Goal: Task Accomplishment & Management: Use online tool/utility

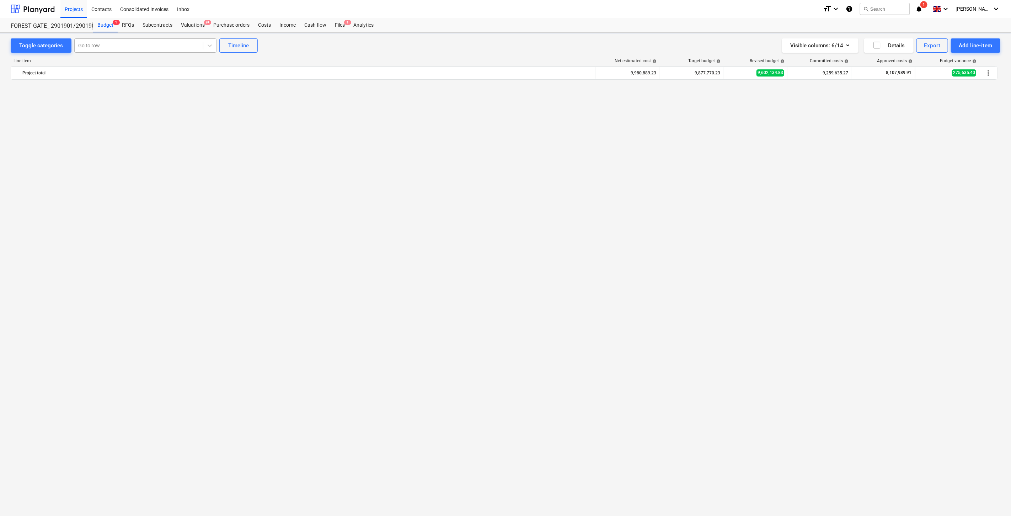
click at [122, 44] on div at bounding box center [138, 45] width 121 height 7
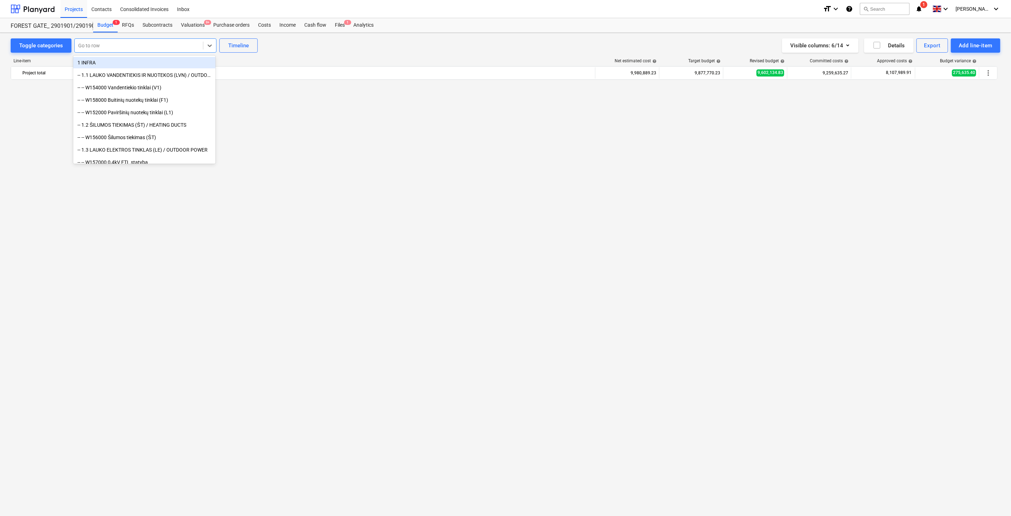
scroll to position [1174, 0]
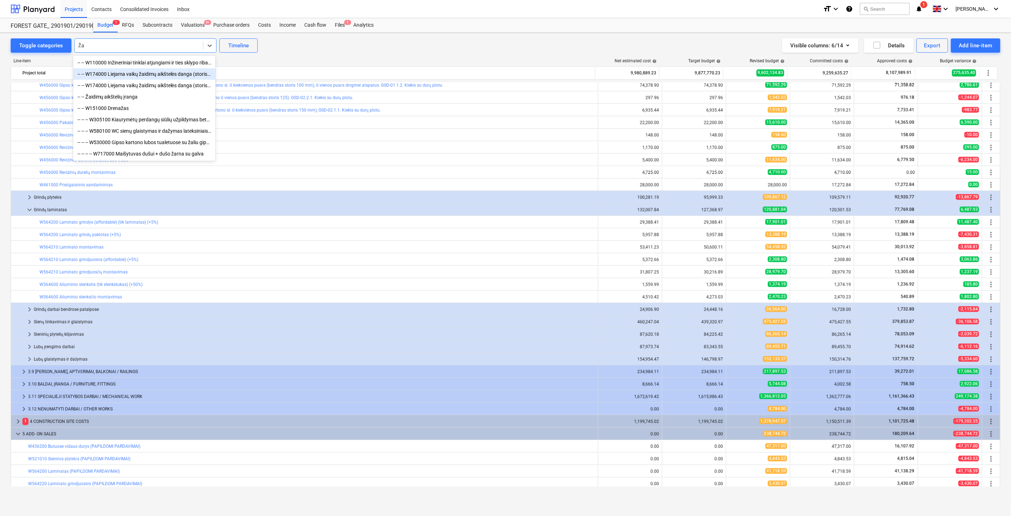
type input "Ž"
type input "ž"
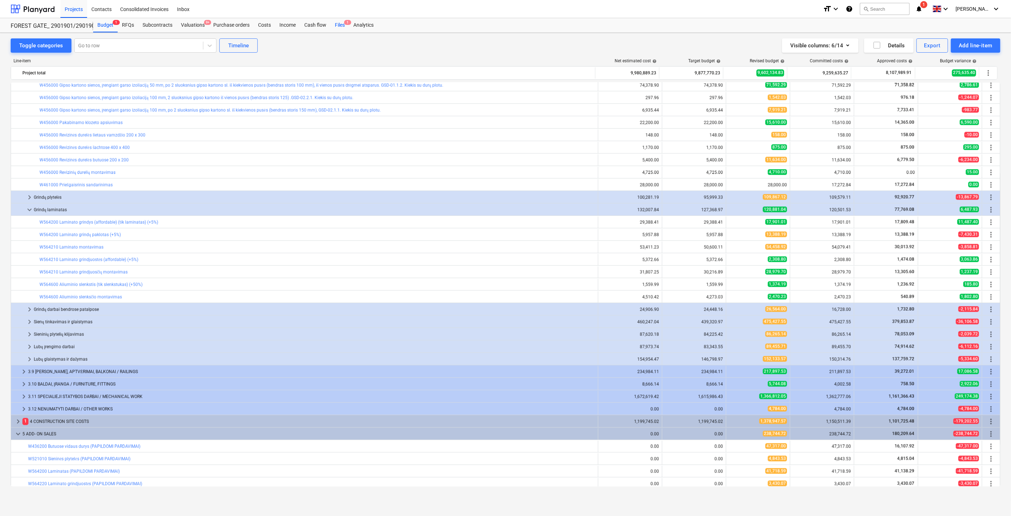
drag, startPoint x: 342, startPoint y: 24, endPoint x: 394, endPoint y: 6, distance: 55.4
click at [342, 24] on div "Files 1" at bounding box center [340, 25] width 18 height 14
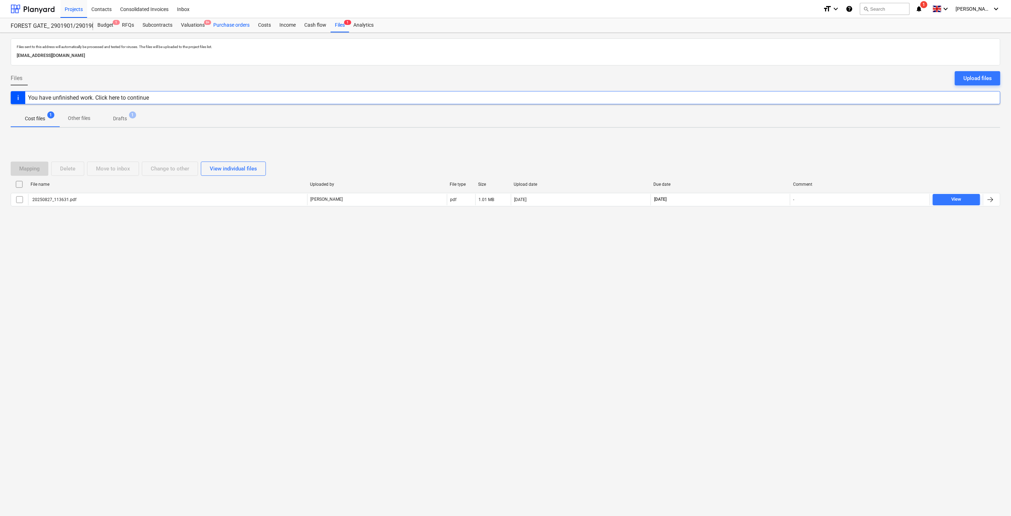
click at [219, 27] on div "Purchase orders" at bounding box center [231, 25] width 45 height 14
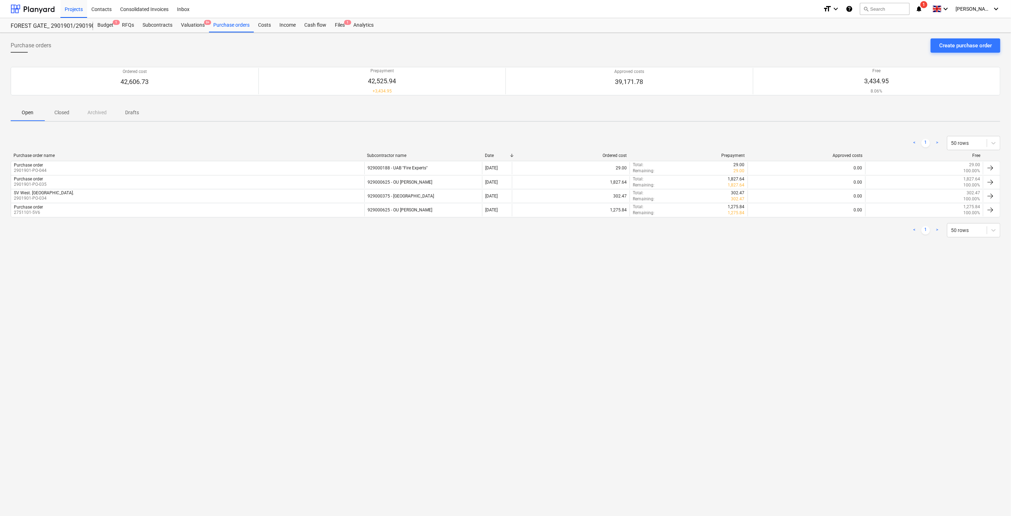
click at [775, 312] on div "Purchase orders Create purchase order Ordered cost 42,606.73 Prepayment 42,525.…" at bounding box center [505, 274] width 1011 height 483
click at [787, 300] on div "Purchase orders Create purchase order Ordered cost 42,606.73 Prepayment 42,525.…" at bounding box center [505, 274] width 1011 height 483
click at [948, 50] on div "Create purchase order" at bounding box center [965, 45] width 53 height 9
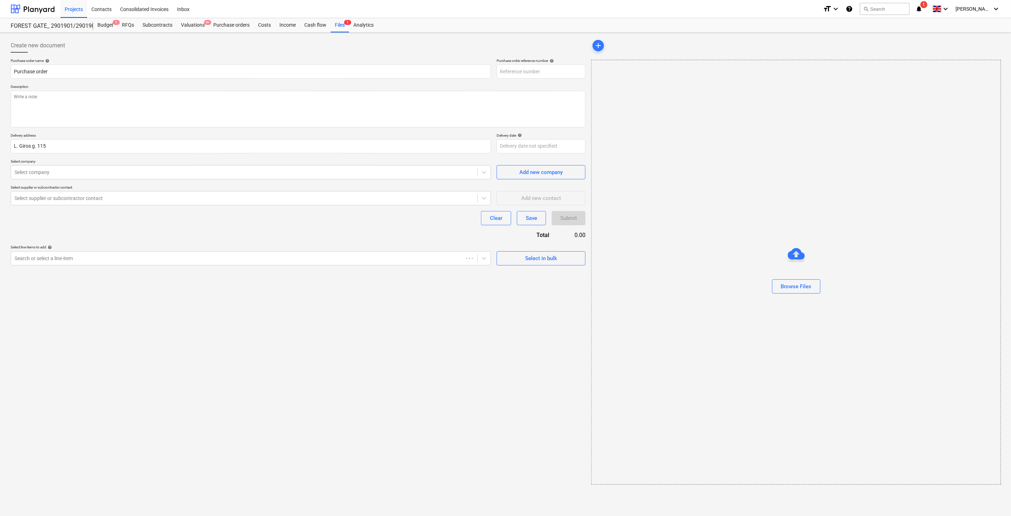
type textarea "x"
type input "2901901-PO-054"
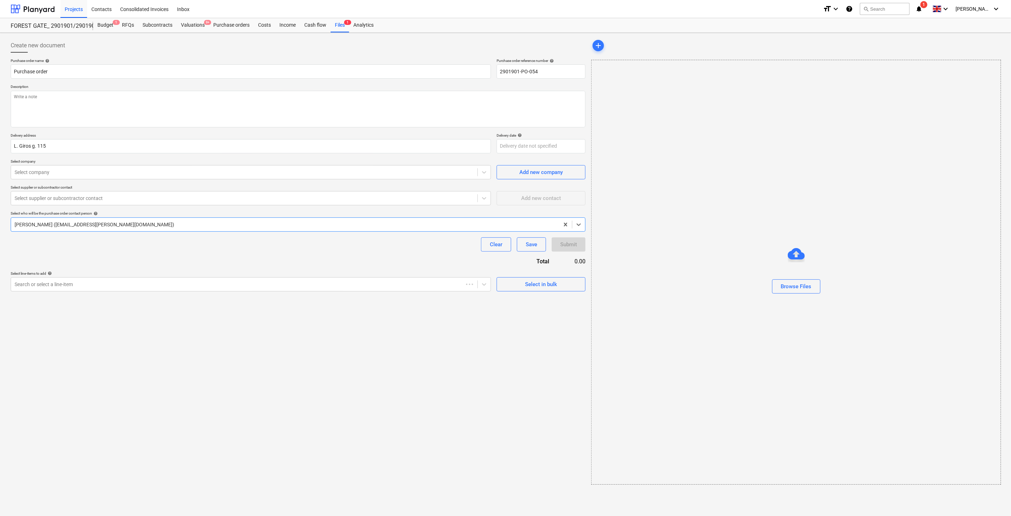
click at [384, 333] on div "Create new document Purchase order name help Purchase order Purchase order refe…" at bounding box center [298, 262] width 581 height 452
click at [182, 113] on textarea at bounding box center [298, 109] width 575 height 37
type textarea "x"
type textarea "s"
type textarea "x"
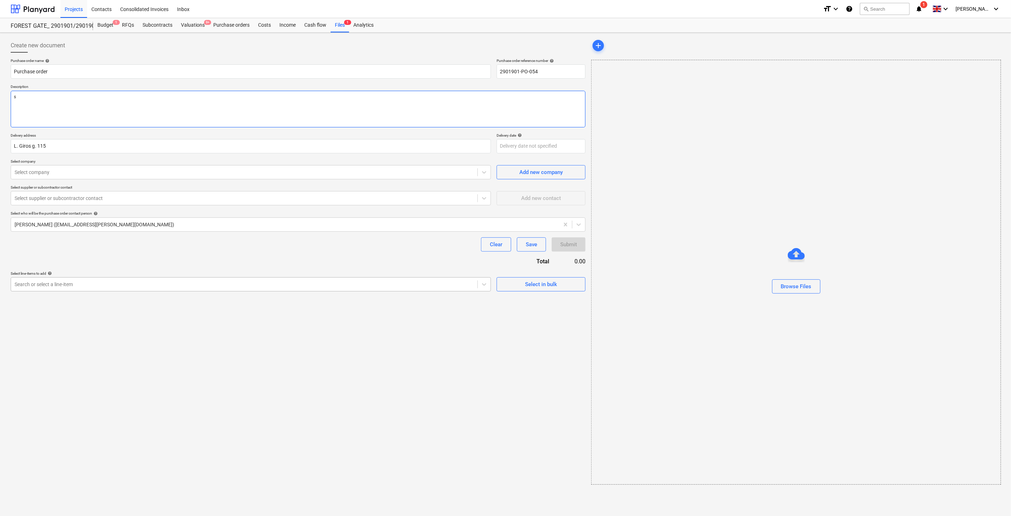
type textarea "sd"
type textarea "x"
type textarea "sda"
type textarea "x"
type textarea "sdas"
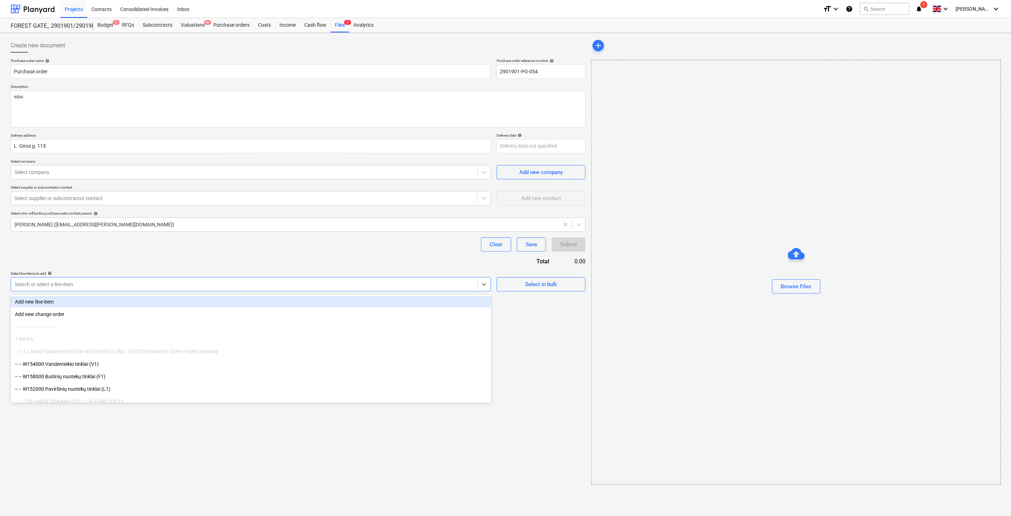
drag, startPoint x: 182, startPoint y: 286, endPoint x: 132, endPoint y: 314, distance: 57.8
click at [181, 286] on div at bounding box center [244, 284] width 459 height 7
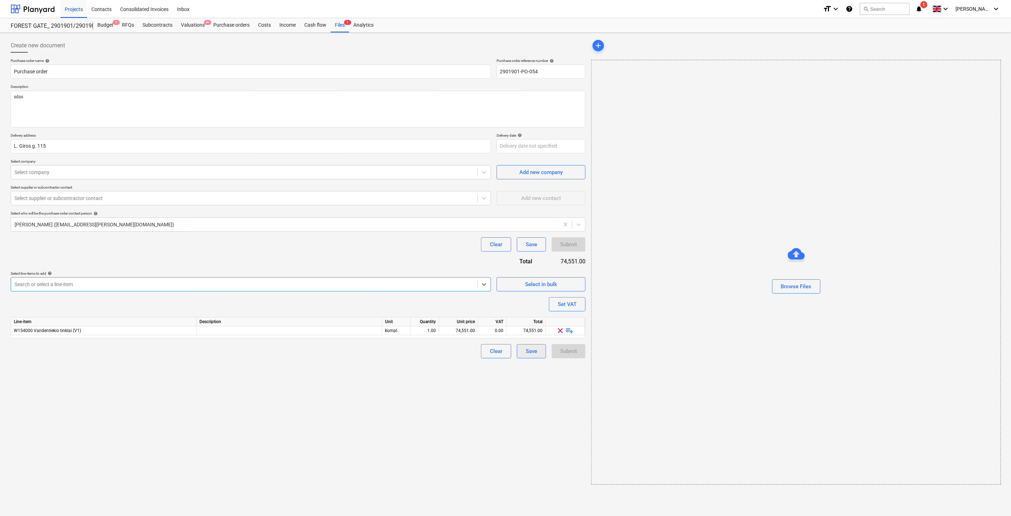
type textarea "x"
click at [526, 349] on div "Save" at bounding box center [531, 350] width 11 height 9
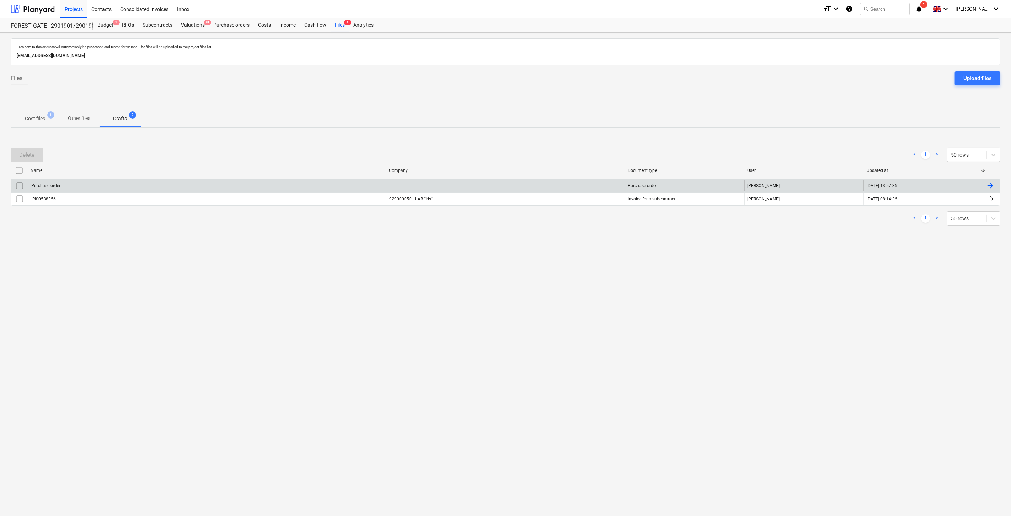
click at [20, 185] on input "checkbox" at bounding box center [19, 185] width 11 height 11
click at [24, 155] on div "Delete" at bounding box center [26, 154] width 15 height 9
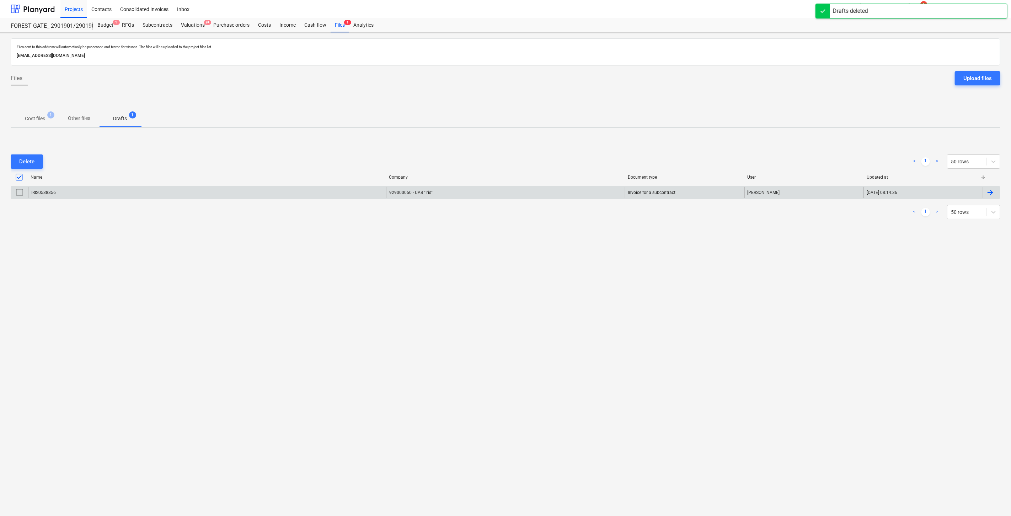
click at [36, 120] on p "Cost files" at bounding box center [35, 118] width 20 height 7
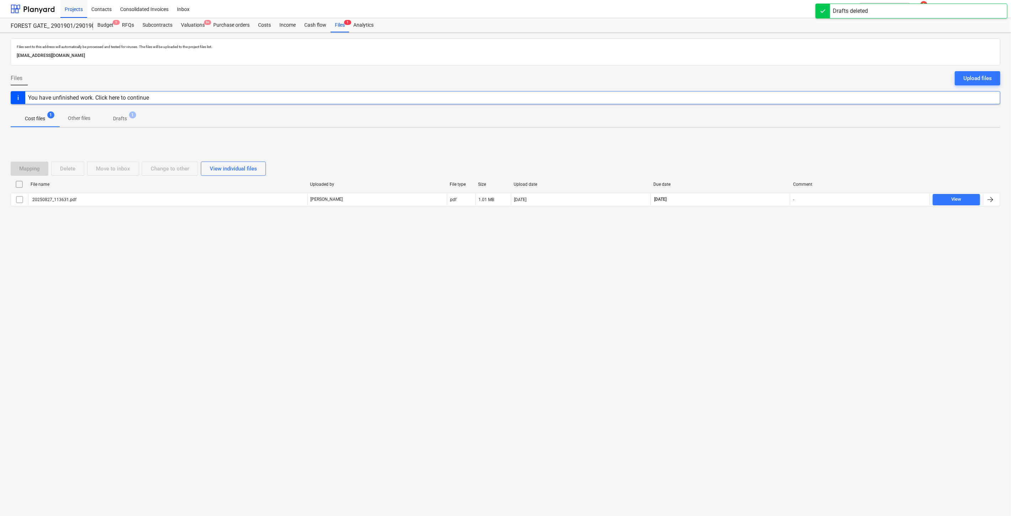
drag, startPoint x: 542, startPoint y: 346, endPoint x: 237, endPoint y: 358, distance: 304.6
click at [542, 346] on div "Files sent to this address will automatically be processed and tested for virus…" at bounding box center [505, 274] width 1011 height 483
click at [201, 23] on div "Valuations 9+" at bounding box center [193, 25] width 32 height 14
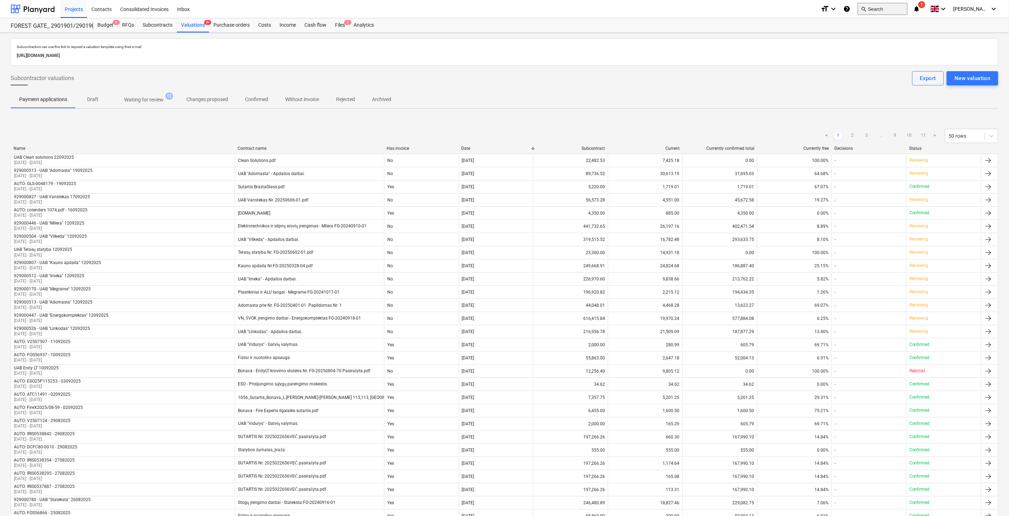
click at [900, 6] on button "search Search" at bounding box center [883, 9] width 50 height 12
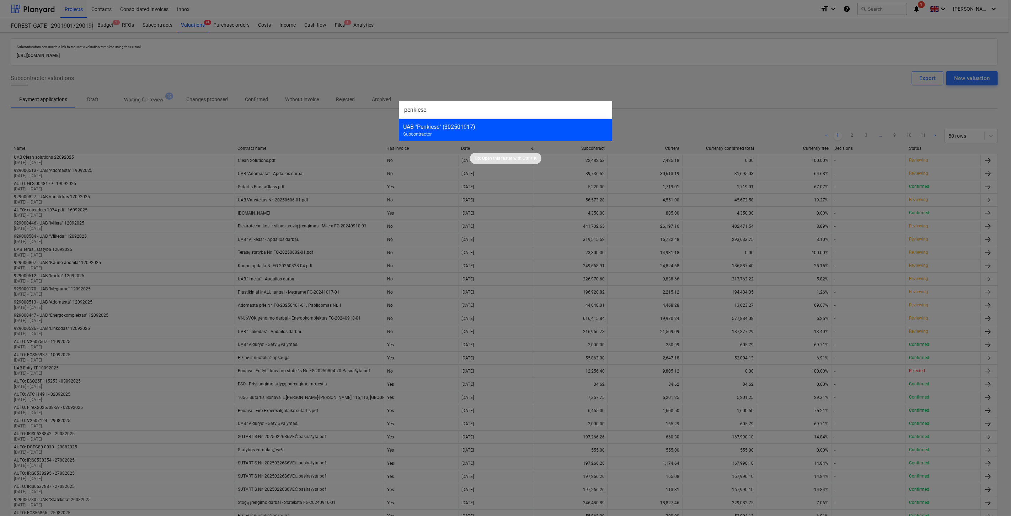
type input "penkiese"
click at [536, 127] on div "UAB "Penkiese" (302501917)" at bounding box center [505, 126] width 205 height 7
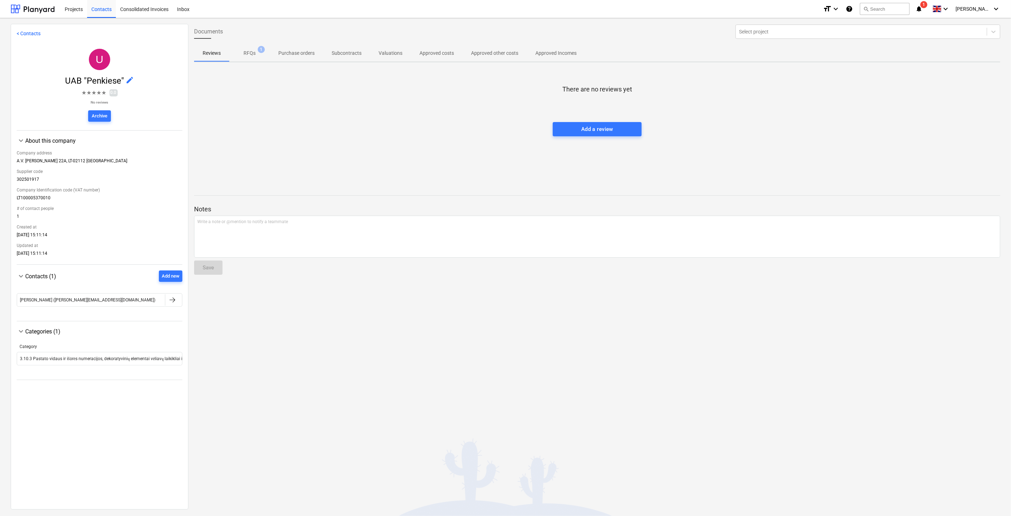
click at [426, 127] on div "There are no reviews yet Add a review" at bounding box center [597, 121] width 806 height 107
click at [447, 113] on div at bounding box center [597, 115] width 806 height 14
drag, startPoint x: 44, startPoint y: 8, endPoint x: 47, endPoint y: 12, distance: 5.6
click at [44, 7] on div at bounding box center [33, 9] width 44 height 18
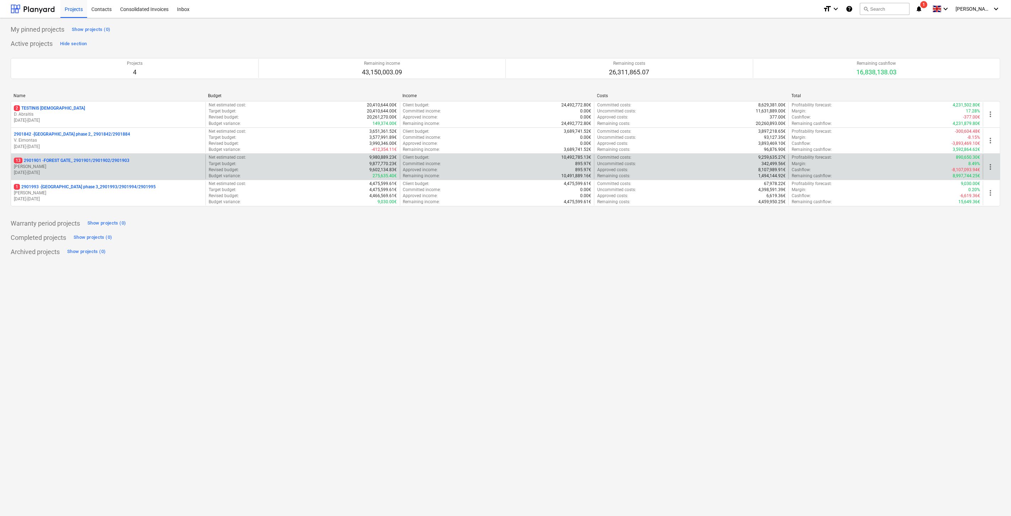
click at [82, 165] on p "[PERSON_NAME]" at bounding box center [108, 167] width 189 height 6
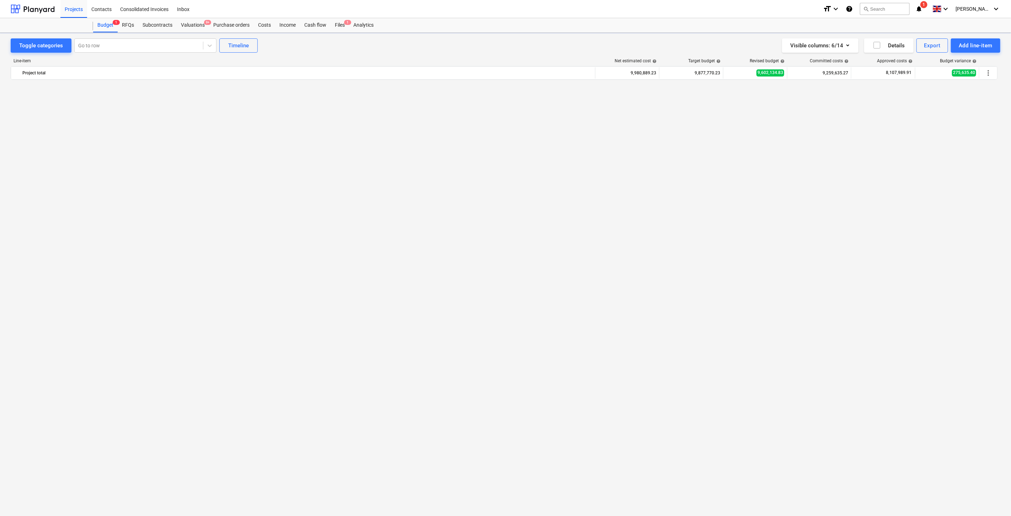
scroll to position [1174, 0]
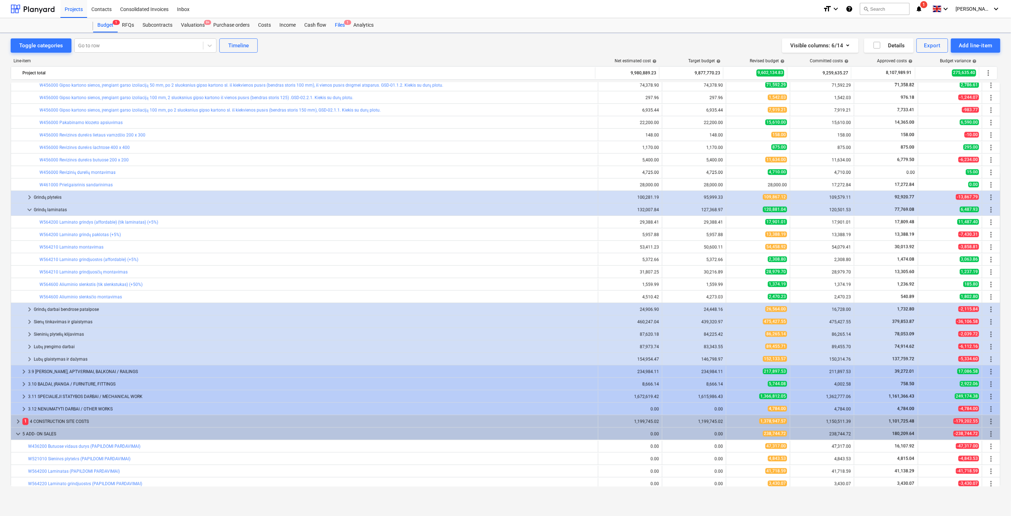
click at [338, 26] on div "Files 1" at bounding box center [340, 25] width 18 height 14
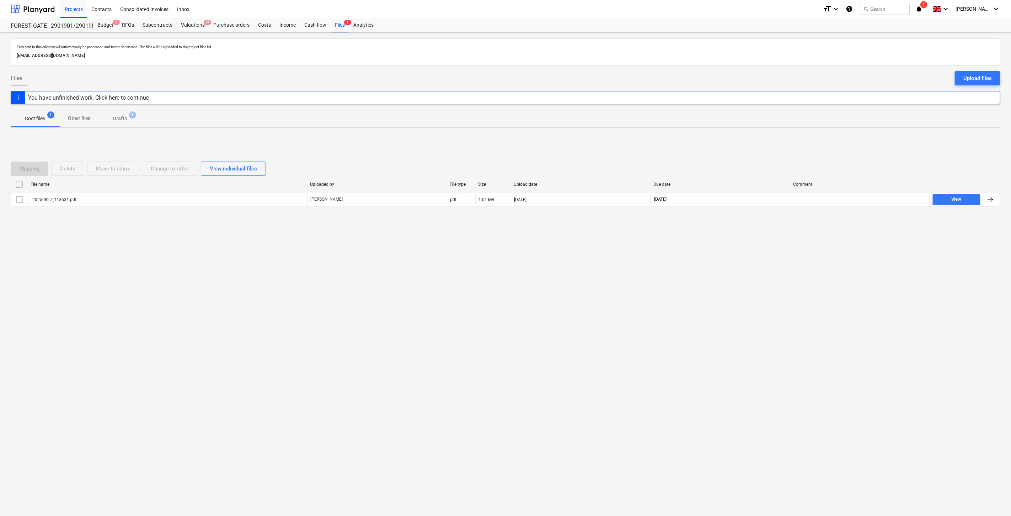
click at [724, 306] on div "Files sent to this address will automatically be processed and tested for virus…" at bounding box center [505, 274] width 1011 height 483
click at [740, 285] on div "Files sent to this address will automatically be processed and tested for virus…" at bounding box center [505, 274] width 1011 height 483
click at [190, 26] on div "Valuations 9+" at bounding box center [193, 25] width 32 height 14
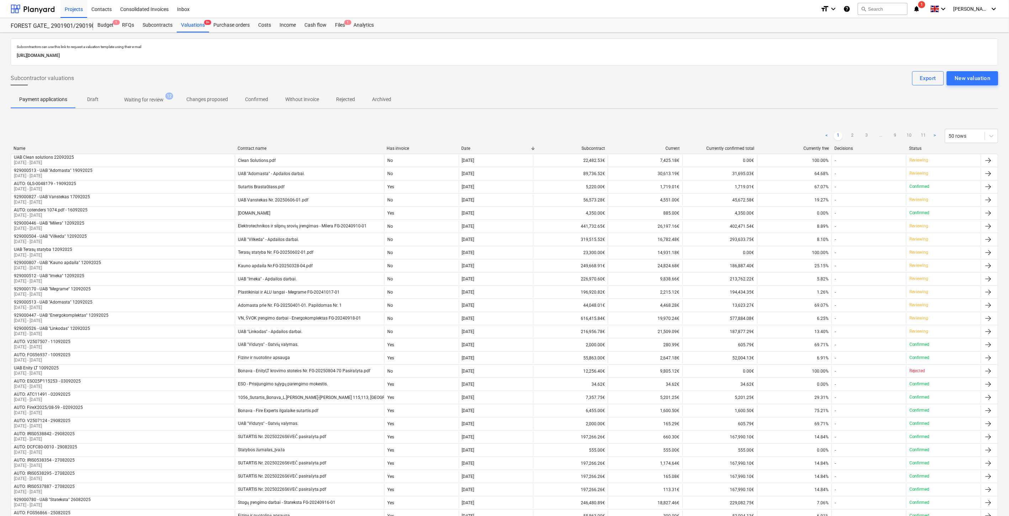
click at [142, 94] on span "Waiting for review 12" at bounding box center [144, 99] width 68 height 13
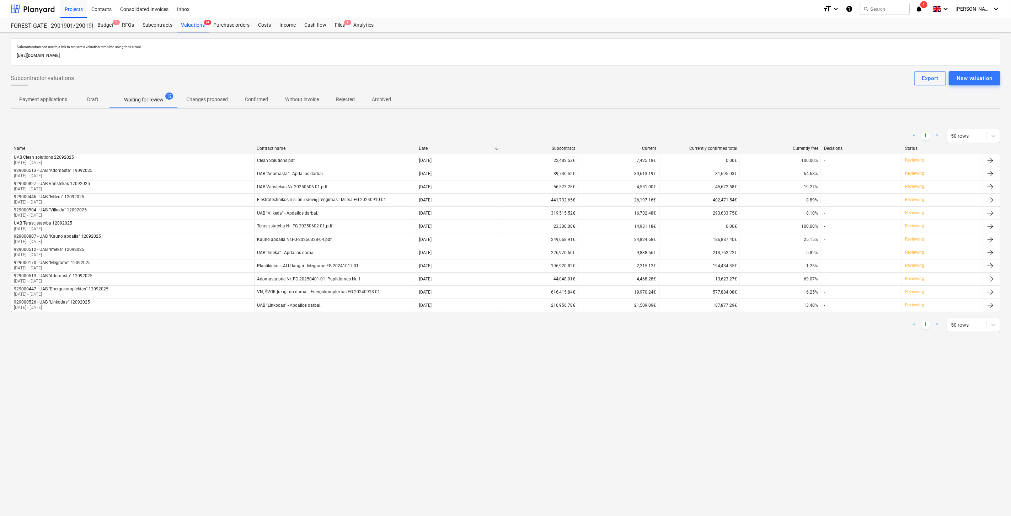
click at [790, 383] on div "Subcontractors can use this link to request a valuation template using their e-…" at bounding box center [505, 274] width 1011 height 483
click at [796, 374] on div "Subcontractors can use this link to request a valuation template using their e-…" at bounding box center [505, 274] width 1011 height 483
drag, startPoint x: 799, startPoint y: 368, endPoint x: 802, endPoint y: 358, distance: 11.2
click at [800, 364] on div "Subcontractors can use this link to request a valuation template using their e-…" at bounding box center [505, 274] width 1011 height 483
click at [803, 357] on div "Subcontractors can use this link to request a valuation template using their e-…" at bounding box center [505, 274] width 1011 height 483
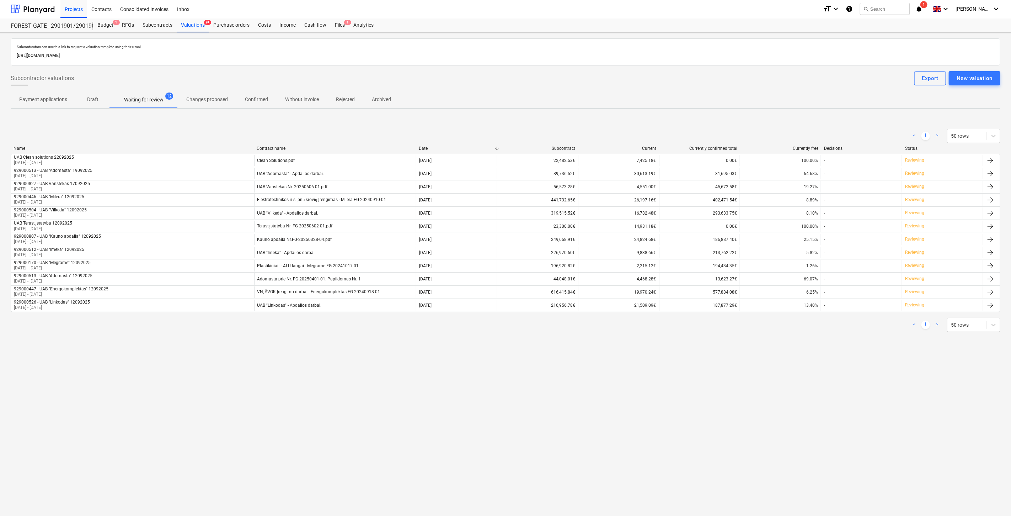
click at [797, 367] on div "Subcontractors can use this link to request a valuation template using their e-…" at bounding box center [505, 274] width 1011 height 483
click at [803, 358] on div "Subcontractors can use this link to request a valuation template using their e-…" at bounding box center [505, 274] width 1011 height 483
drag, startPoint x: 798, startPoint y: 366, endPoint x: 805, endPoint y: 351, distance: 15.9
click at [799, 363] on div "Subcontractors can use this link to request a valuation template using their e-…" at bounding box center [505, 274] width 1011 height 483
click at [805, 351] on div "Subcontractors can use this link to request a valuation template using their e-…" at bounding box center [505, 274] width 1011 height 483
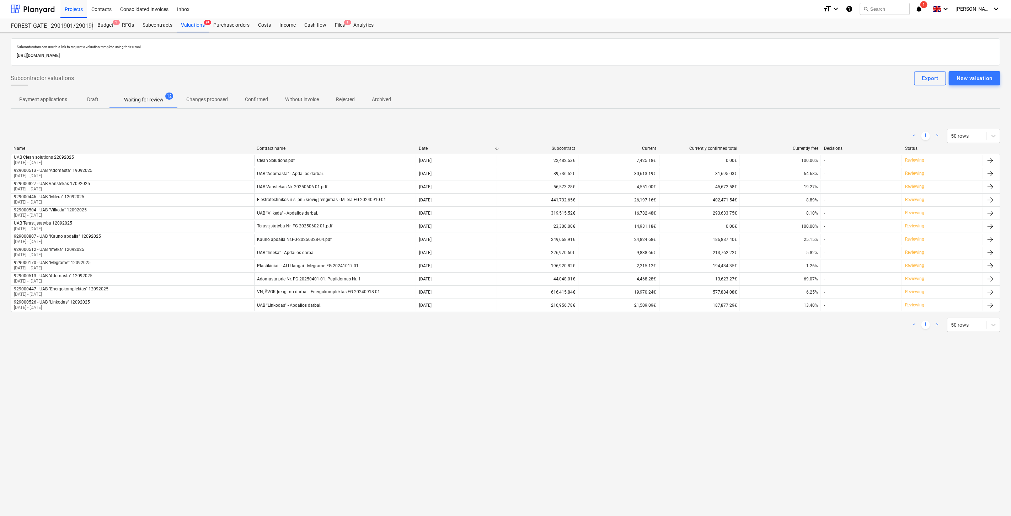
click at [798, 371] on div "Subcontractors can use this link to request a valuation template using their e-…" at bounding box center [505, 274] width 1011 height 483
click at [801, 366] on div "Subcontractors can use this link to request a valuation template using their e-…" at bounding box center [505, 274] width 1011 height 483
click at [802, 363] on div "Subcontractors can use this link to request a valuation template using their e-…" at bounding box center [505, 274] width 1011 height 483
click at [802, 361] on div "Subcontractors can use this link to request a valuation template using their e-…" at bounding box center [505, 274] width 1011 height 483
click at [335, 27] on div "Files 1" at bounding box center [340, 25] width 18 height 14
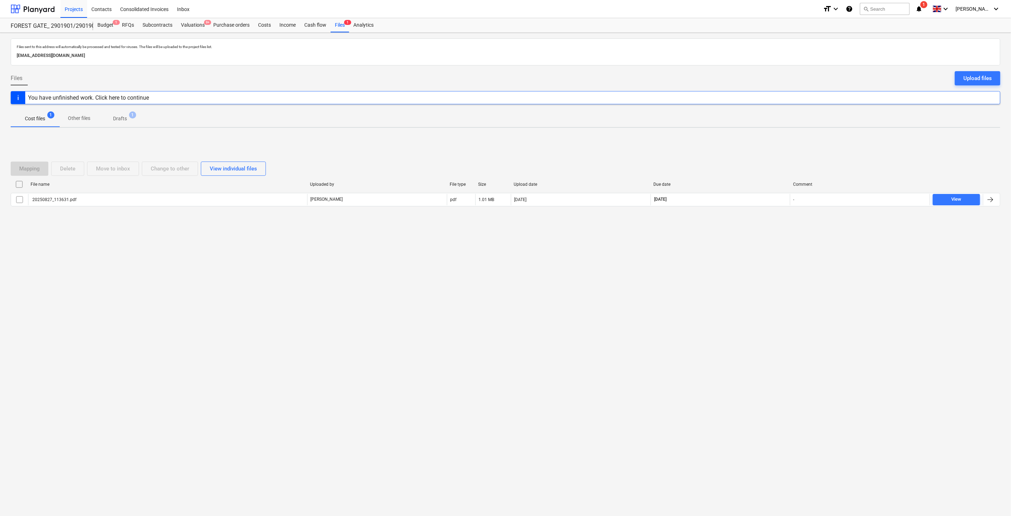
drag, startPoint x: 781, startPoint y: 307, endPoint x: 784, endPoint y: 279, distance: 28.2
click at [782, 301] on div "Files sent to this address will automatically be processed and tested for virus…" at bounding box center [505, 274] width 1011 height 483
click at [784, 279] on div "Files sent to this address will automatically be processed and tested for virus…" at bounding box center [505, 274] width 1011 height 483
click at [910, 10] on button "search Search" at bounding box center [885, 9] width 50 height 12
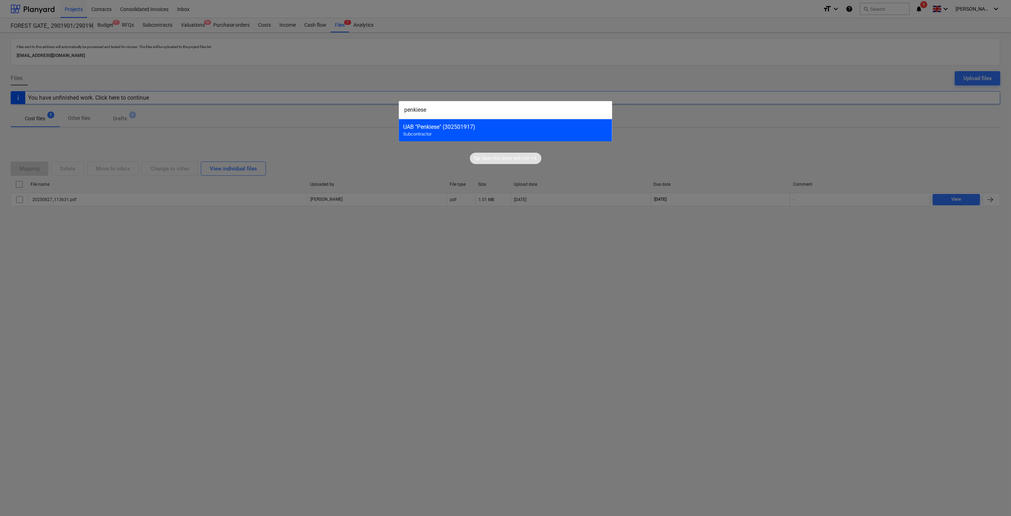
type input "penkiese"
click at [462, 127] on div "UAB "Penkiese" (302501917)" at bounding box center [505, 126] width 205 height 7
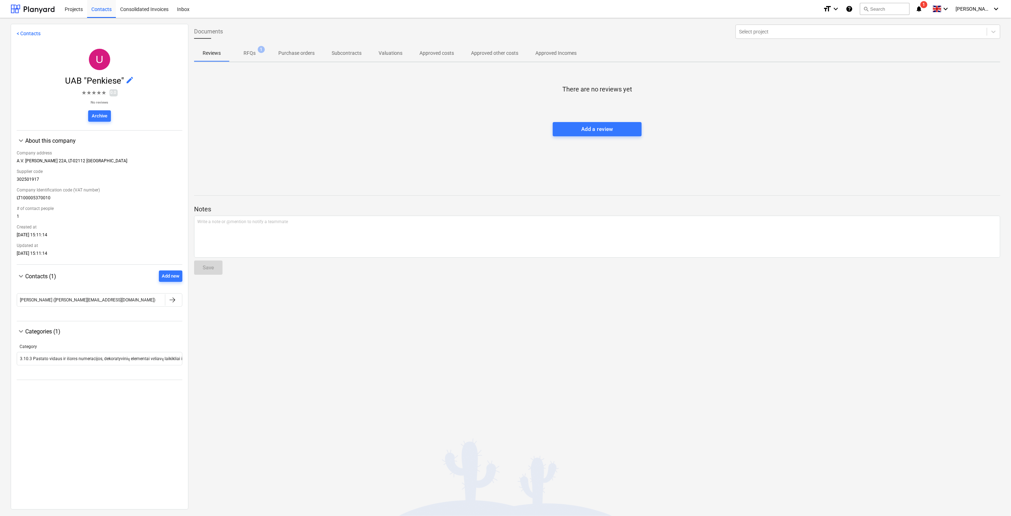
click at [500, 50] on p "Approved other costs" at bounding box center [494, 52] width 47 height 7
click at [763, 119] on div at bounding box center [597, 115] width 806 height 14
click at [784, 108] on div at bounding box center [597, 115] width 806 height 14
drag, startPoint x: 801, startPoint y: 95, endPoint x: 816, endPoint y: 82, distance: 19.9
click at [801, 95] on div at bounding box center [597, 101] width 806 height 14
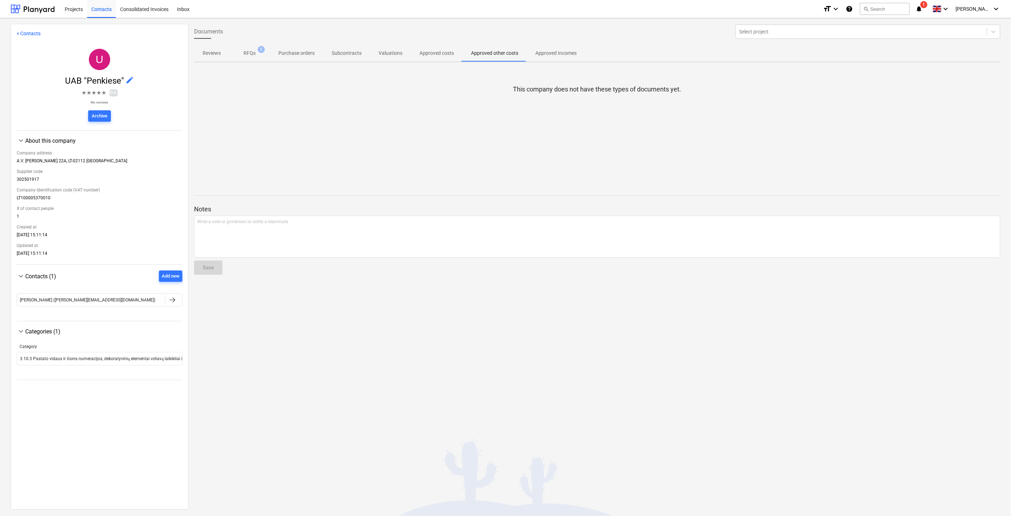
click at [816, 82] on div "This company does not have these types of documents yet." at bounding box center [597, 121] width 806 height 107
drag, startPoint x: 868, startPoint y: 94, endPoint x: 892, endPoint y: 79, distance: 28.5
click at [872, 91] on div "This company does not have these types of documents yet." at bounding box center [597, 121] width 806 height 107
click at [892, 79] on div "This company does not have these types of documents yet." at bounding box center [597, 121] width 806 height 107
click at [845, 119] on div at bounding box center [597, 115] width 806 height 14
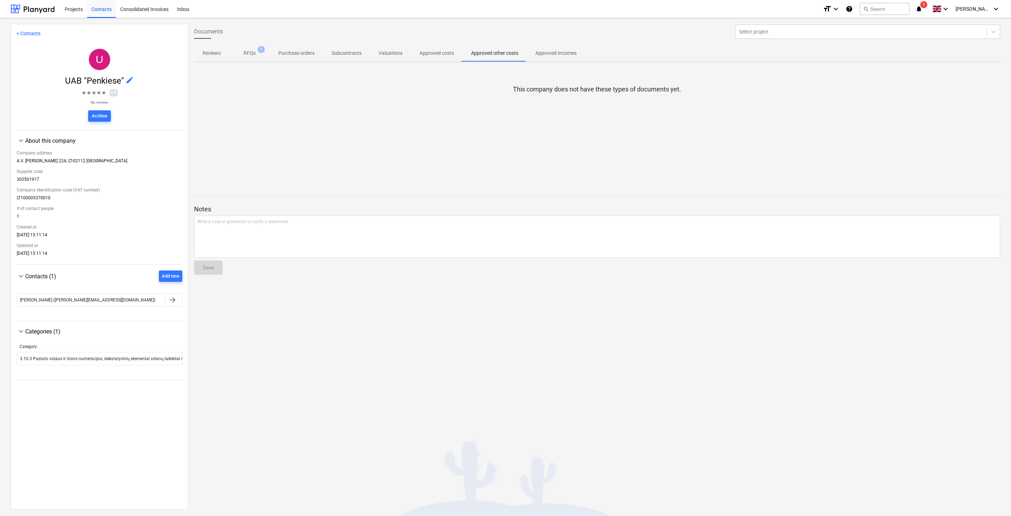
click at [887, 97] on div at bounding box center [597, 101] width 806 height 14
click at [895, 129] on div "This company does not have these types of documents yet." at bounding box center [597, 121] width 806 height 107
drag, startPoint x: 907, startPoint y: 123, endPoint x: 919, endPoint y: 114, distance: 14.8
click at [907, 122] on div "This company does not have these types of documents yet." at bounding box center [597, 121] width 806 height 107
drag, startPoint x: 923, startPoint y: 111, endPoint x: 938, endPoint y: 98, distance: 19.9
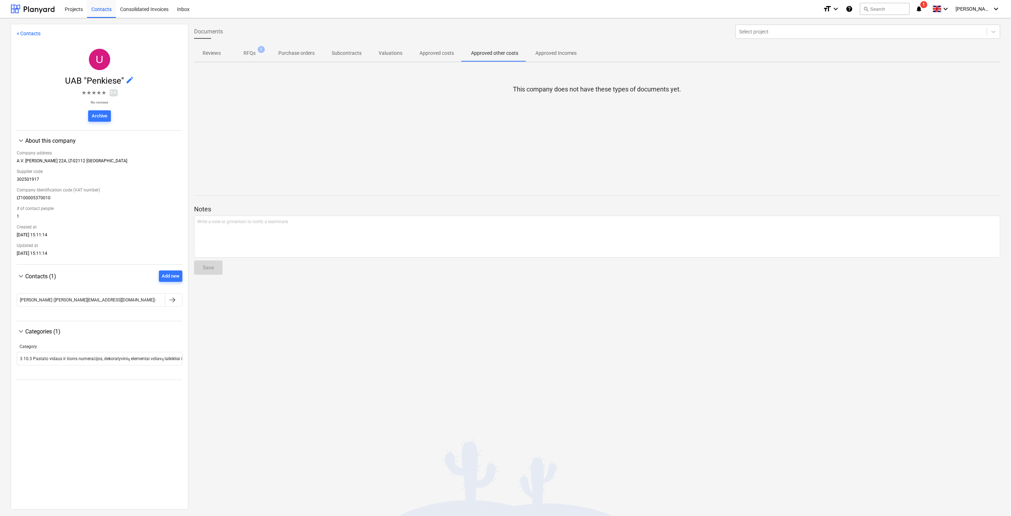
click at [925, 109] on div at bounding box center [597, 115] width 806 height 14
click at [938, 98] on div at bounding box center [597, 101] width 806 height 14
click at [41, 11] on div at bounding box center [33, 9] width 44 height 18
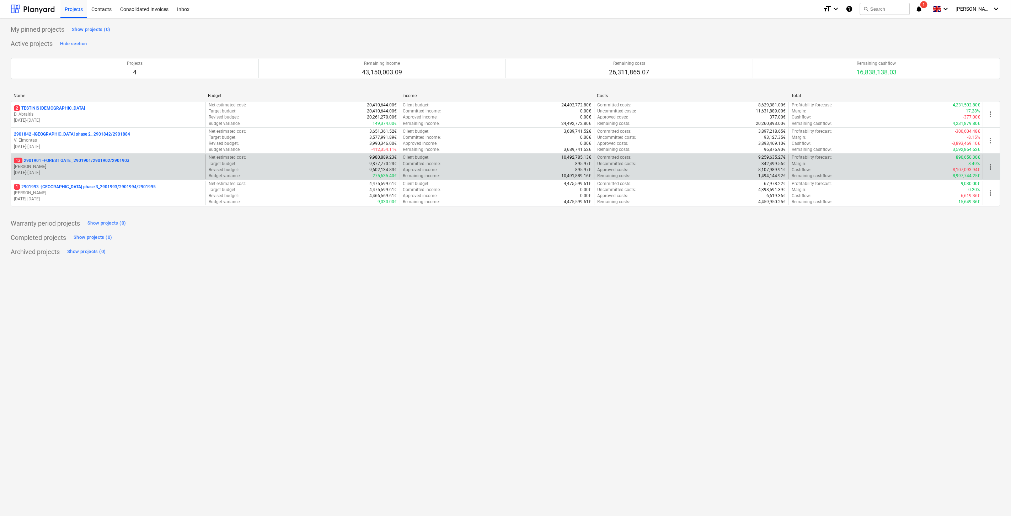
click at [80, 168] on p "[PERSON_NAME]" at bounding box center [108, 167] width 189 height 6
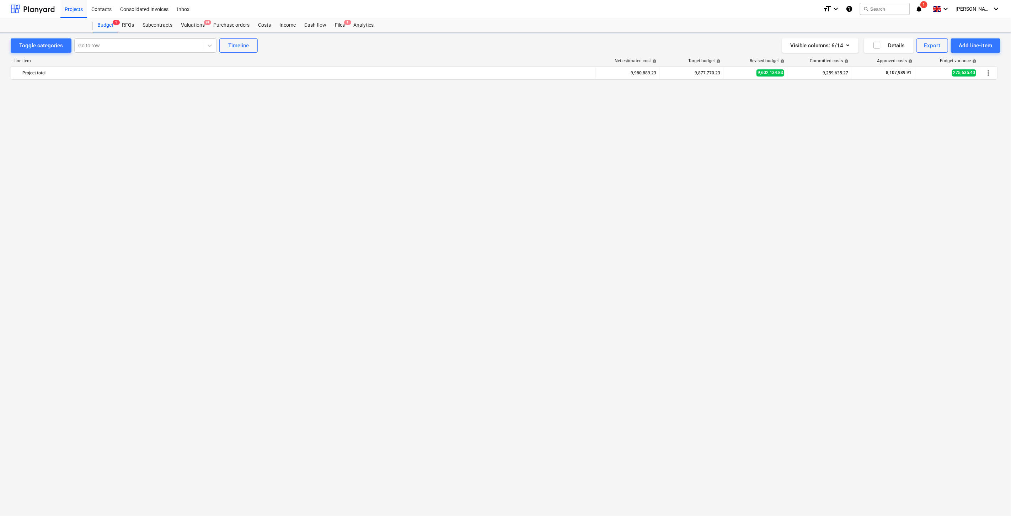
scroll to position [1174, 0]
click at [343, 25] on div "Files 1" at bounding box center [340, 25] width 18 height 14
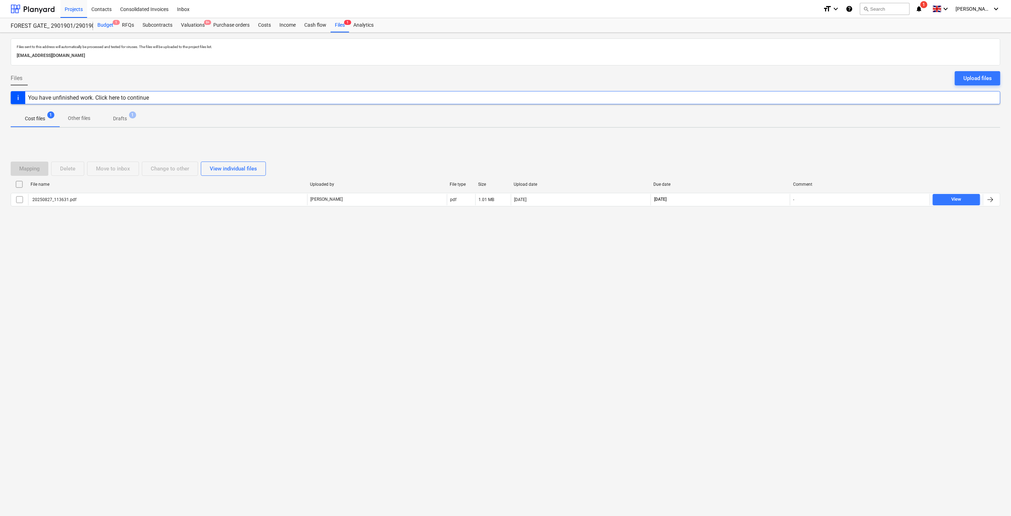
drag, startPoint x: 102, startPoint y: 26, endPoint x: 107, endPoint y: 26, distance: 5.0
click at [102, 26] on div "Budget 1" at bounding box center [105, 25] width 25 height 14
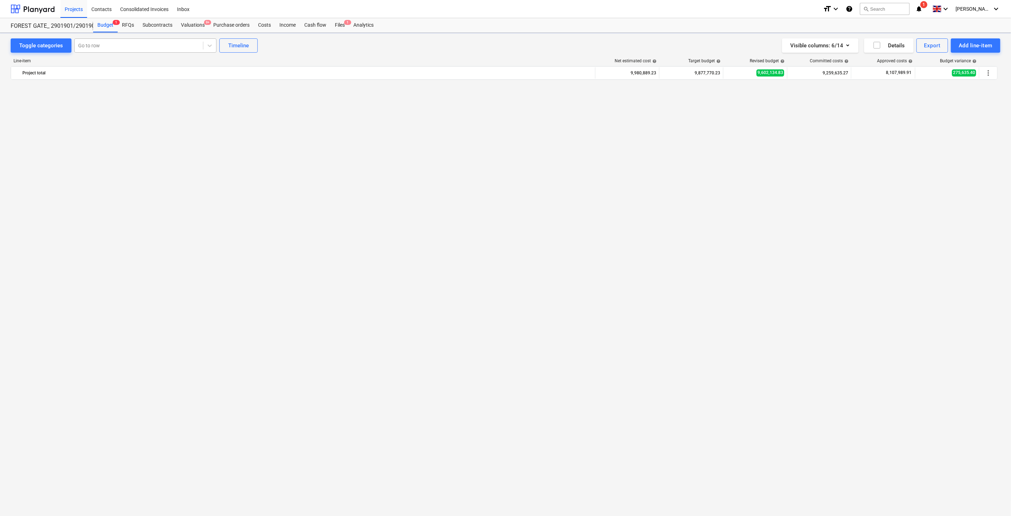
scroll to position [1174, 0]
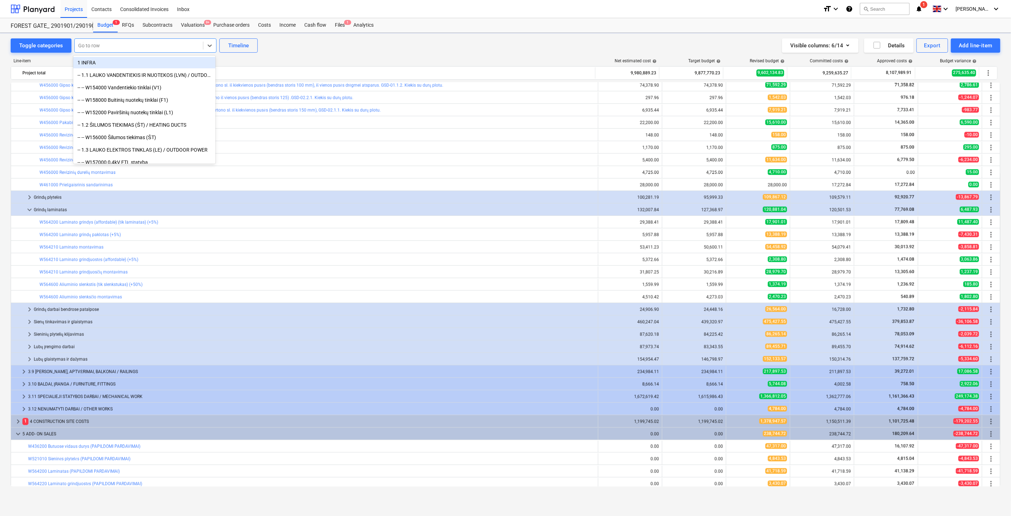
click at [120, 45] on div at bounding box center [138, 45] width 121 height 7
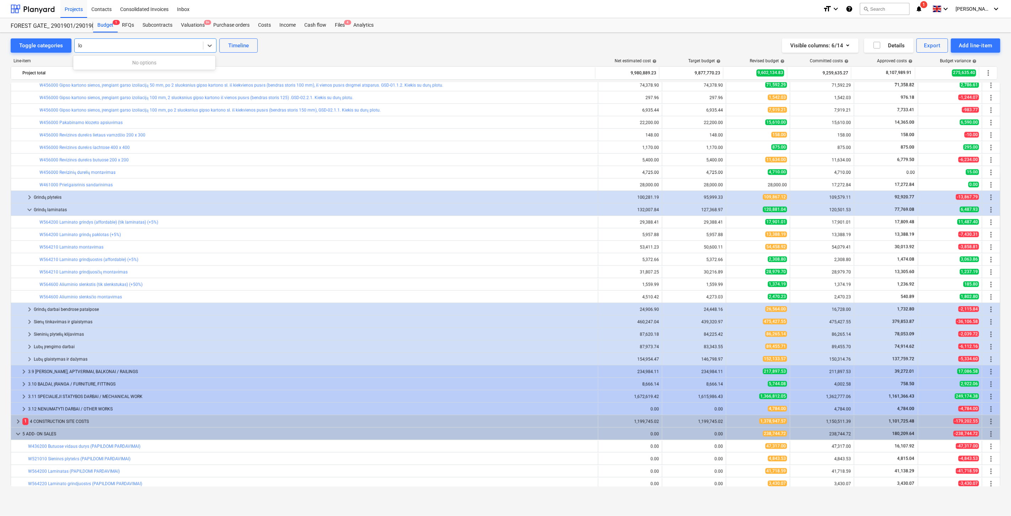
type input "l"
type input "led"
click at [325, 47] on div "Toggle categories Go to row Timeline Visible columns : 6/14 Details Export Add …" at bounding box center [506, 45] width 990 height 14
click at [108, 27] on div "Budget 1" at bounding box center [105, 25] width 25 height 14
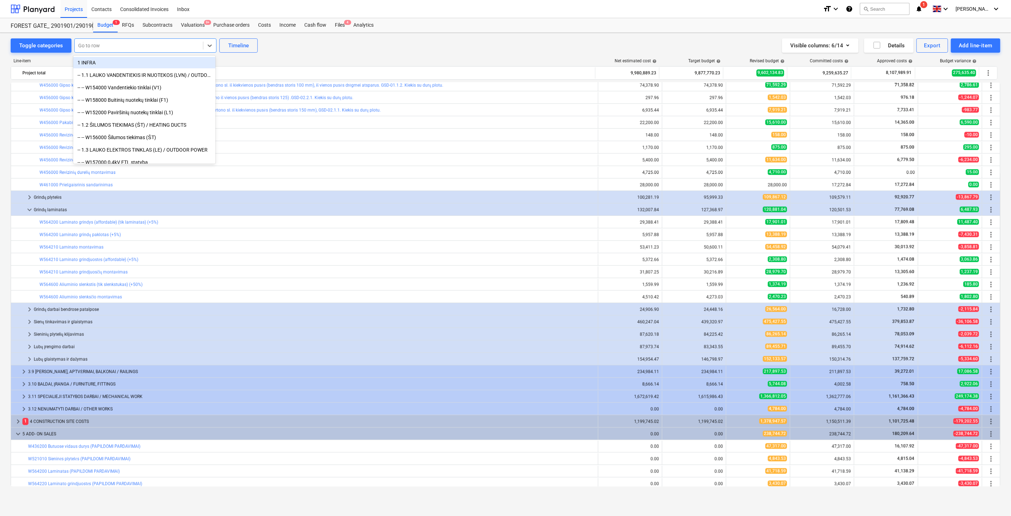
click at [140, 52] on div "Go to row" at bounding box center [145, 45] width 142 height 14
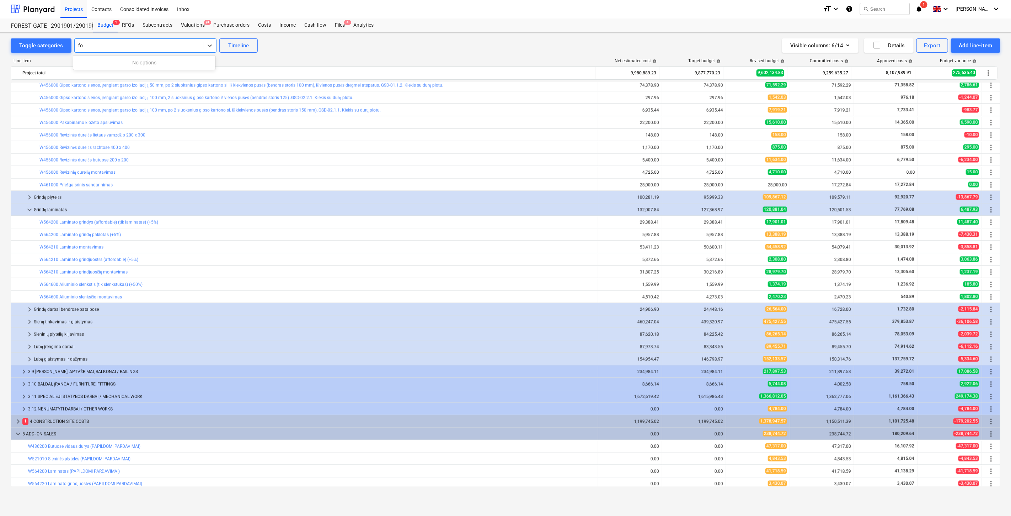
type input "f"
click at [132, 26] on div "RFQs" at bounding box center [128, 25] width 21 height 14
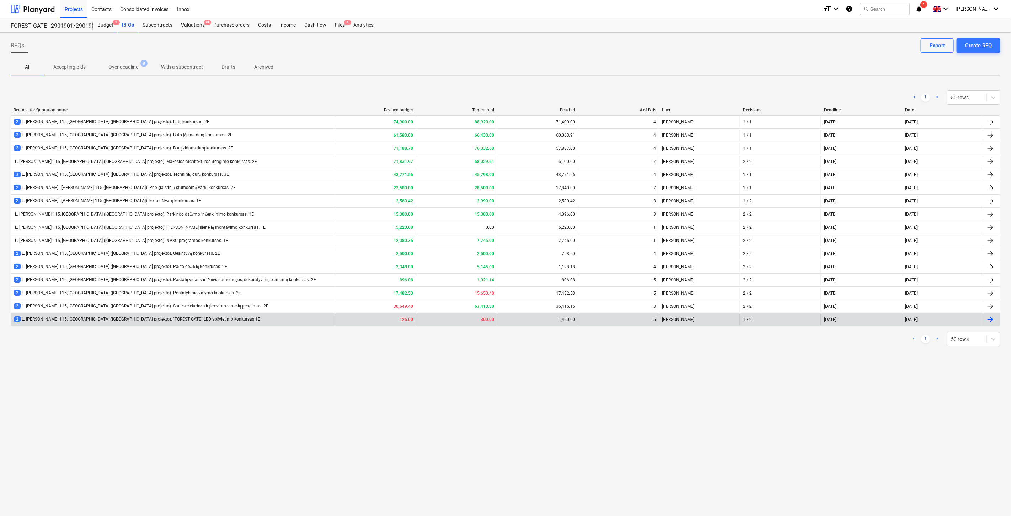
click at [253, 317] on div "2 L. [PERSON_NAME] 115, [GEOGRAPHIC_DATA] ([GEOGRAPHIC_DATA] projekto). "FOREST…" at bounding box center [173, 319] width 324 height 11
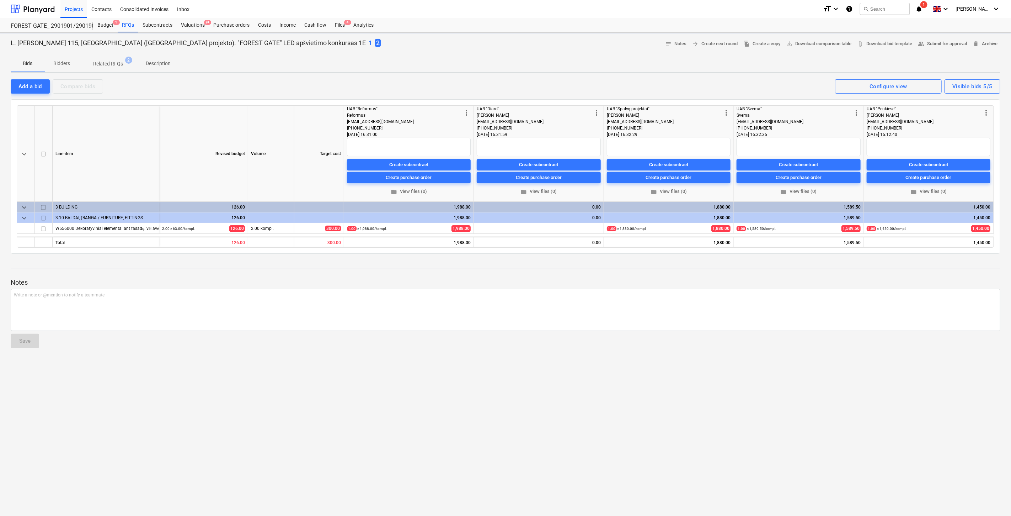
click at [242, 393] on div "L. [PERSON_NAME] 115, [GEOGRAPHIC_DATA] ([GEOGRAPHIC_DATA] projekto). "FOREST G…" at bounding box center [505, 274] width 1011 height 483
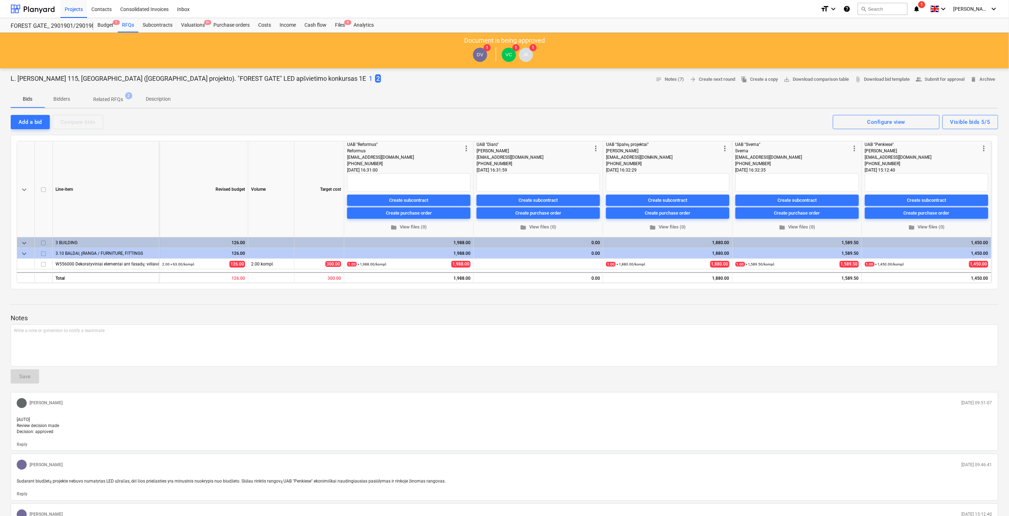
click at [273, 385] on div at bounding box center [504, 386] width 987 height 6
click at [633, 316] on p "Notes" at bounding box center [504, 318] width 987 height 9
click at [649, 310] on div at bounding box center [504, 311] width 987 height 6
click at [694, 311] on div at bounding box center [504, 311] width 987 height 6
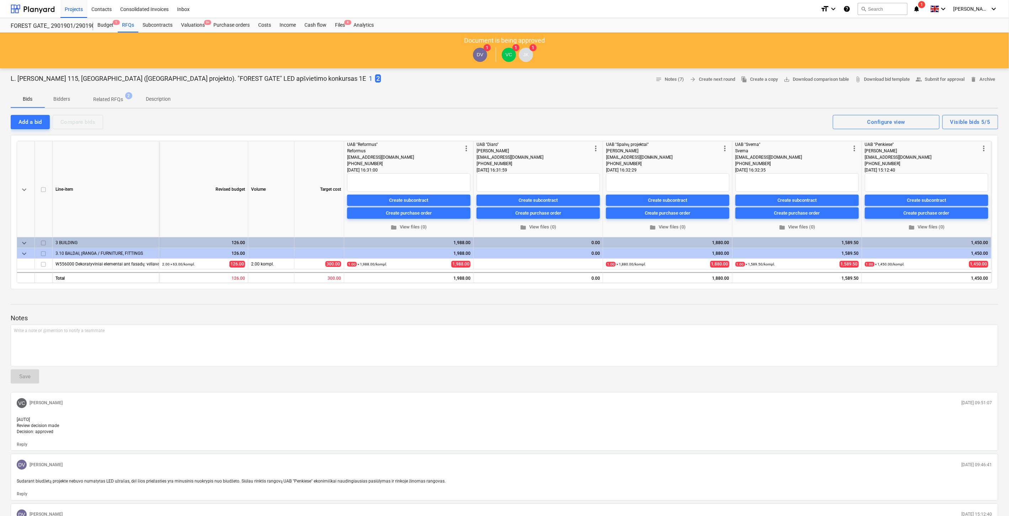
click at [523, 91] on div "Bids Bidders Related RFQs 2 Description" at bounding box center [504, 99] width 987 height 17
click at [547, 81] on div "L. [PERSON_NAME] 115, [GEOGRAPHIC_DATA] ([GEOGRAPHIC_DATA] projekto). "FOREST G…" at bounding box center [504, 79] width 987 height 11
click at [559, 77] on div "L. [PERSON_NAME] 115, [GEOGRAPHIC_DATA] ([GEOGRAPHIC_DATA] projekto). "FOREST G…" at bounding box center [504, 79] width 987 height 11
click at [565, 75] on div "L. [PERSON_NAME] 115, [GEOGRAPHIC_DATA] ([GEOGRAPHIC_DATA] projekto). "FOREST G…" at bounding box center [504, 79] width 987 height 11
click at [577, 89] on div at bounding box center [504, 88] width 987 height 6
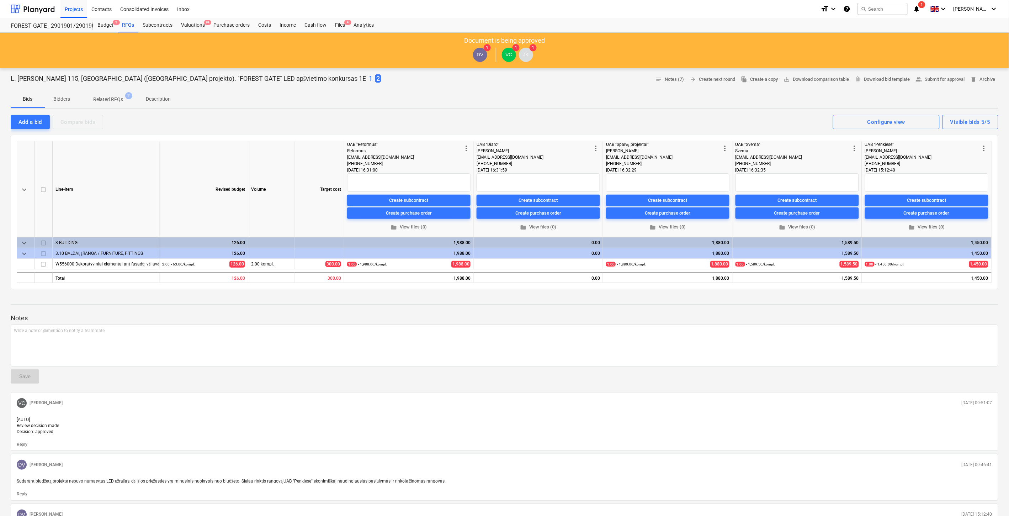
click at [588, 83] on div "L. [PERSON_NAME] 115, [GEOGRAPHIC_DATA] ([GEOGRAPHIC_DATA] projekto). "FOREST G…" at bounding box center [504, 79] width 987 height 11
click at [596, 80] on div "L. [PERSON_NAME] 115, [GEOGRAPHIC_DATA] ([GEOGRAPHIC_DATA] projekto). "FOREST G…" at bounding box center [504, 79] width 987 height 11
click at [601, 78] on div "L. [PERSON_NAME] 115, [GEOGRAPHIC_DATA] ([GEOGRAPHIC_DATA] projekto). "FOREST G…" at bounding box center [504, 79] width 987 height 11
click at [541, 90] on div at bounding box center [504, 88] width 987 height 6
click at [571, 79] on div "L. [PERSON_NAME] 115, [GEOGRAPHIC_DATA] ([GEOGRAPHIC_DATA] projekto). "FOREST G…" at bounding box center [504, 79] width 987 height 11
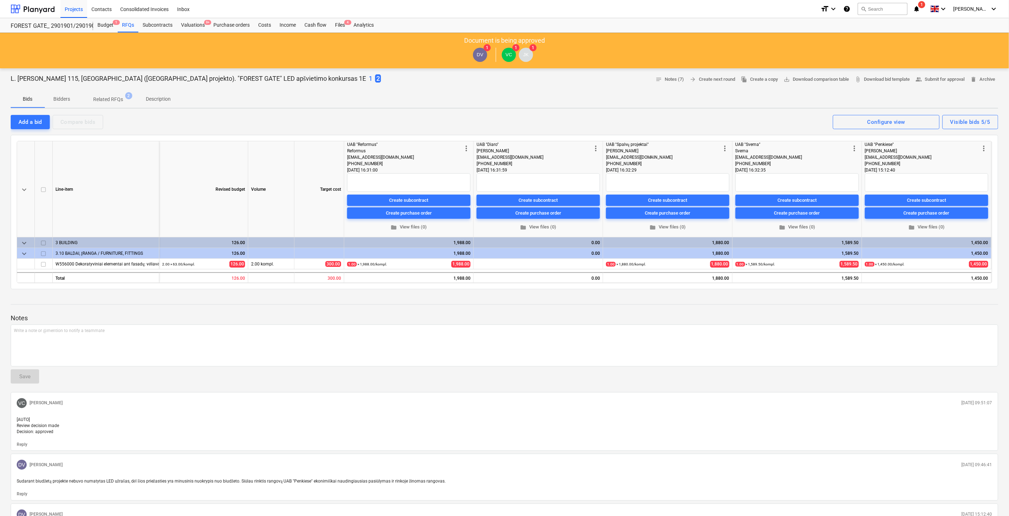
click at [580, 76] on div "L. [PERSON_NAME] 115, [GEOGRAPHIC_DATA] ([GEOGRAPHIC_DATA] projekto). "FOREST G…" at bounding box center [504, 79] width 987 height 11
click at [584, 73] on div "L. [PERSON_NAME] 115, [GEOGRAPHIC_DATA] ([GEOGRAPHIC_DATA] projekto). "FOREST G…" at bounding box center [504, 437] width 1009 height 738
drag, startPoint x: 575, startPoint y: 80, endPoint x: 578, endPoint y: 78, distance: 3.7
click at [575, 80] on div "L. [PERSON_NAME] 115, [GEOGRAPHIC_DATA] ([GEOGRAPHIC_DATA] projekto). "FOREST G…" at bounding box center [504, 79] width 987 height 11
click at [581, 77] on div "L. [PERSON_NAME] 115, [GEOGRAPHIC_DATA] ([GEOGRAPHIC_DATA] projekto). "FOREST G…" at bounding box center [504, 79] width 987 height 11
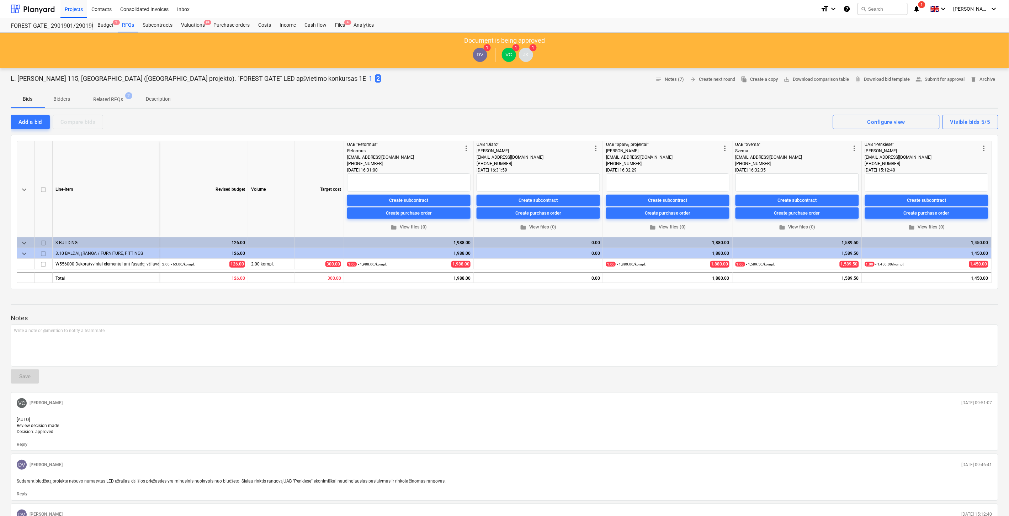
drag, startPoint x: 571, startPoint y: 84, endPoint x: 582, endPoint y: 76, distance: 13.5
click at [572, 84] on div "L. [PERSON_NAME] 115, [GEOGRAPHIC_DATA] ([GEOGRAPHIC_DATA] projekto). "FOREST G…" at bounding box center [504, 437] width 1009 height 738
click at [590, 72] on div "L. [PERSON_NAME] 115, [GEOGRAPHIC_DATA] ([GEOGRAPHIC_DATA] projekto). "FOREST G…" at bounding box center [504, 437] width 1009 height 738
click at [558, 93] on div "Bids Bidders Related RFQs 2 Description" at bounding box center [504, 99] width 987 height 17
click at [568, 86] on div at bounding box center [504, 88] width 987 height 6
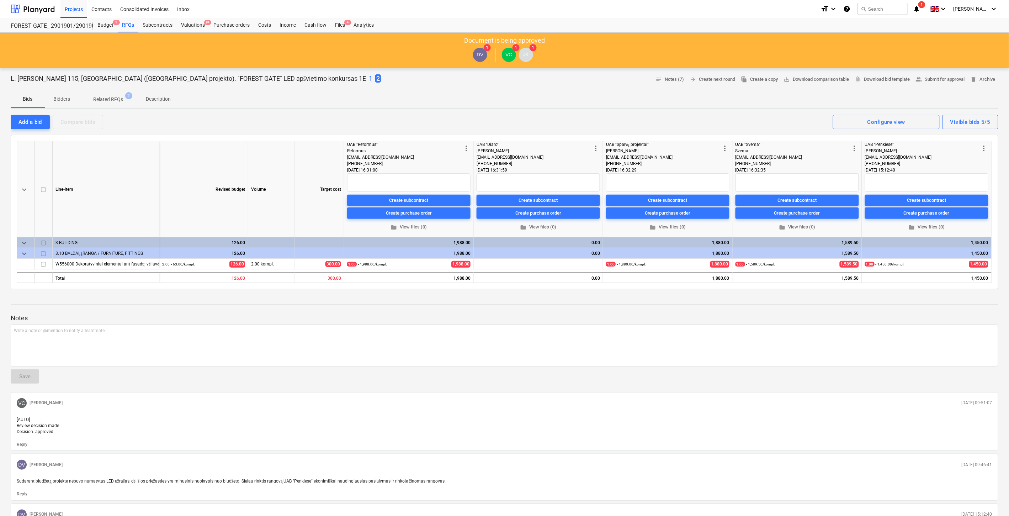
drag, startPoint x: 574, startPoint y: 84, endPoint x: 590, endPoint y: 75, distance: 18.3
click at [576, 83] on div "L. [PERSON_NAME] 115, [GEOGRAPHIC_DATA] ([GEOGRAPHIC_DATA] projekto). "FOREST G…" at bounding box center [504, 79] width 987 height 11
click at [590, 75] on div "L. [PERSON_NAME] 115, [GEOGRAPHIC_DATA] ([GEOGRAPHIC_DATA] projekto). "FOREST G…" at bounding box center [504, 79] width 987 height 11
drag, startPoint x: 553, startPoint y: 85, endPoint x: 575, endPoint y: 77, distance: 22.8
click at [556, 85] on div at bounding box center [504, 88] width 987 height 6
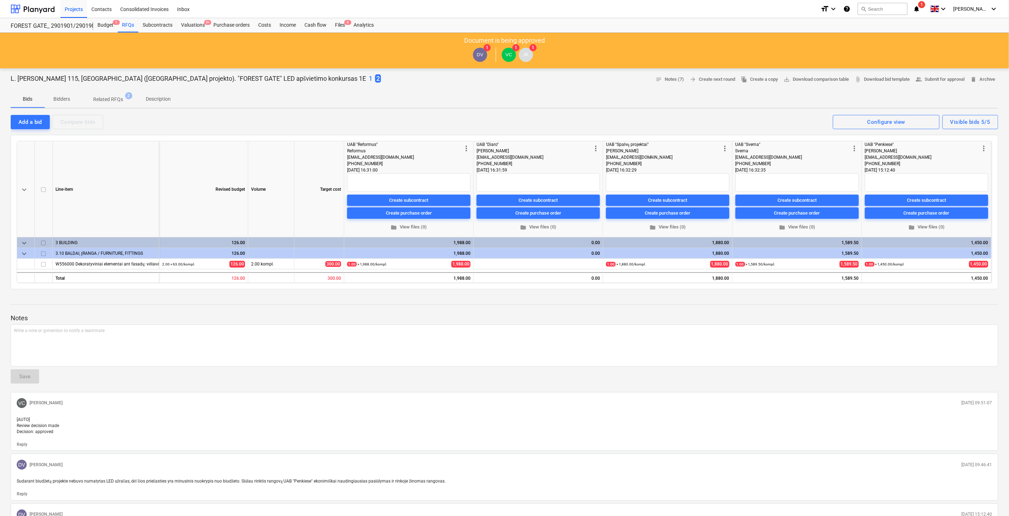
click at [575, 77] on div "L. [PERSON_NAME] 115, [GEOGRAPHIC_DATA] ([GEOGRAPHIC_DATA] projekto). "FOREST G…" at bounding box center [504, 79] width 987 height 11
click at [193, 26] on div "Valuations 9+" at bounding box center [193, 25] width 32 height 14
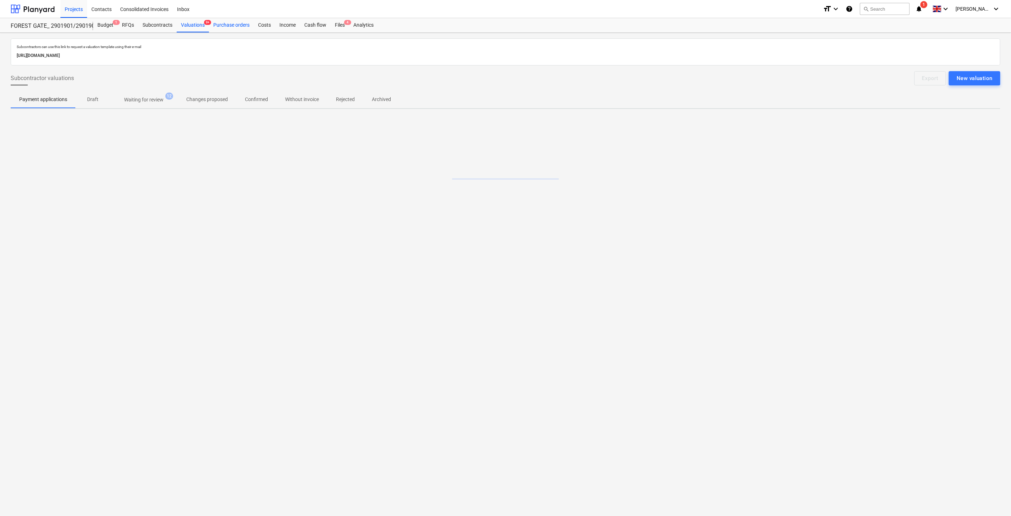
click at [229, 24] on div "Purchase orders" at bounding box center [231, 25] width 45 height 14
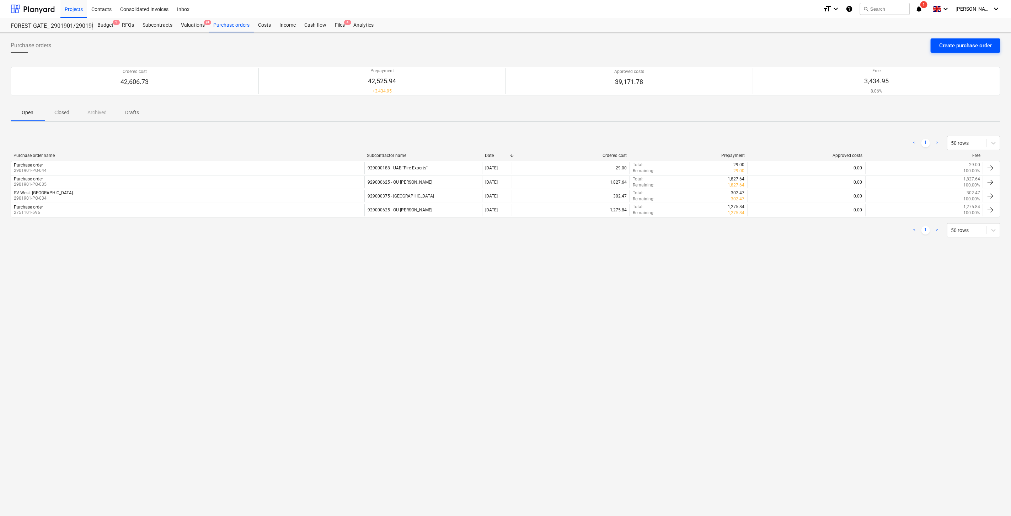
click at [939, 48] on div "Create purchase order" at bounding box center [965, 45] width 53 height 9
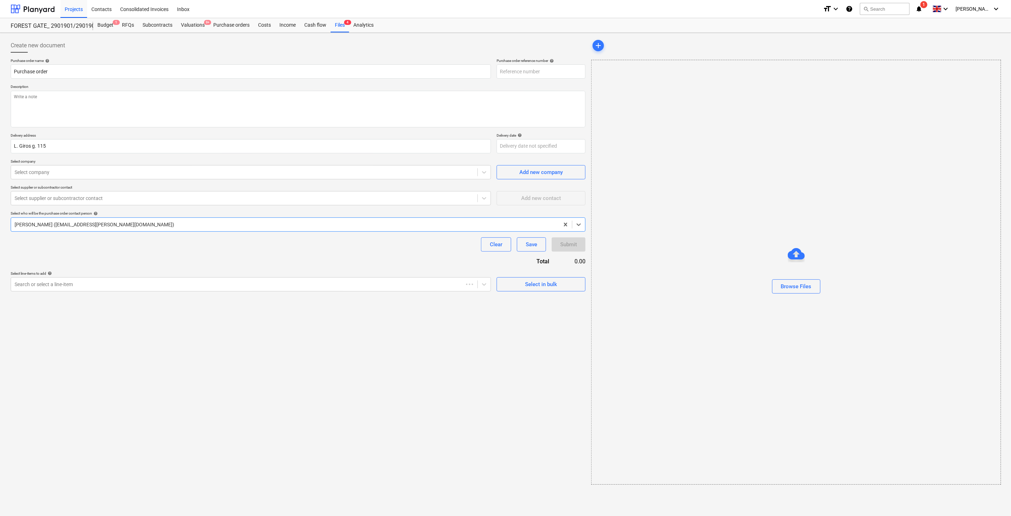
type textarea "x"
type input "2901901-PO-055"
type textarea "x"
click at [194, 286] on div at bounding box center [244, 284] width 458 height 7
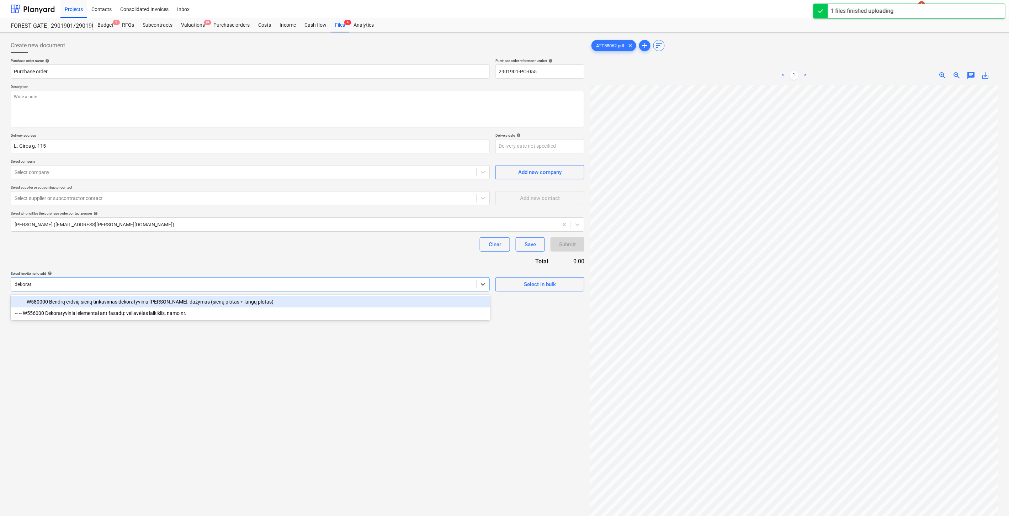
type input "dekoraty"
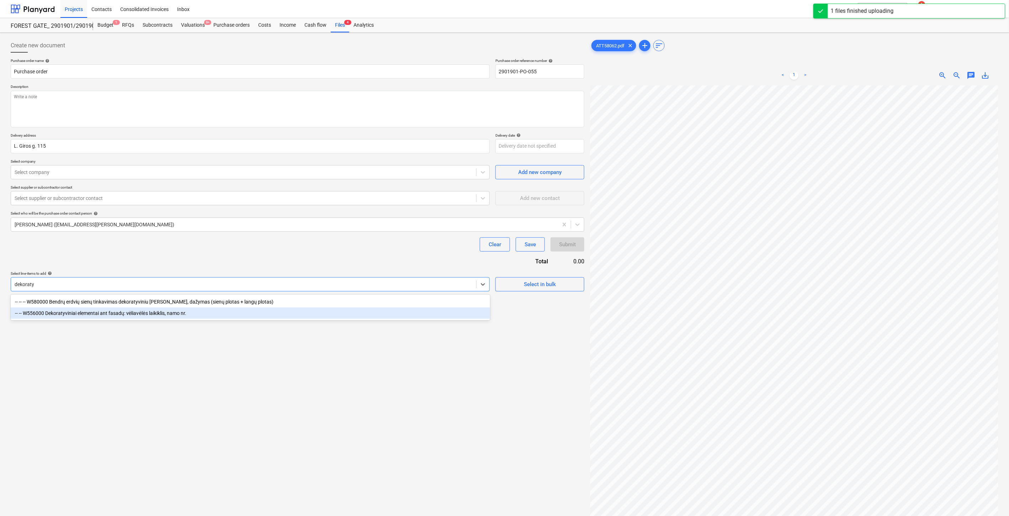
click at [169, 314] on div "-- -- W556000 Dekoratyviniai elementai ant fasadų: vėliavėlės laikiklis, namo n…" at bounding box center [250, 312] width 479 height 11
type textarea "x"
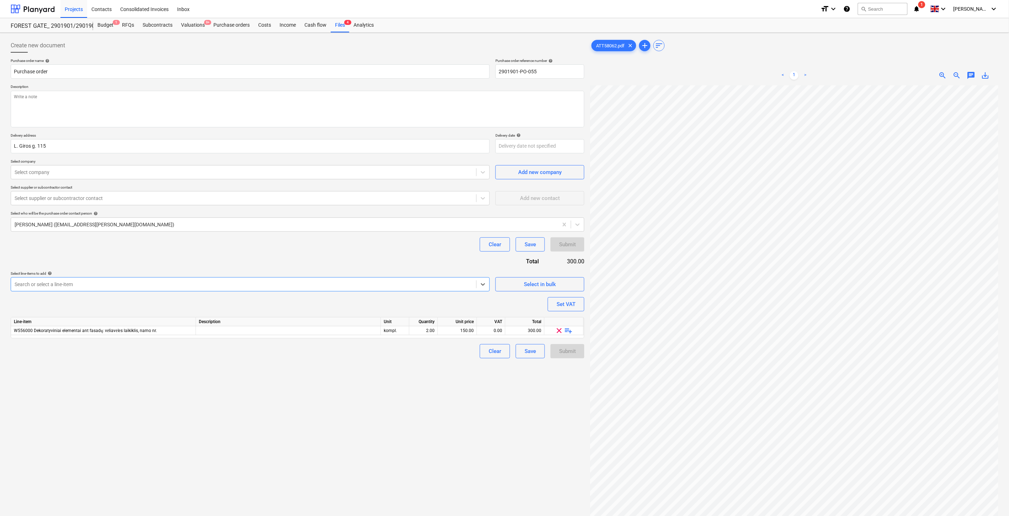
type textarea "x"
drag, startPoint x: 260, startPoint y: 446, endPoint x: 425, endPoint y: 332, distance: 200.0
click at [267, 443] on div "Create new document Purchase order name help Purchase order Purchase order refe…" at bounding box center [297, 310] width 579 height 548
click at [400, 331] on div "kompl." at bounding box center [395, 330] width 28 height 9
click at [431, 331] on div "2.00" at bounding box center [423, 330] width 22 height 9
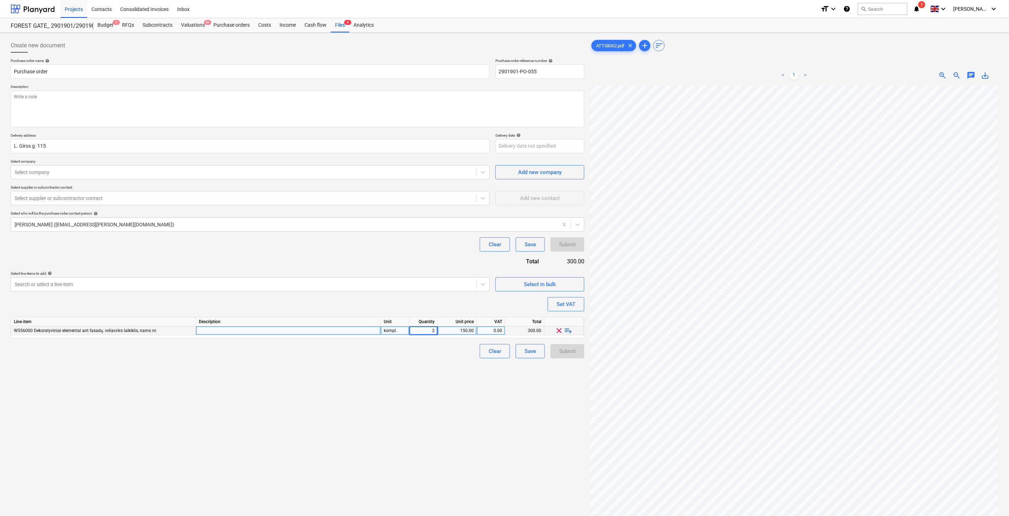
type input "ą"
type input "1"
type textarea "x"
click at [434, 342] on div "Purchase order name help Purchase order Purchase order reference number help 29…" at bounding box center [298, 208] width 574 height 300
click at [312, 328] on div at bounding box center [288, 330] width 185 height 9
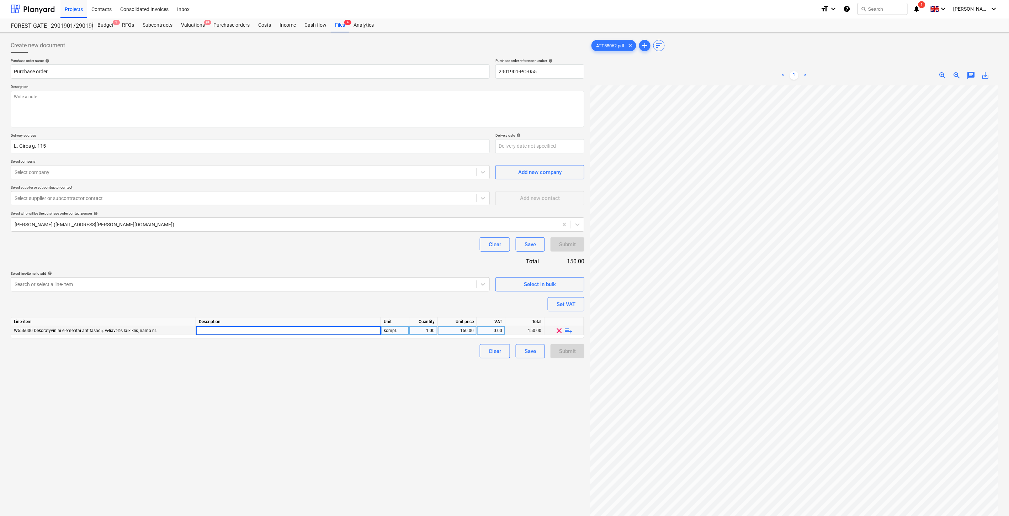
type input "F"
click at [150, 103] on textarea at bounding box center [298, 109] width 574 height 37
type textarea "x"
type textarea "U"
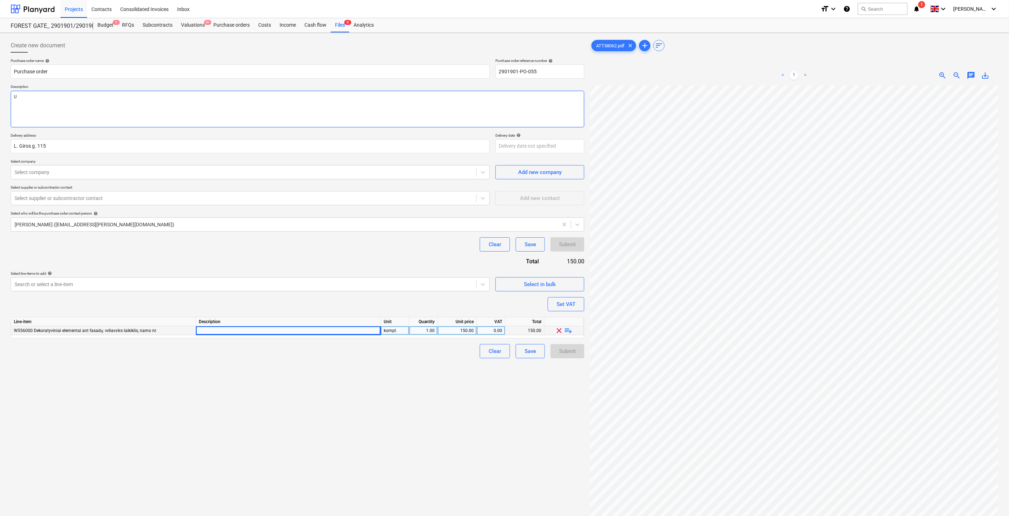
type textarea "x"
type textarea "U="
type textarea "x"
type textarea "U"
type textarea "x"
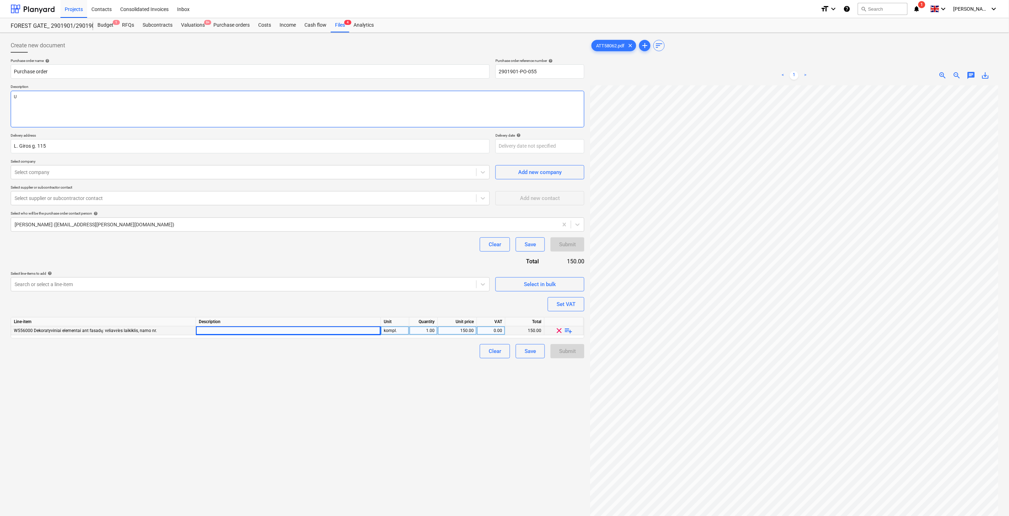
type textarea "Už"
type textarea "x"
type textarea "Už"
type textarea "x"
type textarea "Už F"
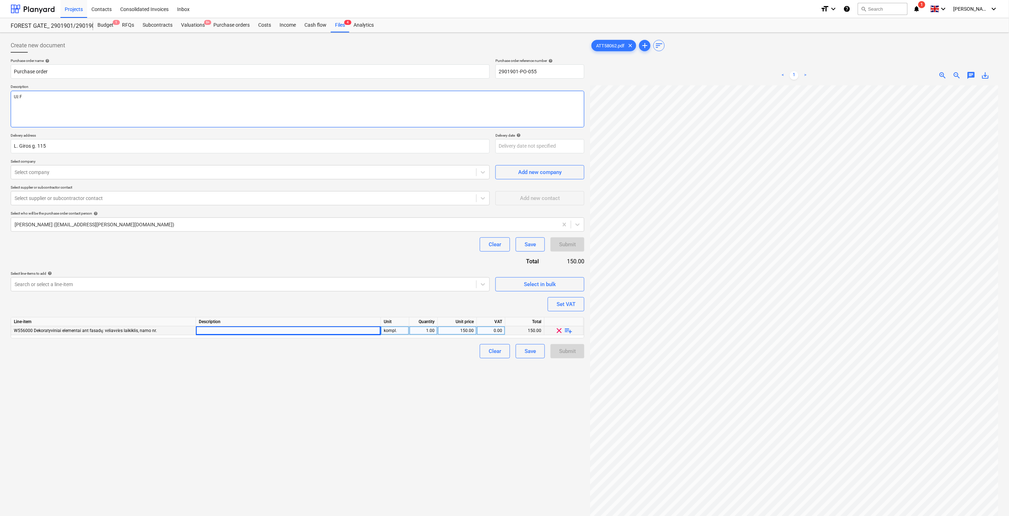
type textarea "x"
type textarea "Už Fo"
type textarea "x"
type textarea "Už For"
type textarea "x"
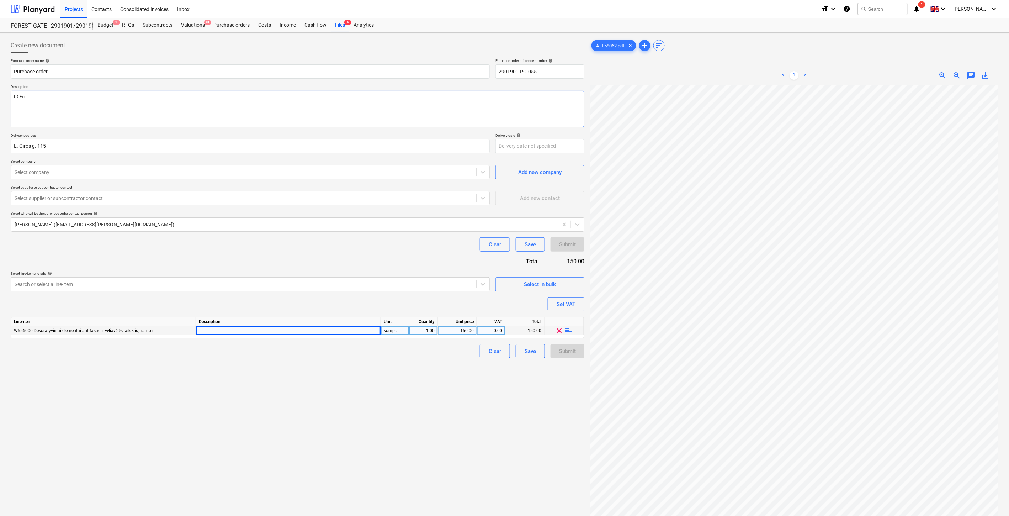
type textarea "Už Fore"
type textarea "x"
type textarea "Už Fores"
type textarea "x"
type textarea "Už Forest"
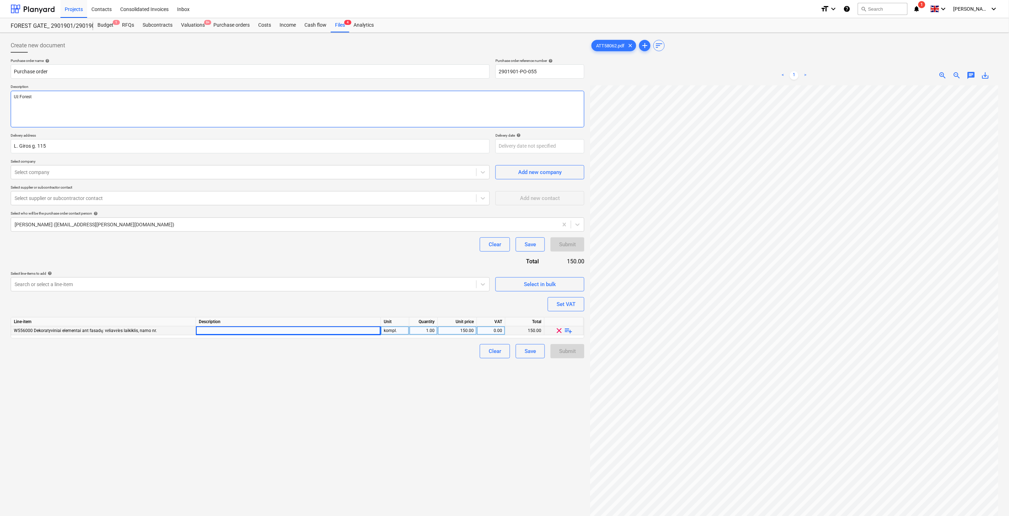
type textarea "x"
type textarea "Už Forest G"
type textarea "x"
type textarea "Už Forest Gat"
type textarea "x"
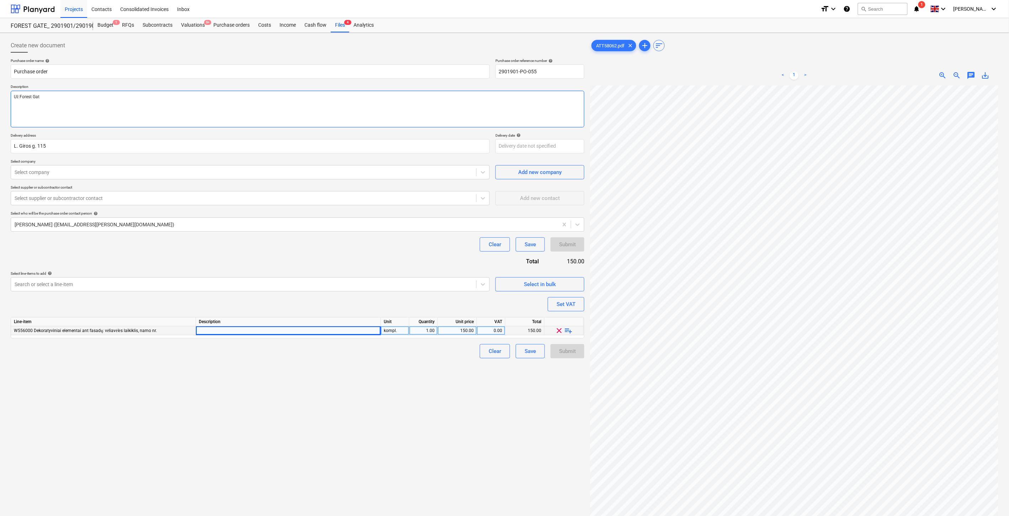
type textarea "[GEOGRAPHIC_DATA]"
type textarea "x"
type textarea "[GEOGRAPHIC_DATA]""
type textarea "x"
type textarea "[GEOGRAPHIC_DATA]""
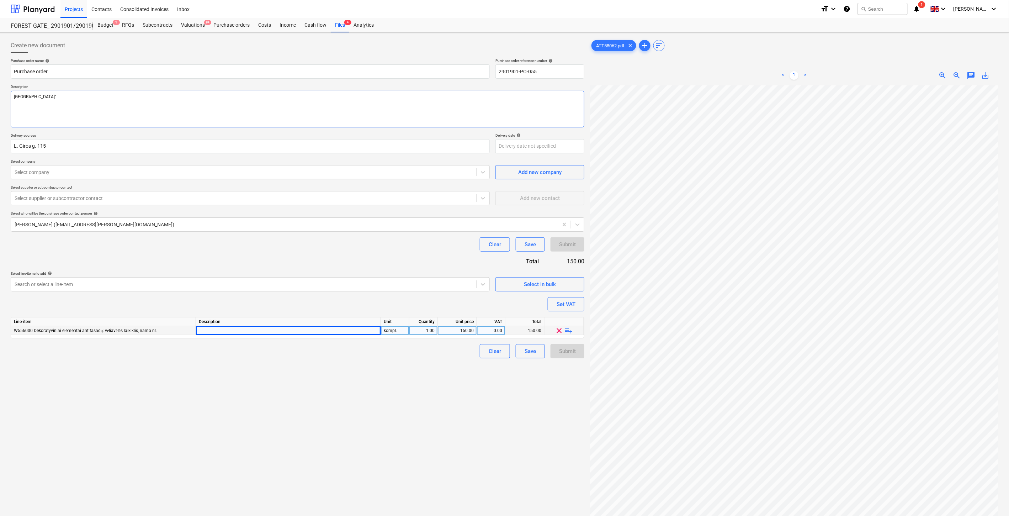
type textarea "x"
type textarea "[GEOGRAPHIC_DATA]" L"
type textarea "x"
type textarea "[GEOGRAPHIC_DATA]" LE"
type textarea "x"
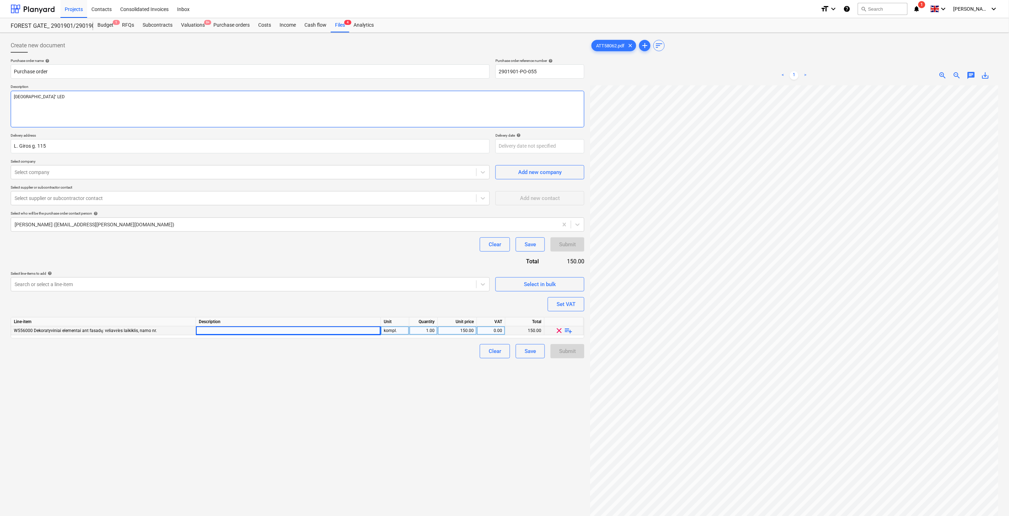
type textarea "[GEOGRAPHIC_DATA]" LED"
type textarea "x"
type textarea "Už Forest Gate" LED ap"
type textarea "x"
type textarea "[GEOGRAPHIC_DATA]" LED apš"
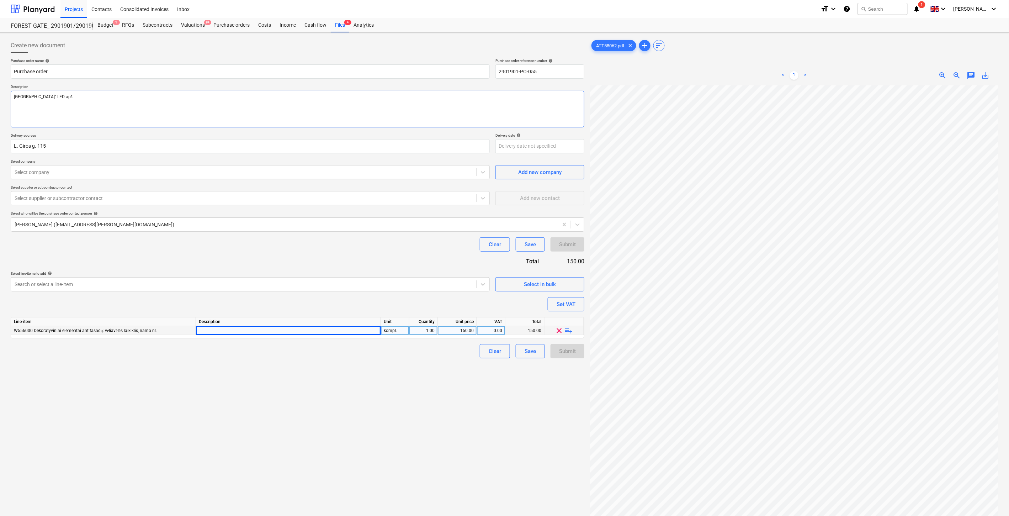
type textarea "x"
type textarea "Už Forest Gate" LED apšv"
type textarea "x"
type textarea "Už Forest Gate" LED apšvie"
type textarea "x"
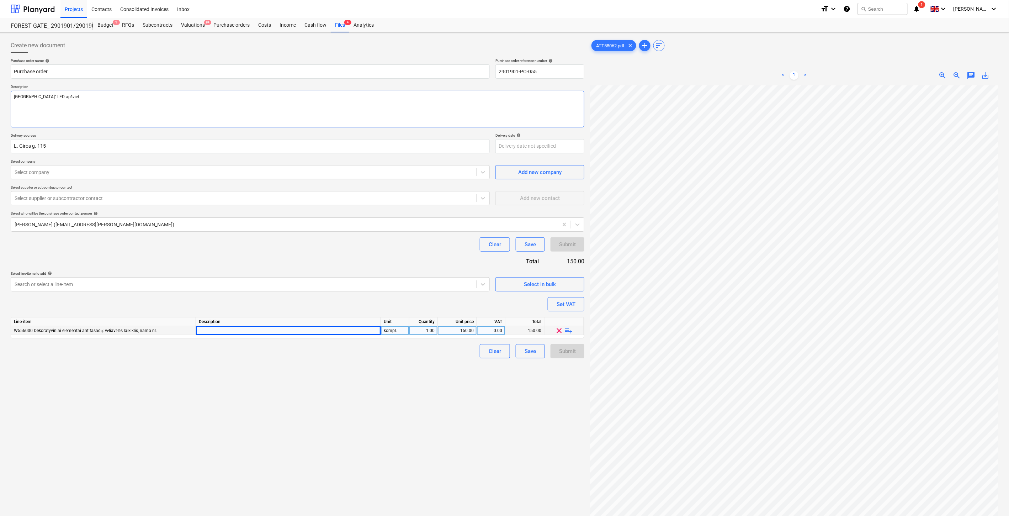
type textarea "[GEOGRAPHIC_DATA]" LED apšvieti"
type textarea "x"
type textarea "[GEOGRAPHIC_DATA]" LED apšvietim"
type textarea "x"
type textarea "[GEOGRAPHIC_DATA]" LED apšvietimą"
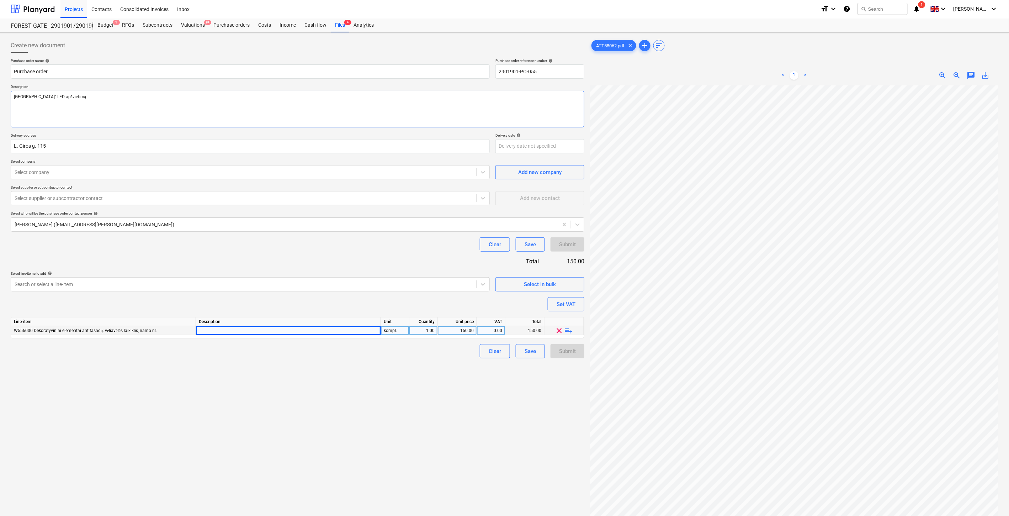
type textarea "x"
type textarea "[GEOGRAPHIC_DATA]" LED apšvietimą."
type textarea "x"
drag, startPoint x: 457, startPoint y: 332, endPoint x: 457, endPoint y: 338, distance: 6.0
click at [457, 332] on div "150.00" at bounding box center [457, 330] width 33 height 9
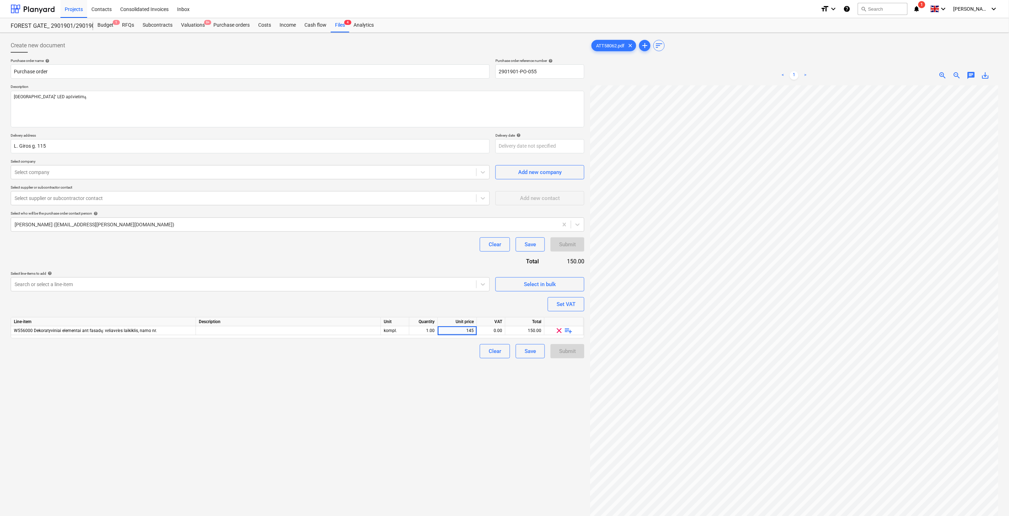
type input "1450"
type textarea "x"
click at [448, 376] on div "Create new document Purchase order name help Purchase order Purchase order refe…" at bounding box center [297, 310] width 579 height 548
click at [433, 428] on div "Create new document Purchase order name help Purchase order Purchase order refe…" at bounding box center [297, 310] width 579 height 548
click at [447, 421] on div "Create new document Purchase order name help Purchase order Purchase order refe…" at bounding box center [297, 310] width 579 height 548
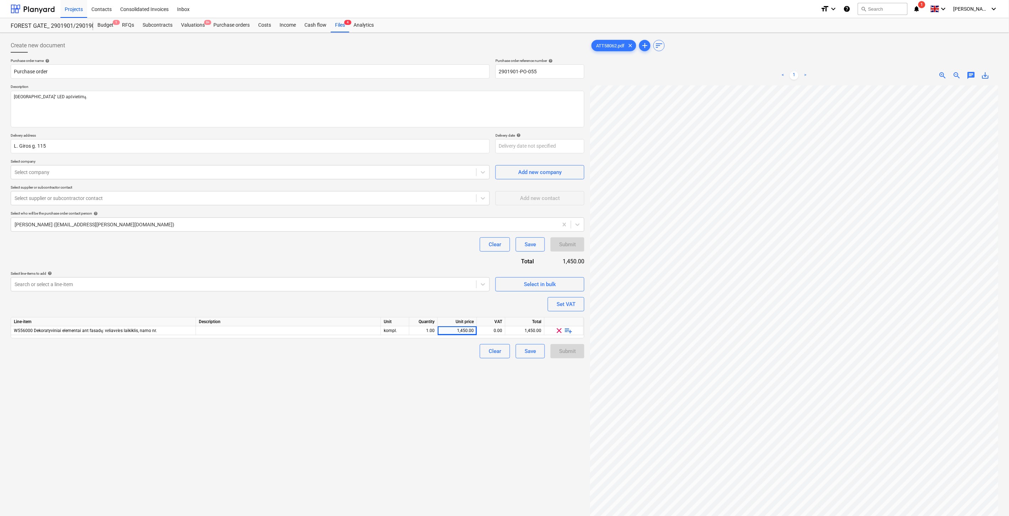
click at [460, 414] on div "Create new document Purchase order name help Purchase order Purchase order refe…" at bounding box center [297, 310] width 579 height 548
click at [474, 408] on div "Create new document Purchase order name help Purchase order Purchase order refe…" at bounding box center [297, 310] width 579 height 548
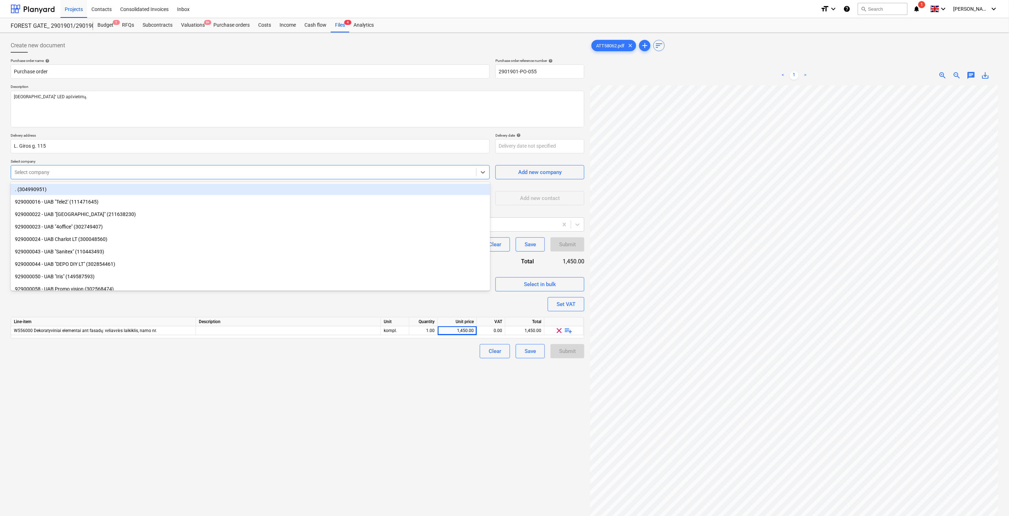
click at [199, 173] on div at bounding box center [244, 172] width 458 height 7
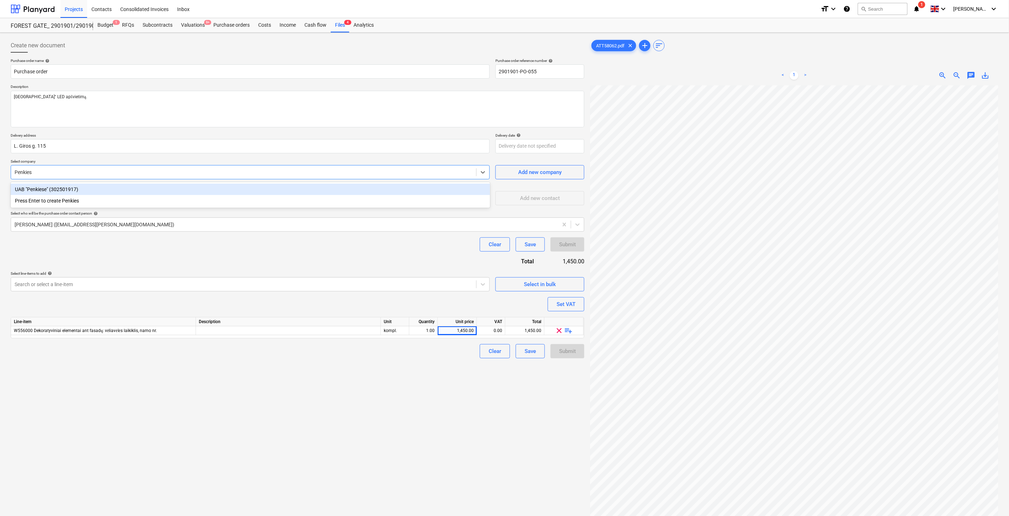
type input "Penkiese"
click at [172, 187] on div "UAB "Penkiese" (302501917)" at bounding box center [250, 188] width 479 height 11
type textarea "x"
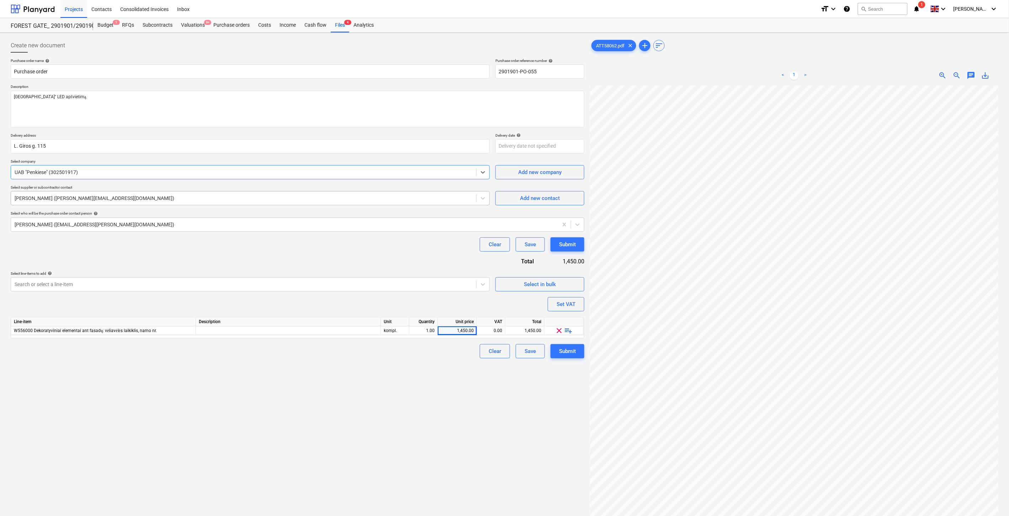
click at [134, 194] on div at bounding box center [244, 197] width 458 height 7
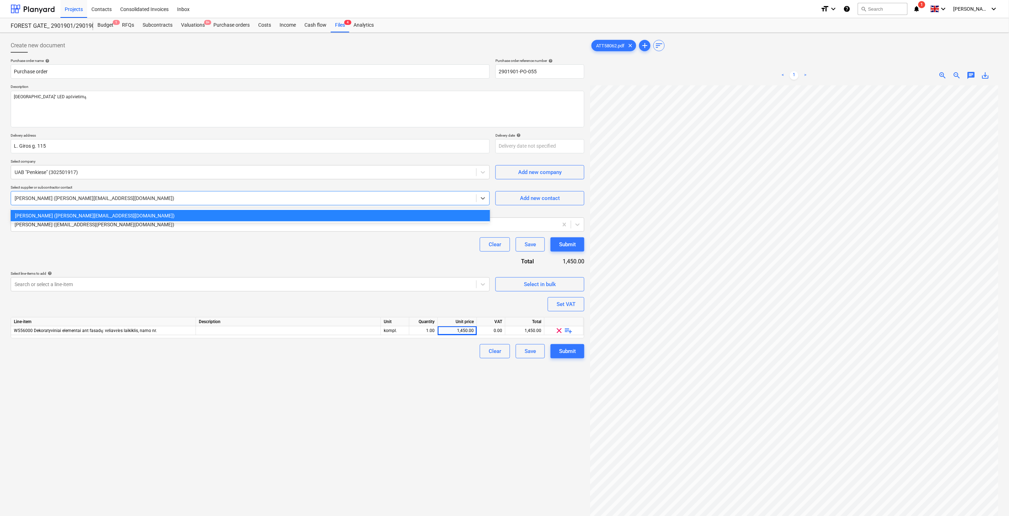
click at [139, 215] on div "[PERSON_NAME] ([PERSON_NAME][EMAIL_ADDRESS][DOMAIN_NAME])" at bounding box center [250, 215] width 479 height 11
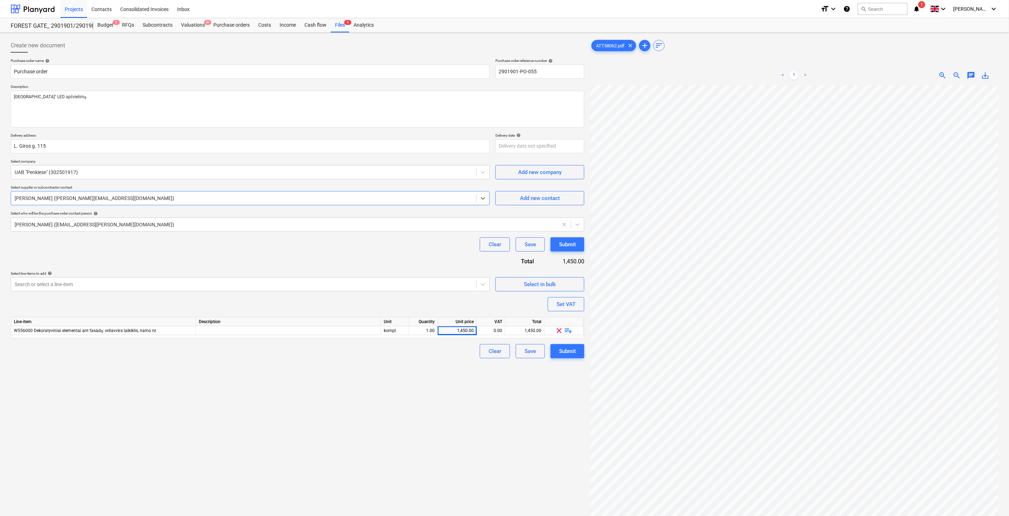
type textarea "x"
click at [237, 262] on div "Purchase order name help Purchase order Purchase order reference number help 29…" at bounding box center [298, 208] width 574 height 300
click at [256, 258] on div "Purchase order name help Purchase order Purchase order reference number help 29…" at bounding box center [298, 208] width 574 height 300
drag, startPoint x: 439, startPoint y: 250, endPoint x: 460, endPoint y: 244, distance: 21.4
click at [444, 249] on div "Clear Save Submit" at bounding box center [298, 244] width 574 height 14
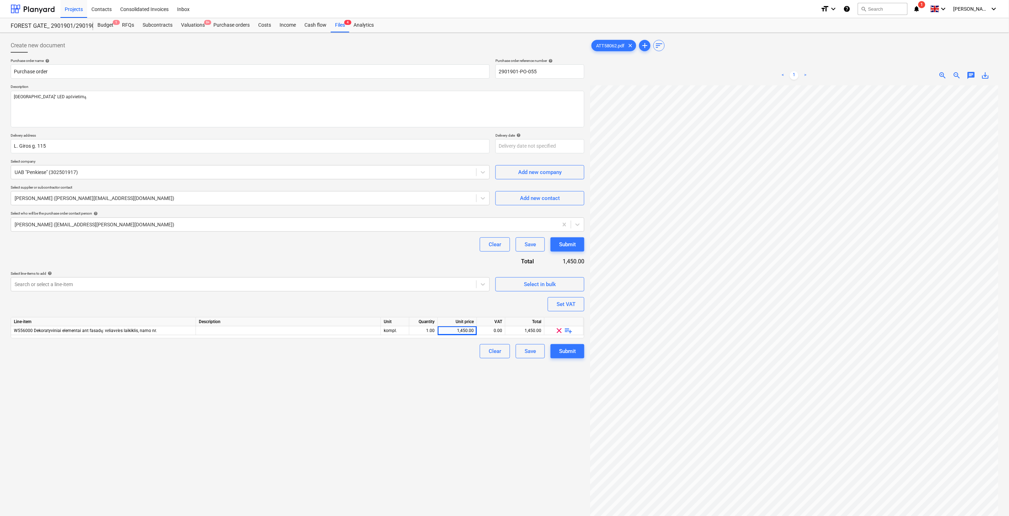
drag, startPoint x: 460, startPoint y: 244, endPoint x: 235, endPoint y: 247, distance: 225.1
click at [454, 244] on div "Clear Save Submit" at bounding box center [298, 244] width 574 height 14
click at [450, 257] on div "Purchase order name help Purchase order Purchase order reference number help 29…" at bounding box center [298, 208] width 574 height 300
click at [464, 248] on div "Clear Save Submit" at bounding box center [298, 244] width 574 height 14
click at [465, 247] on div "Clear Save Submit" at bounding box center [298, 244] width 574 height 14
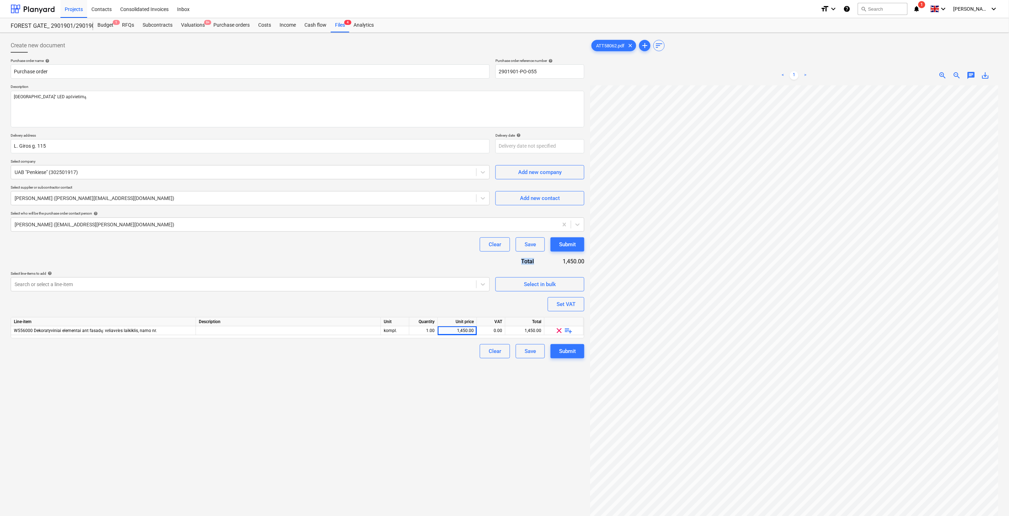
click at [465, 247] on div "Clear Save Submit" at bounding box center [298, 244] width 574 height 14
click at [465, 261] on div "Purchase order name help Purchase order Purchase order reference number help 29…" at bounding box center [298, 208] width 574 height 300
click at [466, 258] on div "Purchase order name help Purchase order Purchase order reference number help 29…" at bounding box center [298, 208] width 574 height 300
click at [457, 258] on div "Purchase order name help Purchase order Purchase order reference number help 29…" at bounding box center [298, 208] width 574 height 300
click at [459, 254] on div "Purchase order name help Purchase order Purchase order reference number help 29…" at bounding box center [298, 208] width 574 height 300
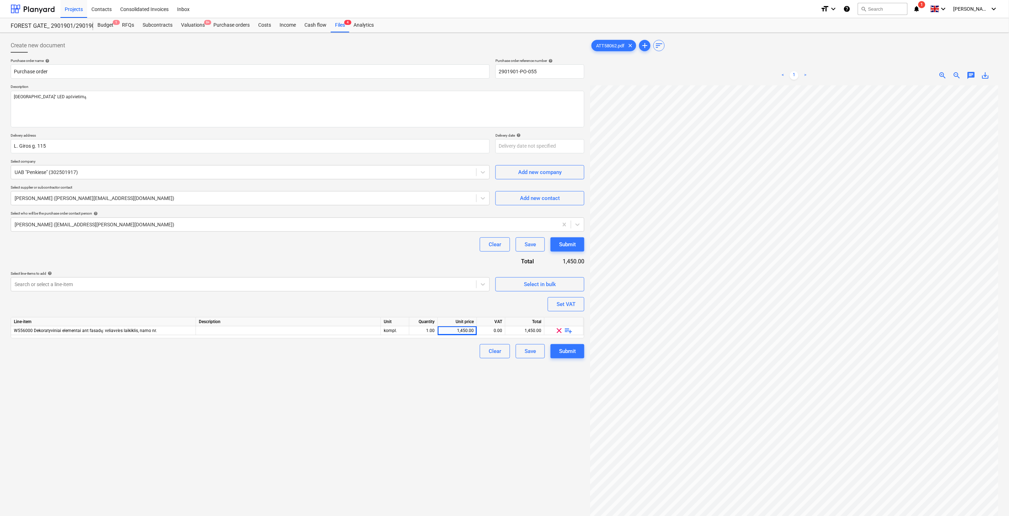
click at [460, 252] on div "Purchase order name help Purchase order Purchase order reference number help 29…" at bounding box center [298, 208] width 574 height 300
click at [461, 251] on div "Clear Save Submit" at bounding box center [298, 244] width 574 height 14
click at [456, 256] on div "Purchase order name help Purchase order Purchase order reference number help 29…" at bounding box center [298, 208] width 574 height 300
click at [459, 254] on div "Purchase order name help Purchase order Purchase order reference number help 29…" at bounding box center [298, 208] width 574 height 300
click at [454, 257] on div "Purchase order name help Purchase order Purchase order reference number help 29…" at bounding box center [298, 208] width 574 height 300
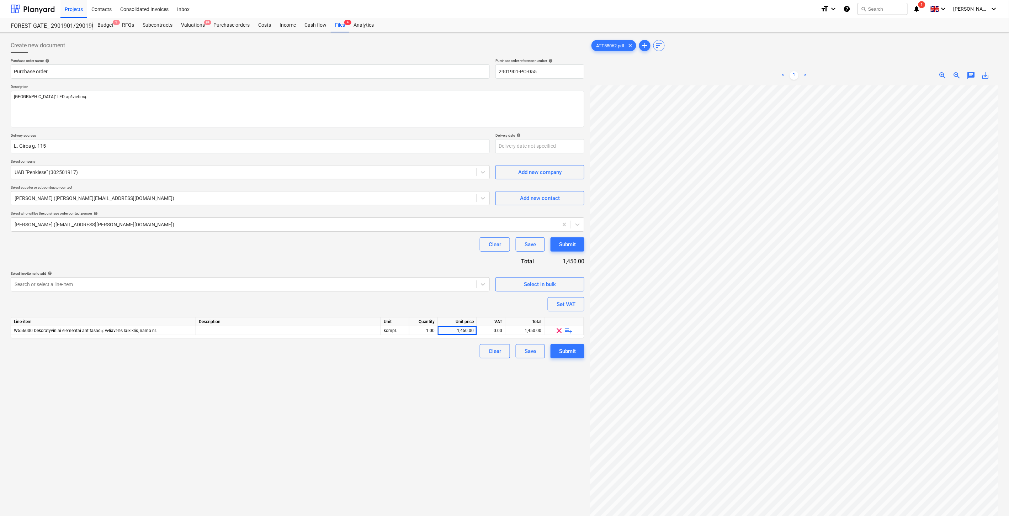
click at [459, 253] on div "Purchase order name help Purchase order Purchase order reference number help 29…" at bounding box center [298, 208] width 574 height 300
click at [535, 350] on div "Save" at bounding box center [529, 350] width 11 height 9
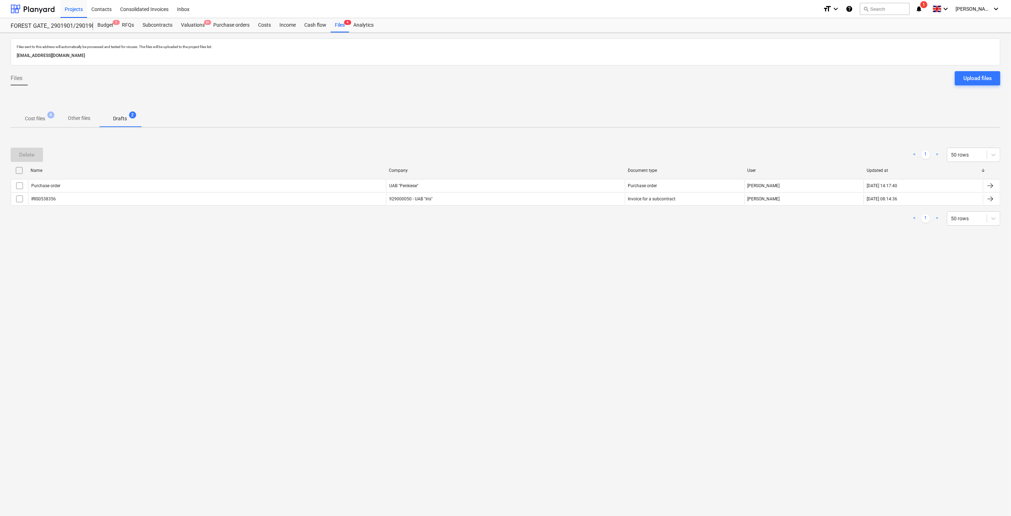
click at [46, 115] on span "Cost files 4" at bounding box center [35, 118] width 32 height 7
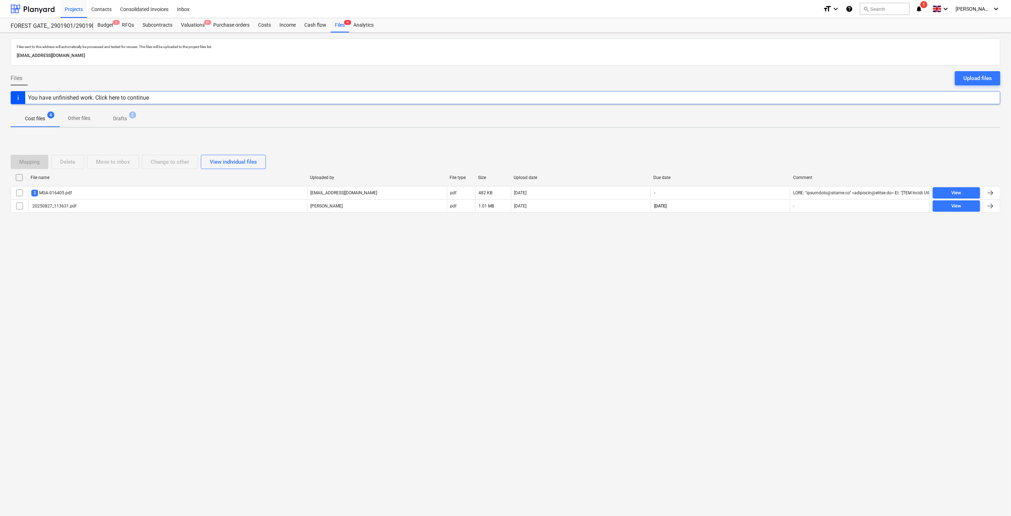
click at [712, 271] on div "Files sent to this address will automatically be processed and tested for virus…" at bounding box center [505, 274] width 1011 height 483
click at [720, 258] on div "Files sent to this address will automatically be processed and tested for virus…" at bounding box center [505, 274] width 1011 height 483
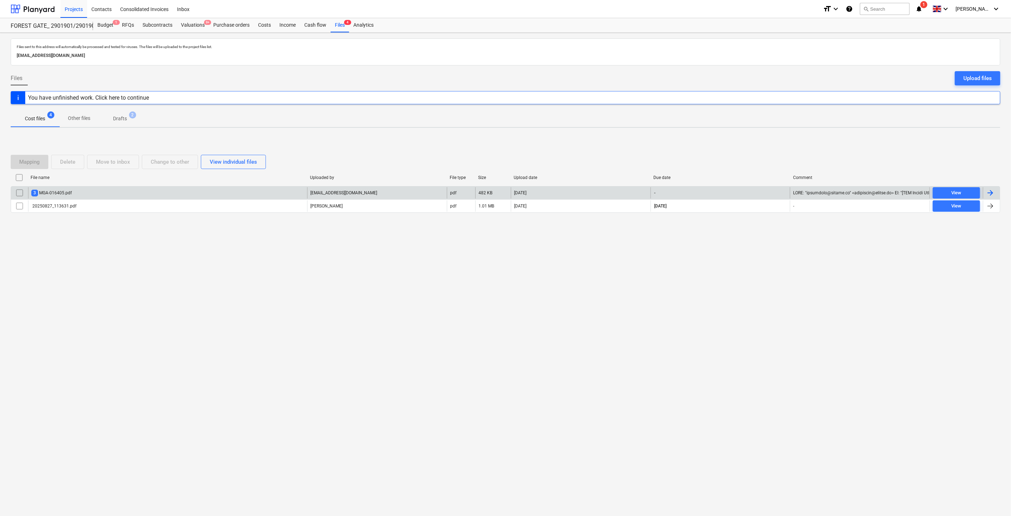
click at [167, 194] on div "3 MGA-016405.pdf" at bounding box center [167, 192] width 279 height 11
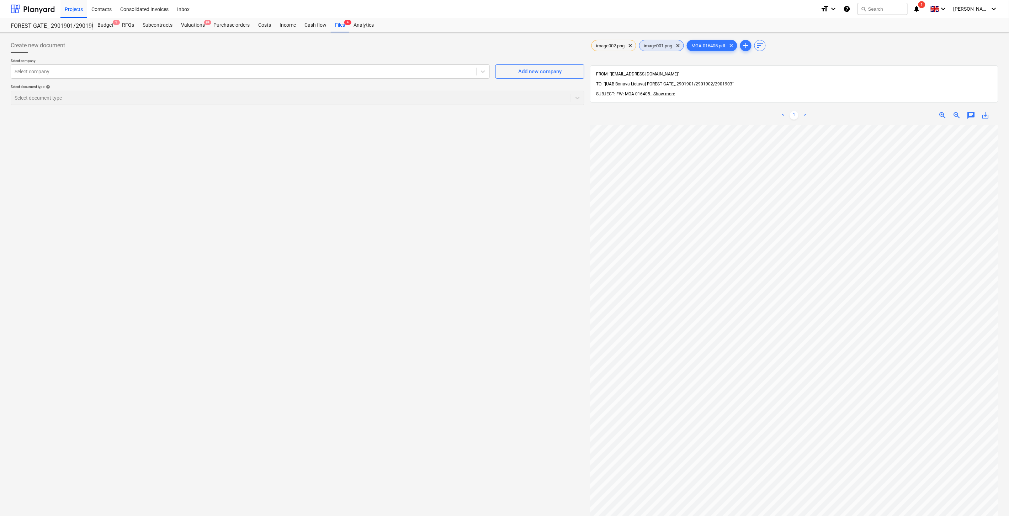
click at [657, 47] on span "image001.png" at bounding box center [657, 45] width 37 height 5
drag, startPoint x: 599, startPoint y: 48, endPoint x: 617, endPoint y: 49, distance: 17.1
click at [599, 48] on span "image002.png" at bounding box center [610, 45] width 37 height 5
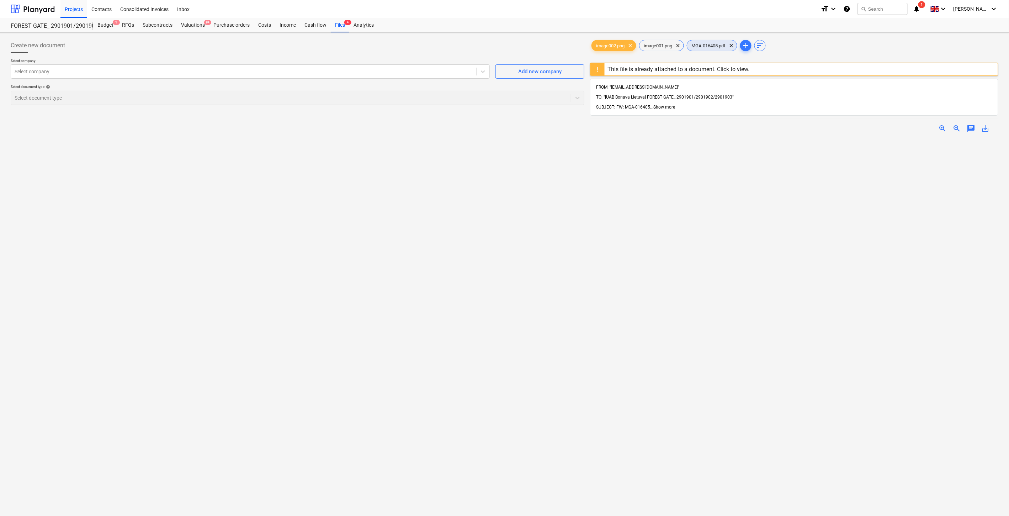
click at [715, 45] on span "MGA-016405.pdf" at bounding box center [708, 45] width 43 height 5
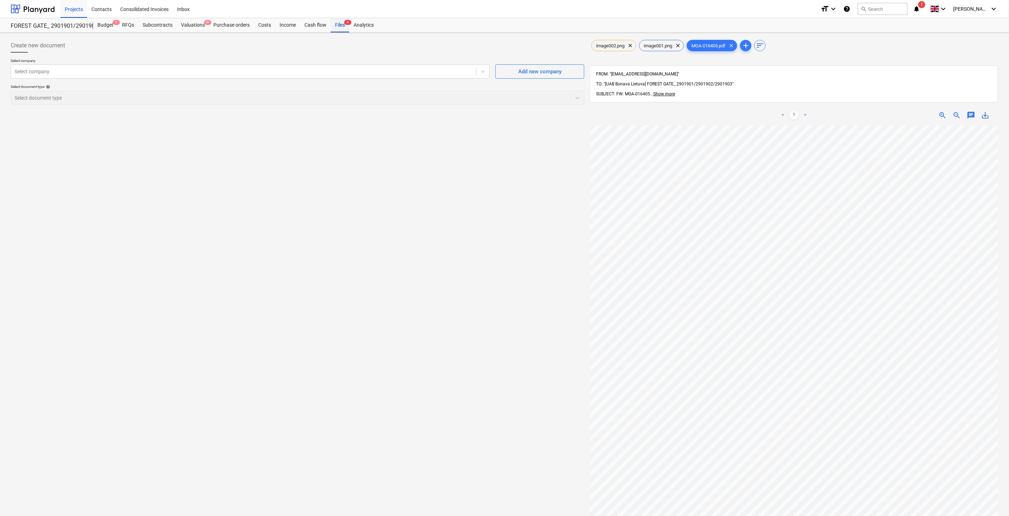
click at [341, 25] on div "Files 4" at bounding box center [340, 25] width 18 height 14
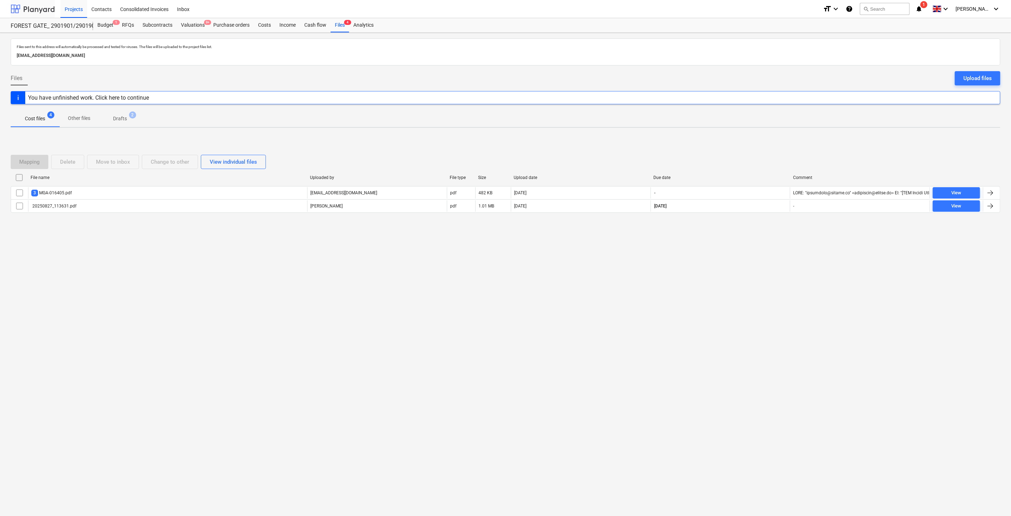
click at [37, 7] on div at bounding box center [33, 9] width 44 height 18
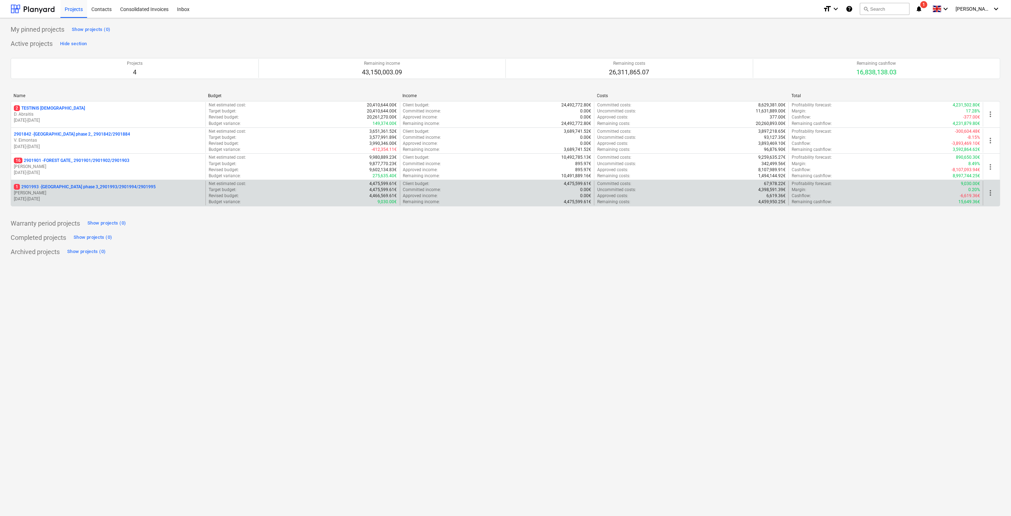
click at [68, 196] on p "[DATE] - [DATE]" at bounding box center [108, 199] width 189 height 6
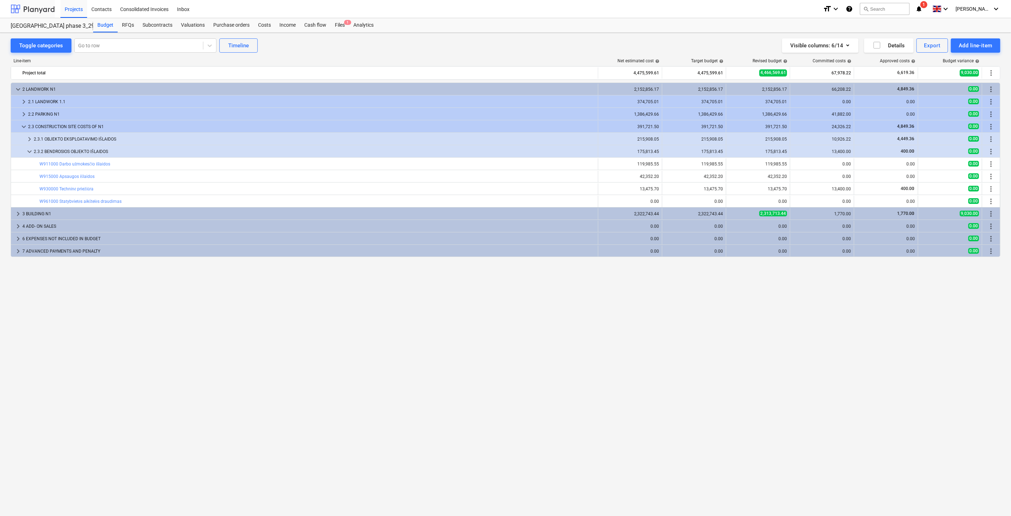
click at [45, 8] on div at bounding box center [33, 9] width 44 height 18
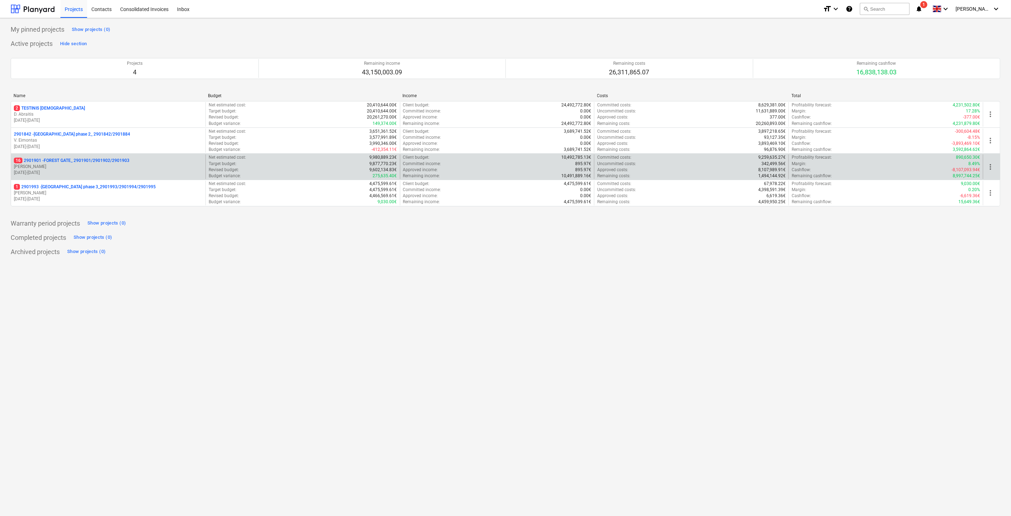
click at [77, 164] on p "[PERSON_NAME]" at bounding box center [108, 167] width 189 height 6
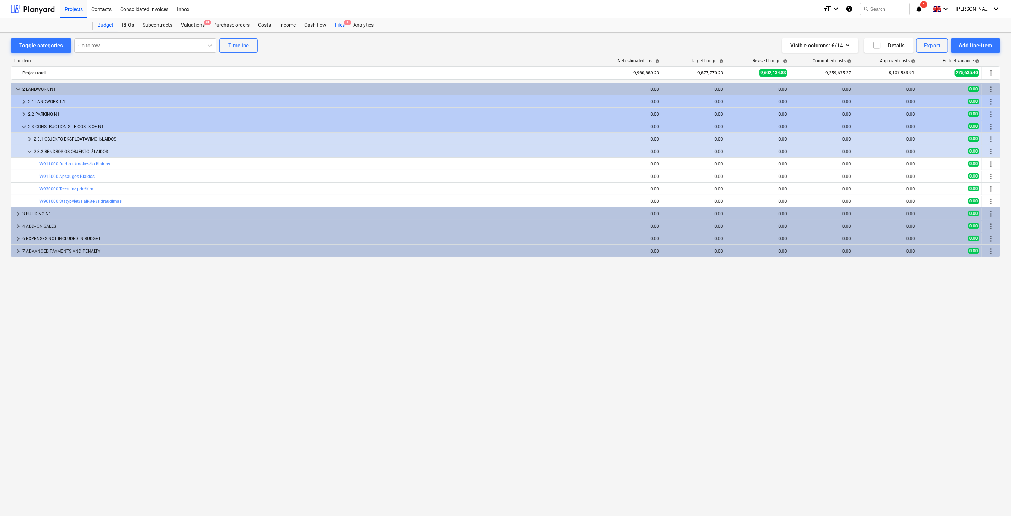
click at [341, 27] on div "Files 4" at bounding box center [340, 25] width 18 height 14
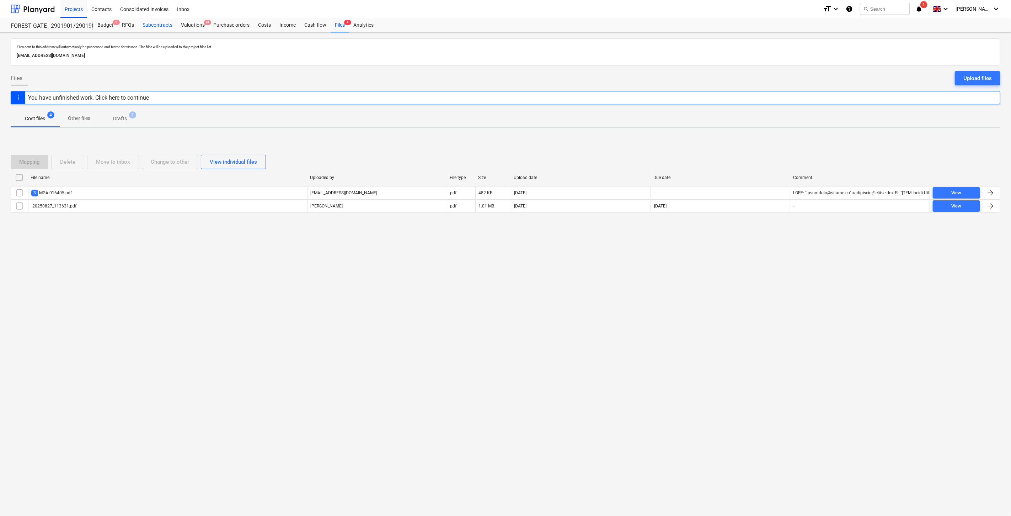
click at [152, 26] on div "Subcontracts" at bounding box center [157, 25] width 38 height 14
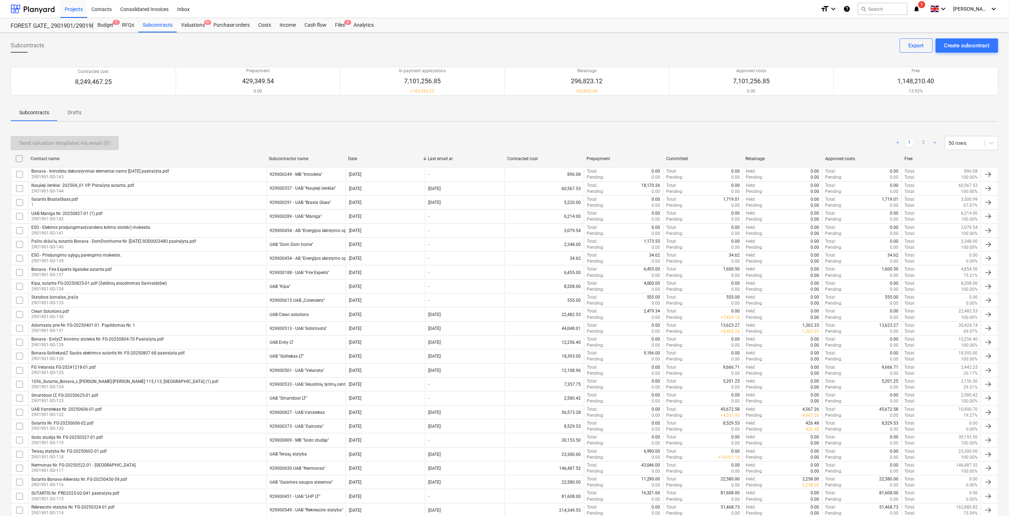
scroll to position [392, 0]
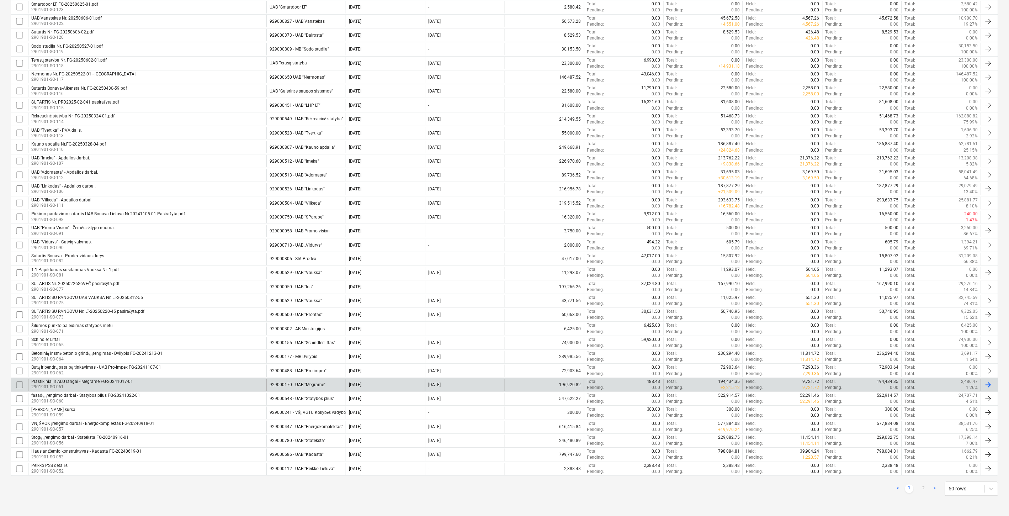
click at [179, 389] on div "Plastikiniai ir ALU langai - Megrame FG-20241017-01 2901901-SO-061" at bounding box center [147, 385] width 238 height 12
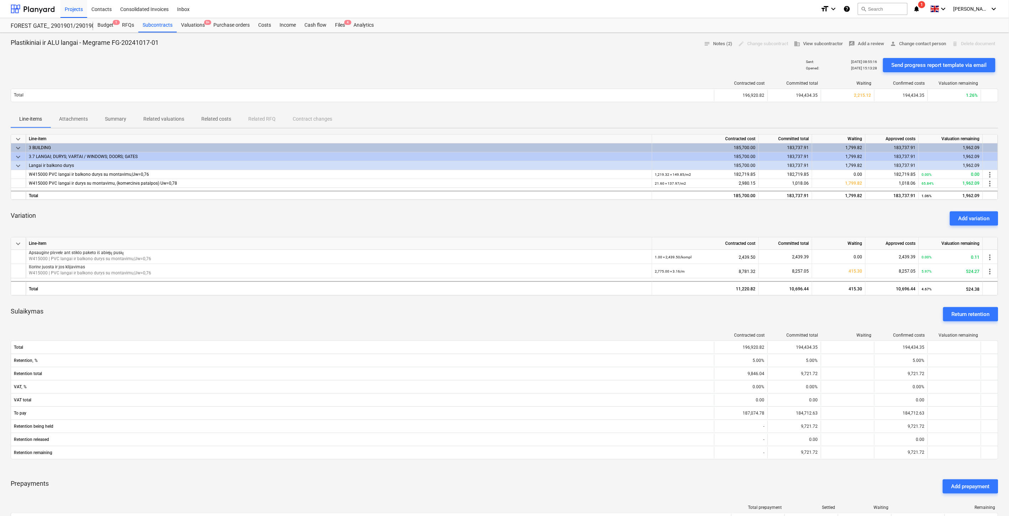
click at [473, 222] on div "Variation Add variation" at bounding box center [504, 219] width 987 height 26
click at [491, 218] on div "Variation Add variation" at bounding box center [504, 219] width 987 height 26
click at [507, 215] on div "Variation Add variation" at bounding box center [504, 219] width 987 height 26
click at [516, 212] on div "Variation Add variation" at bounding box center [504, 219] width 987 height 26
click at [113, 22] on span "1" at bounding box center [116, 22] width 7 height 5
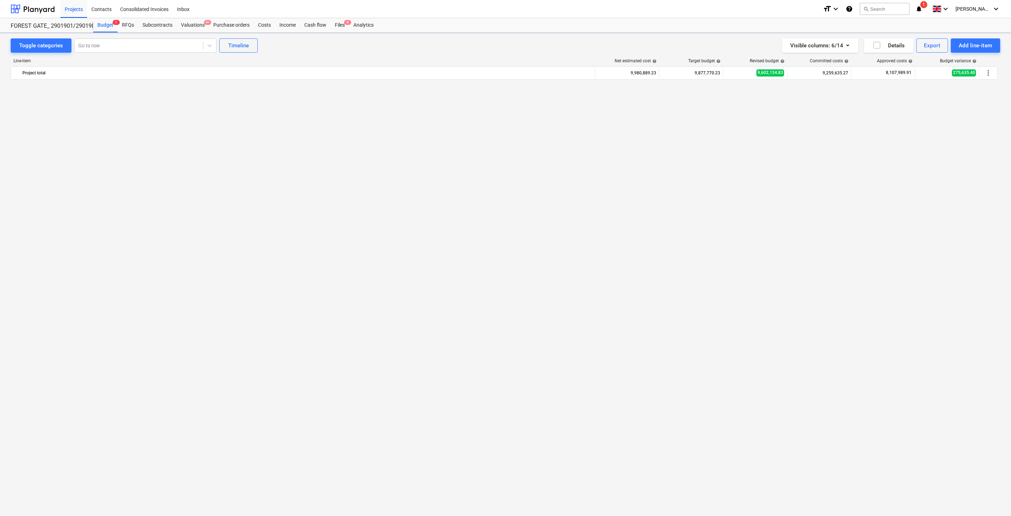
scroll to position [1174, 0]
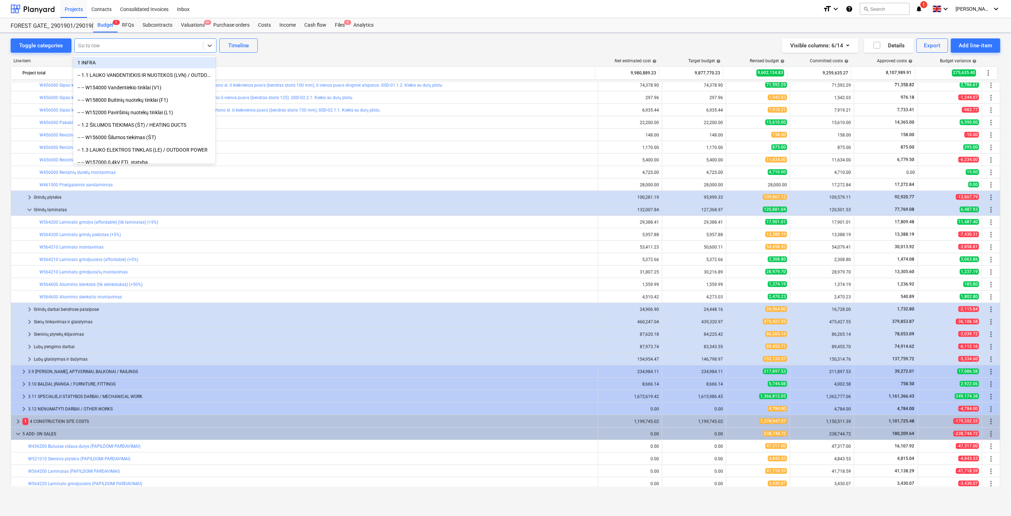
click at [137, 49] on div at bounding box center [138, 45] width 121 height 7
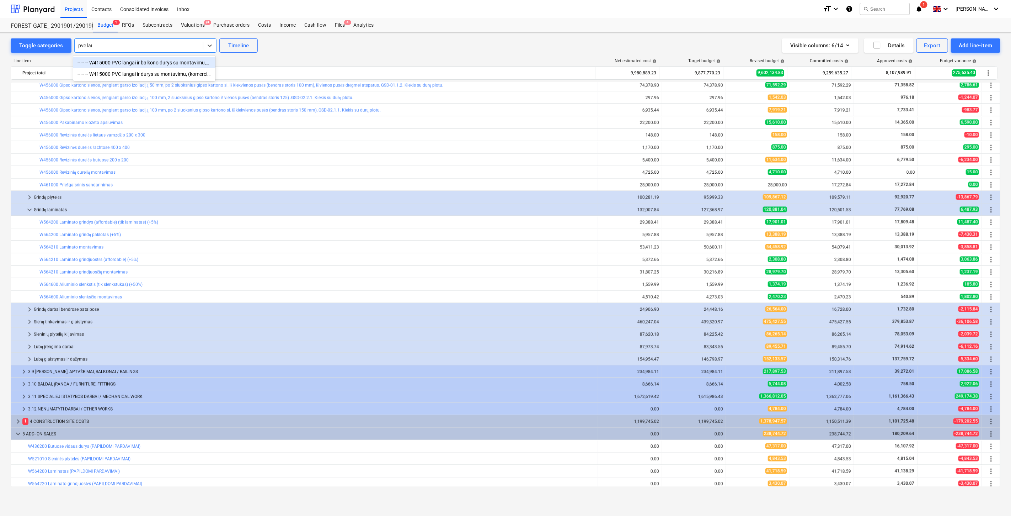
type input "pvc lang"
click at [126, 66] on div "-- -- -- W415000 PVC langai ir balkono durys su montavimu,Uw=0,76" at bounding box center [144, 62] width 142 height 11
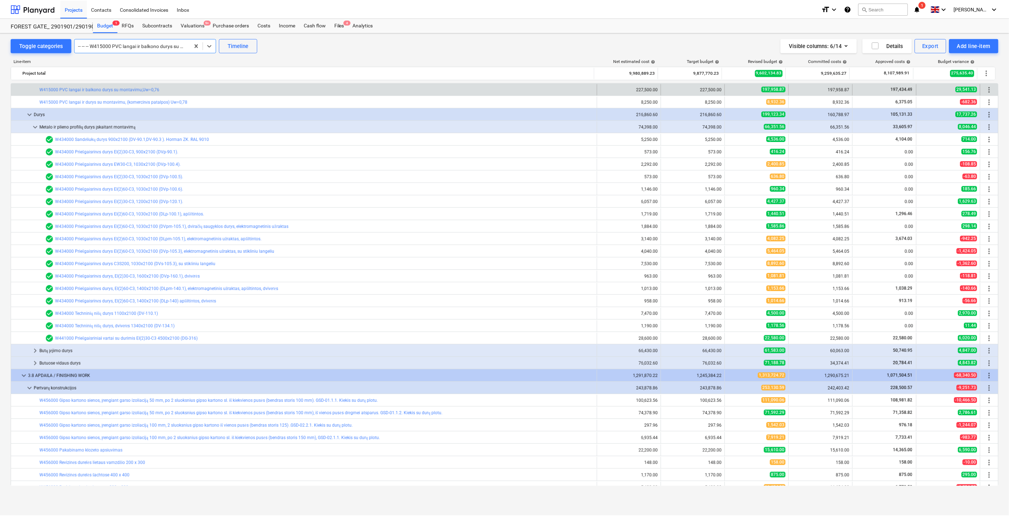
scroll to position [817, 0]
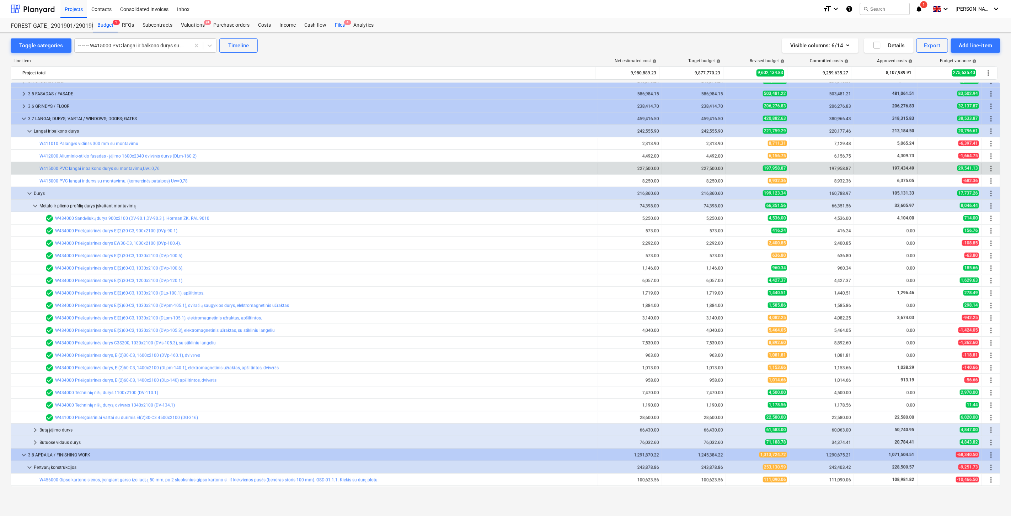
click at [341, 28] on div "Files 4" at bounding box center [340, 25] width 18 height 14
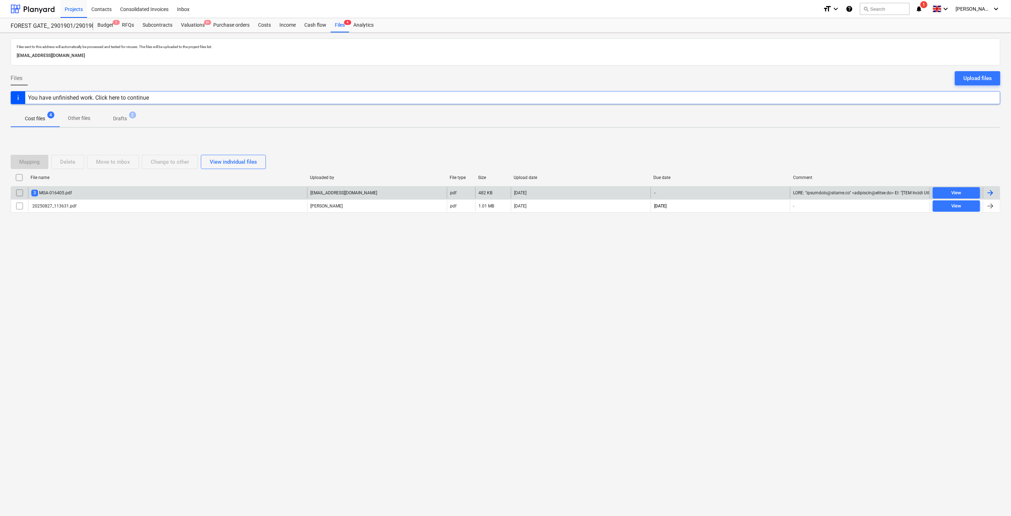
click at [210, 192] on div "3 MGA-016405.pdf" at bounding box center [167, 192] width 279 height 11
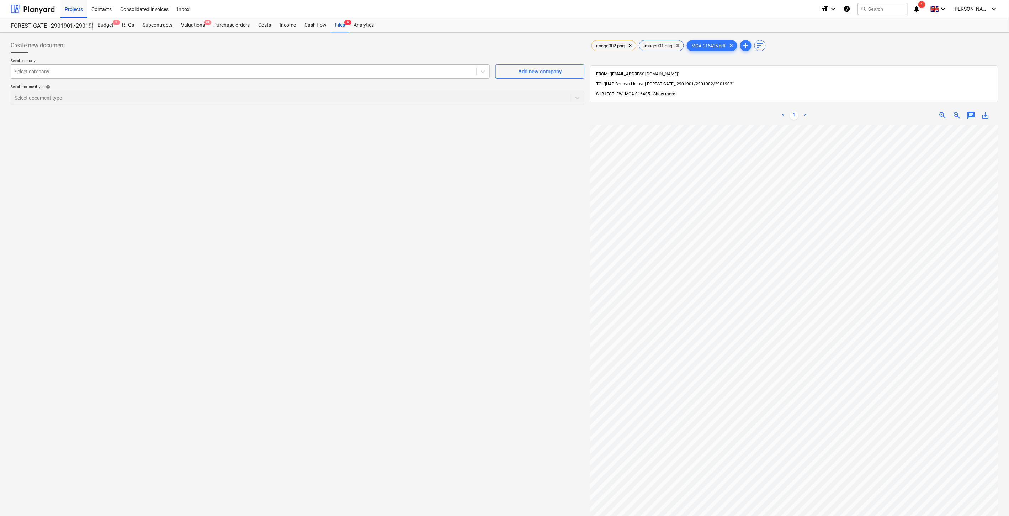
click at [260, 71] on div at bounding box center [244, 71] width 458 height 7
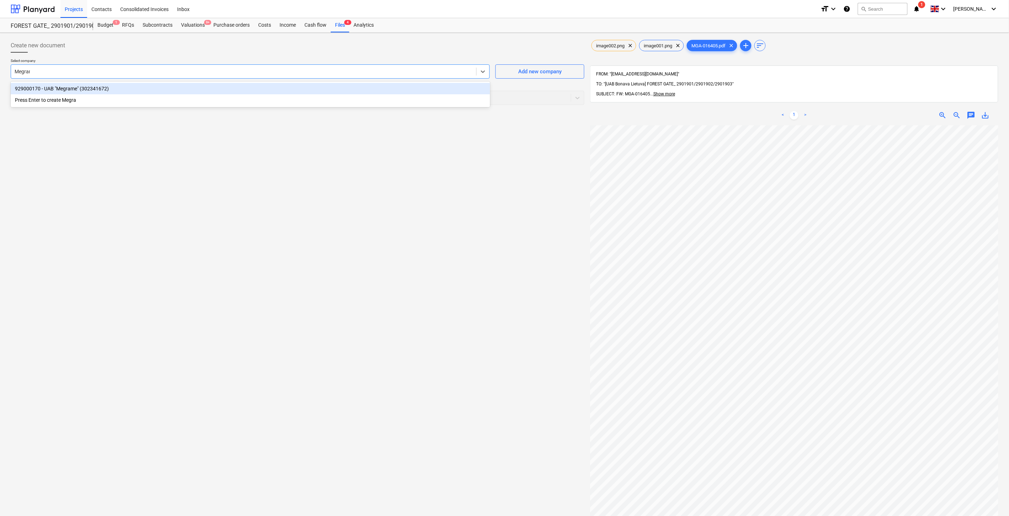
type input "Megrame"
click at [238, 89] on div "929000170 - UAB "Megrame" (302341672)" at bounding box center [250, 88] width 479 height 11
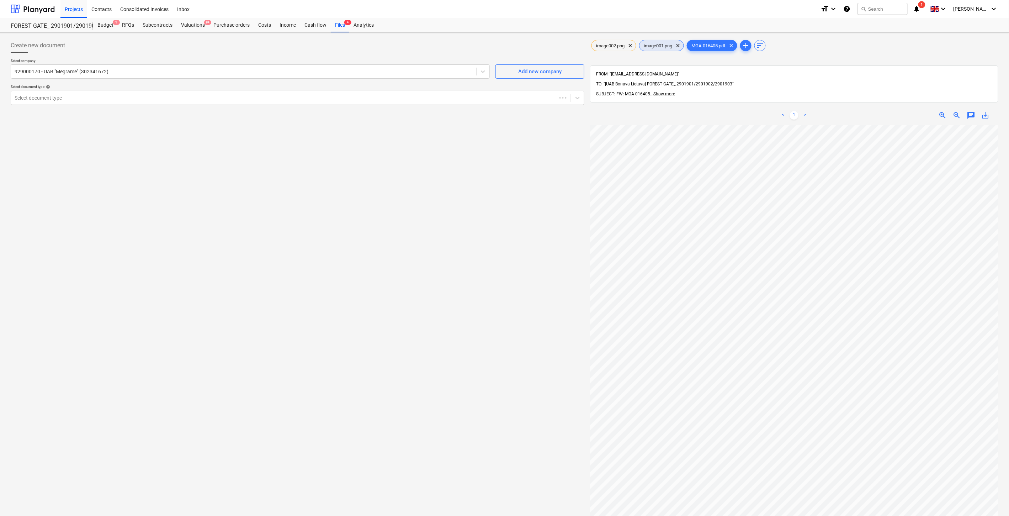
click at [649, 49] on div "image001.png clear" at bounding box center [661, 45] width 45 height 11
drag, startPoint x: 607, startPoint y: 47, endPoint x: 692, endPoint y: 54, distance: 85.6
click at [609, 47] on span "image002.png" at bounding box center [610, 45] width 37 height 5
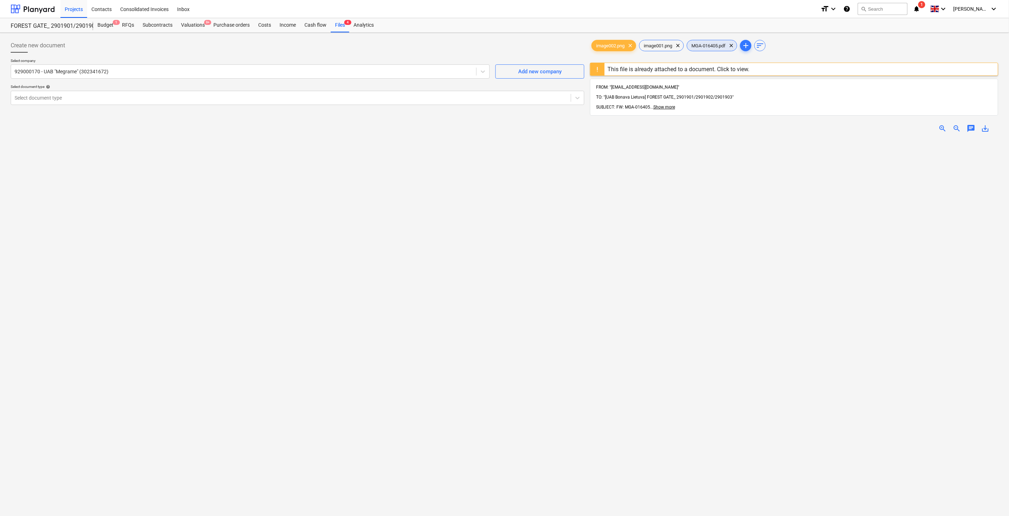
click at [709, 43] on span "MGA-016405.pdf" at bounding box center [708, 45] width 43 height 5
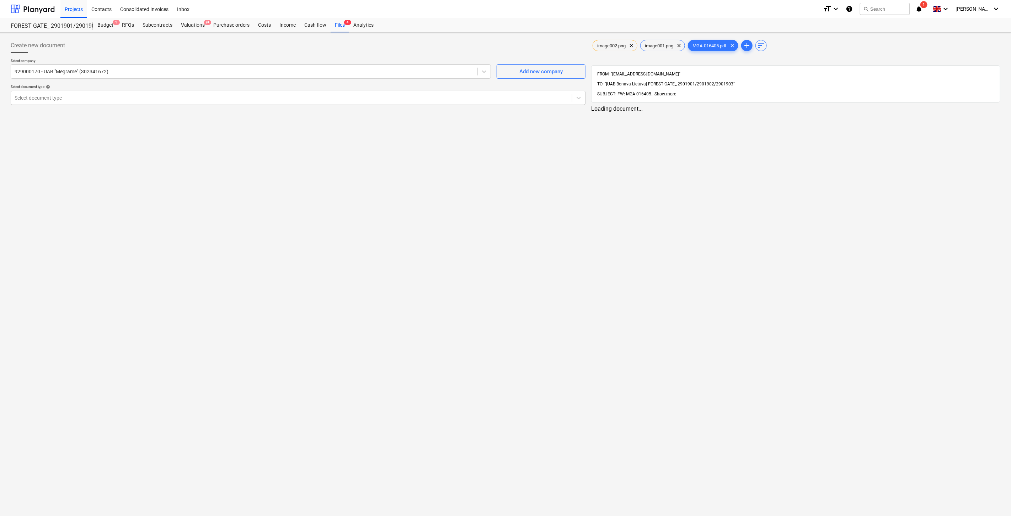
click at [320, 101] on div "Select document type" at bounding box center [291, 98] width 561 height 10
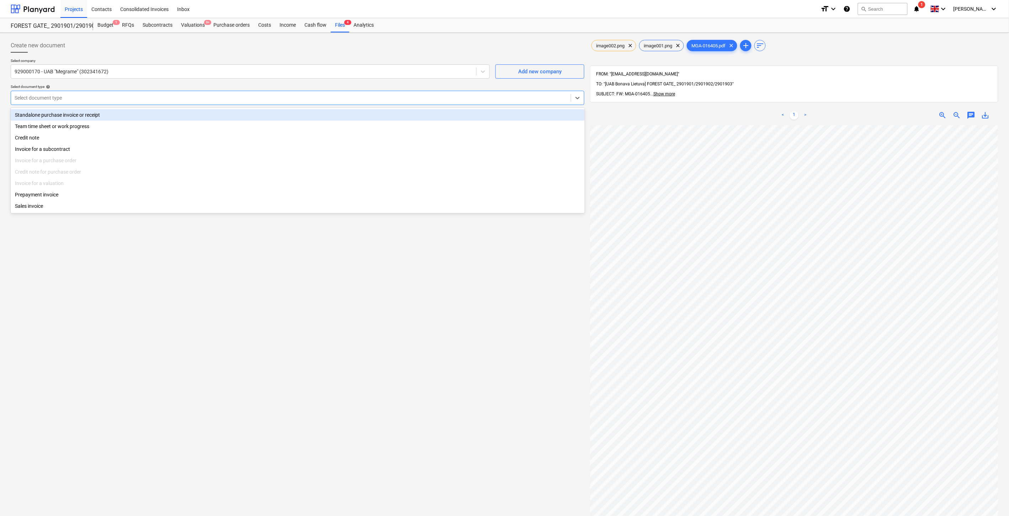
click at [116, 114] on div "Standalone purchase invoice or receipt" at bounding box center [298, 114] width 574 height 11
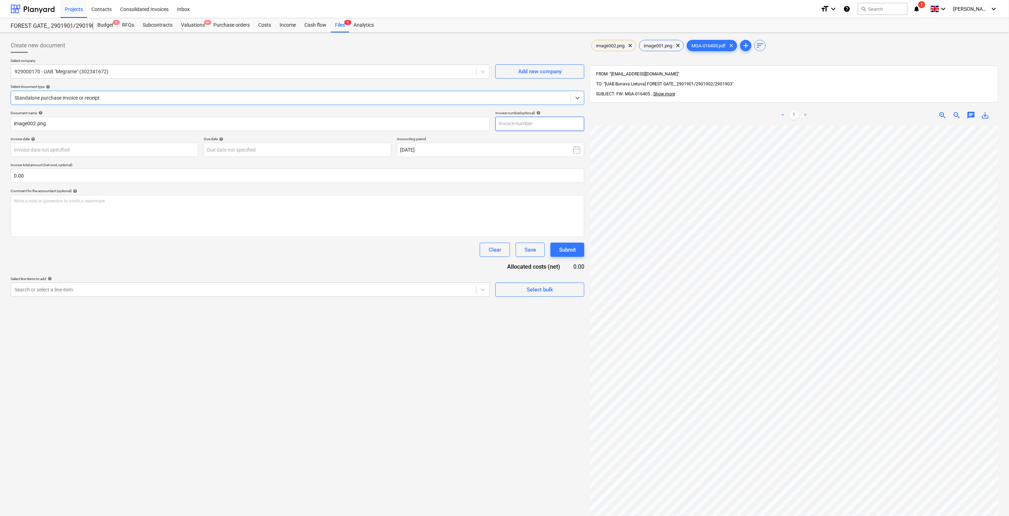
click at [538, 120] on input "text" at bounding box center [539, 124] width 89 height 14
type input "MGA-016405"
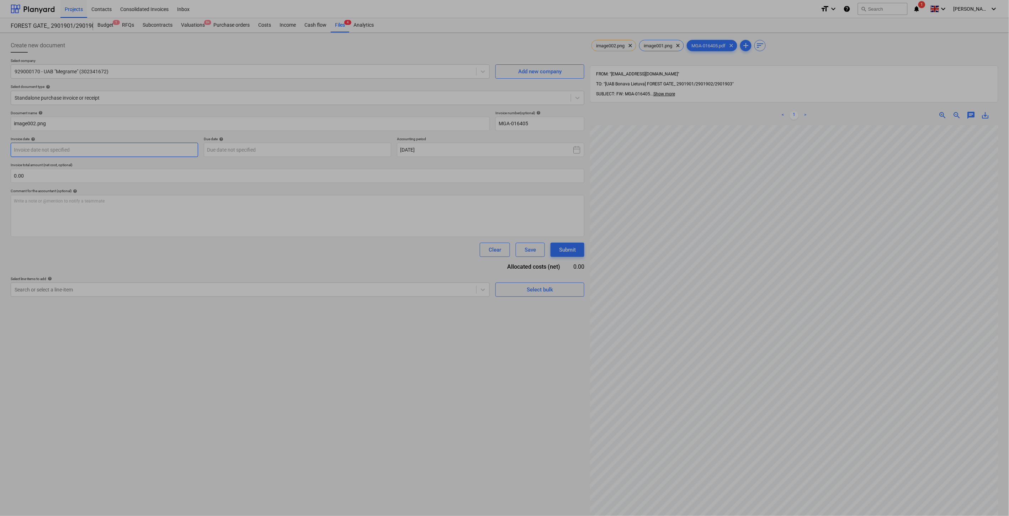
click at [161, 151] on body "Projects Contacts Consolidated Invoices Inbox format_size keyboard_arrow_down h…" at bounding box center [504, 258] width 1009 height 516
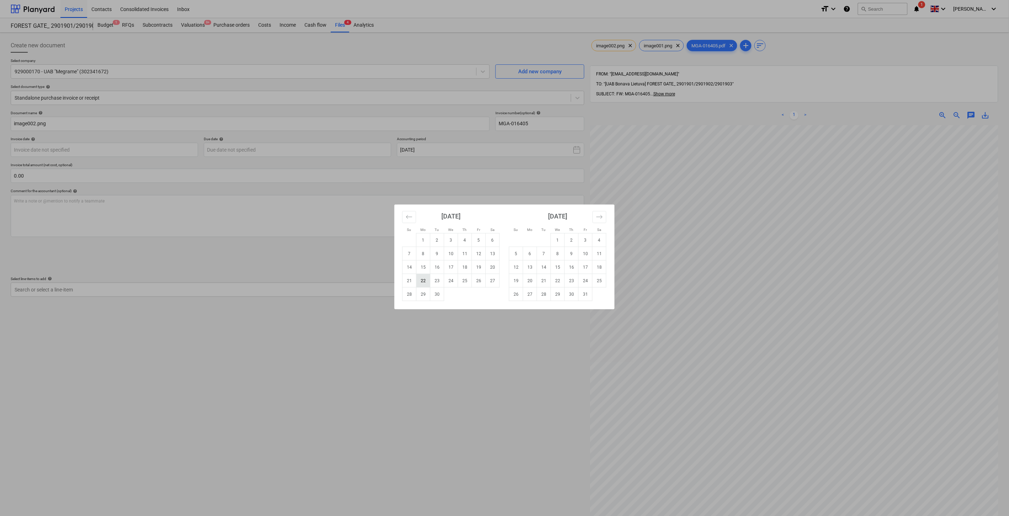
click at [425, 280] on td "22" at bounding box center [423, 281] width 14 height 14
type input "[DATE]"
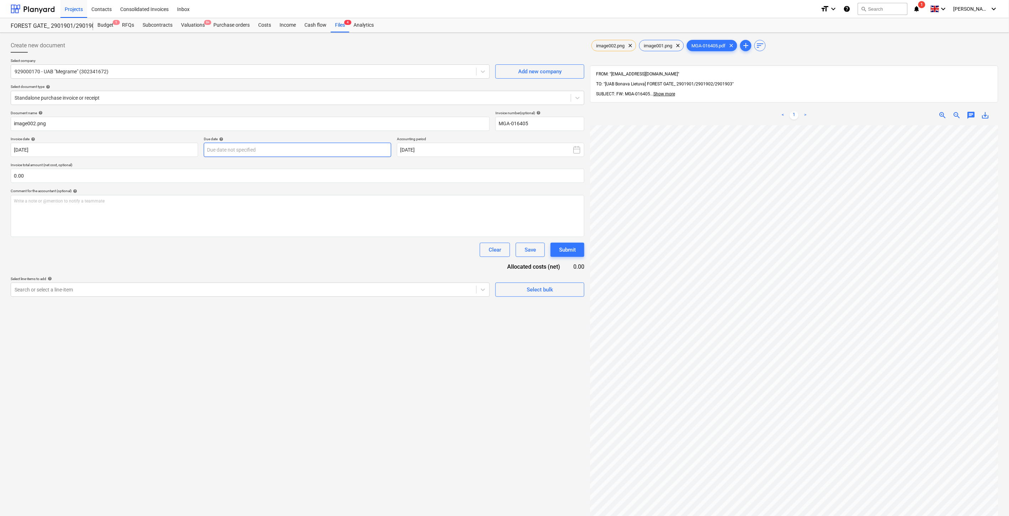
click at [354, 155] on body "Projects Contacts Consolidated Invoices Inbox format_size keyboard_arrow_down h…" at bounding box center [504, 258] width 1009 height 516
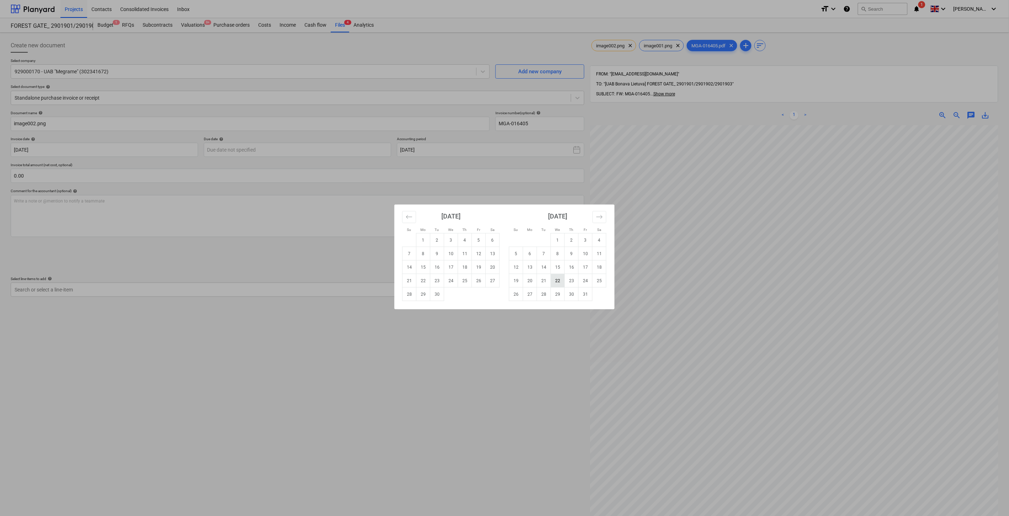
click at [555, 281] on td "22" at bounding box center [558, 281] width 14 height 14
type input "[DATE]"
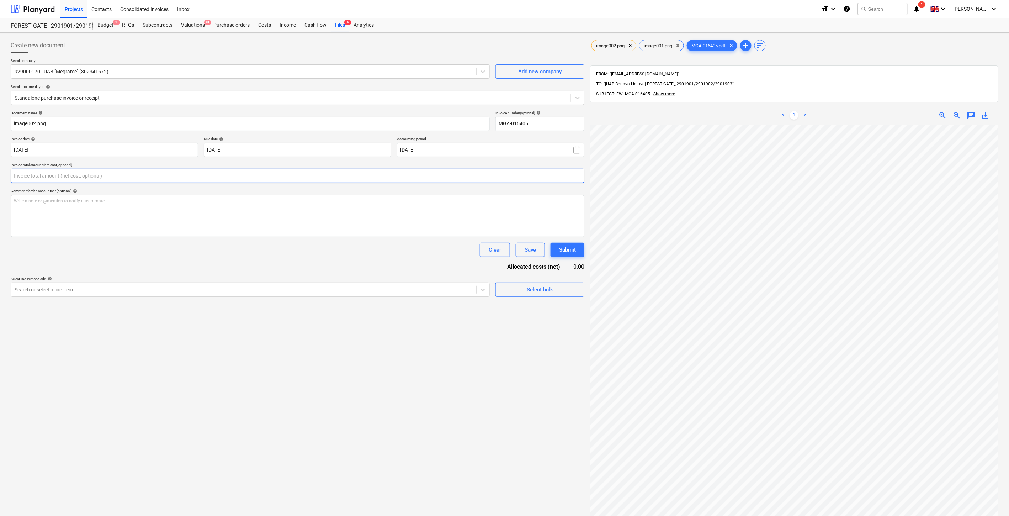
click at [258, 175] on input "text" at bounding box center [298, 176] width 574 height 14
type input "0.00"
click at [588, 321] on div "image002.png clear image001.png clear MGA-016405.pdf clear add sort FROM: "[EMA…" at bounding box center [794, 330] width 414 height 588
click at [134, 178] on input "text" at bounding box center [298, 176] width 574 height 14
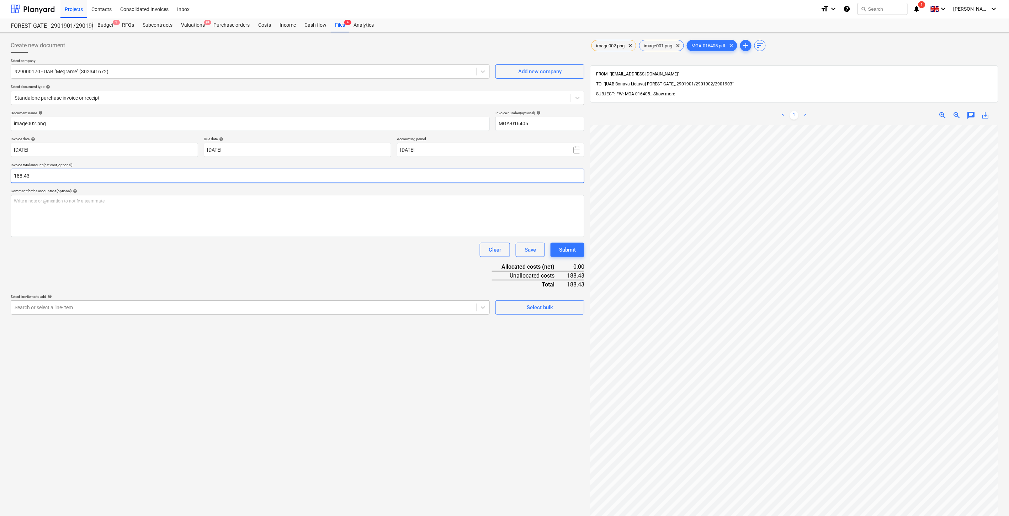
type input "188.43"
click at [146, 309] on div at bounding box center [244, 307] width 458 height 7
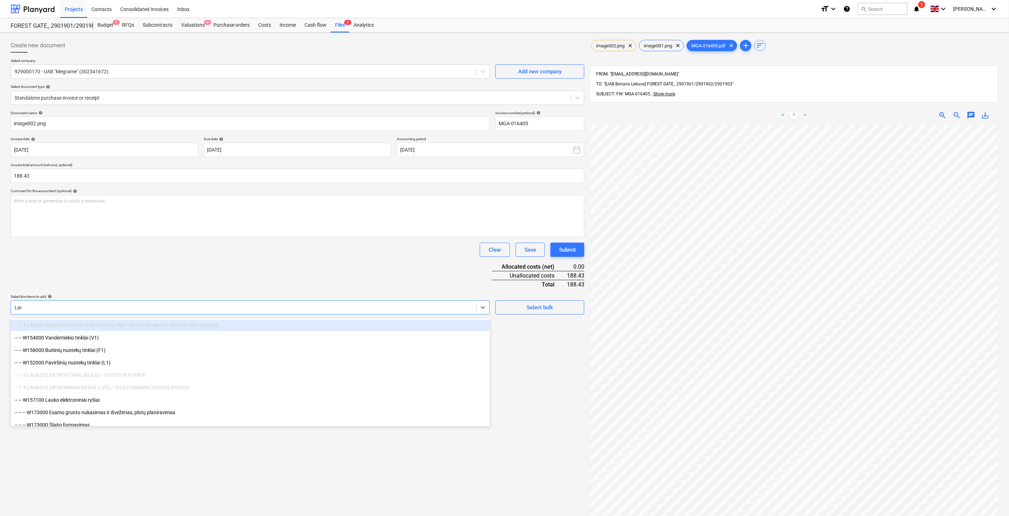
type input "Langa"
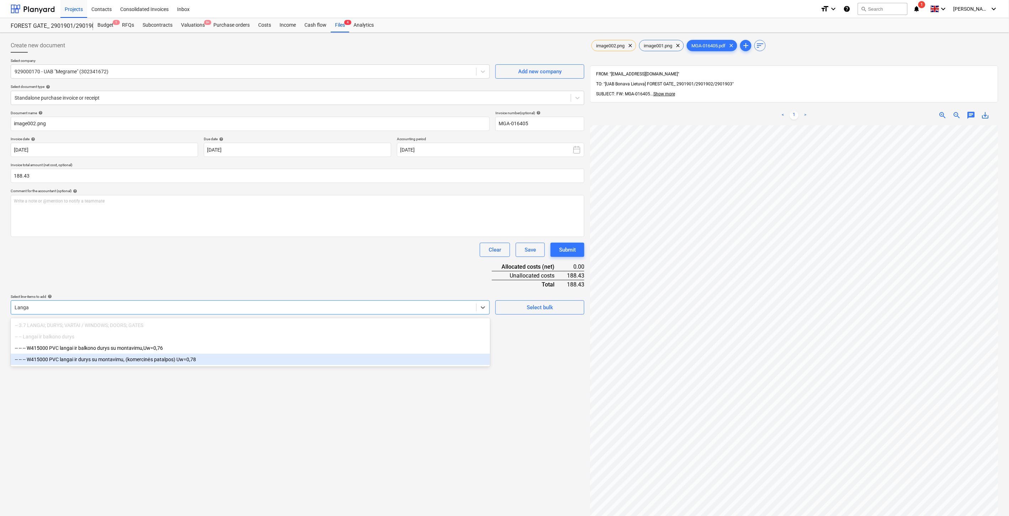
click at [148, 360] on div "-- -- -- W415000 PVC langai ir durys su montavimu, (komercinės patalpos) Uw=0,78" at bounding box center [250, 358] width 479 height 11
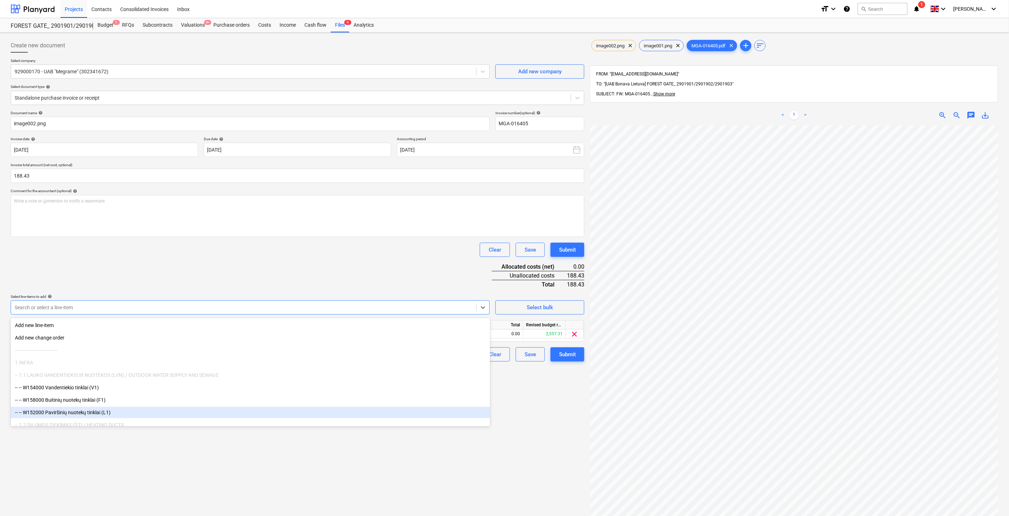
click at [187, 450] on div "Create new document Select company 929000170 - UAB "Megrame" (302341672) Add ne…" at bounding box center [297, 330] width 579 height 588
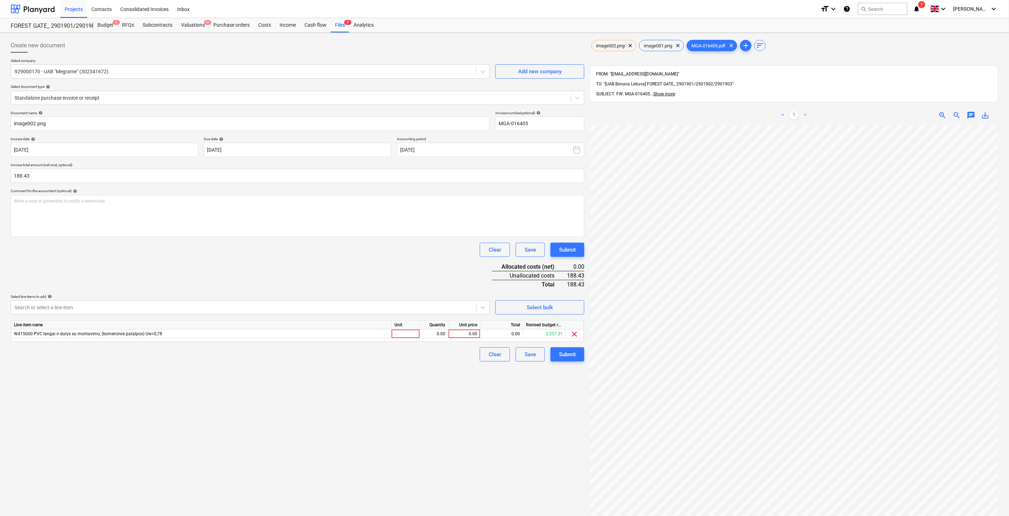
drag, startPoint x: 577, startPoint y: 332, endPoint x: 487, endPoint y: 322, distance: 89.8
click at [577, 332] on span "clear" at bounding box center [574, 334] width 9 height 9
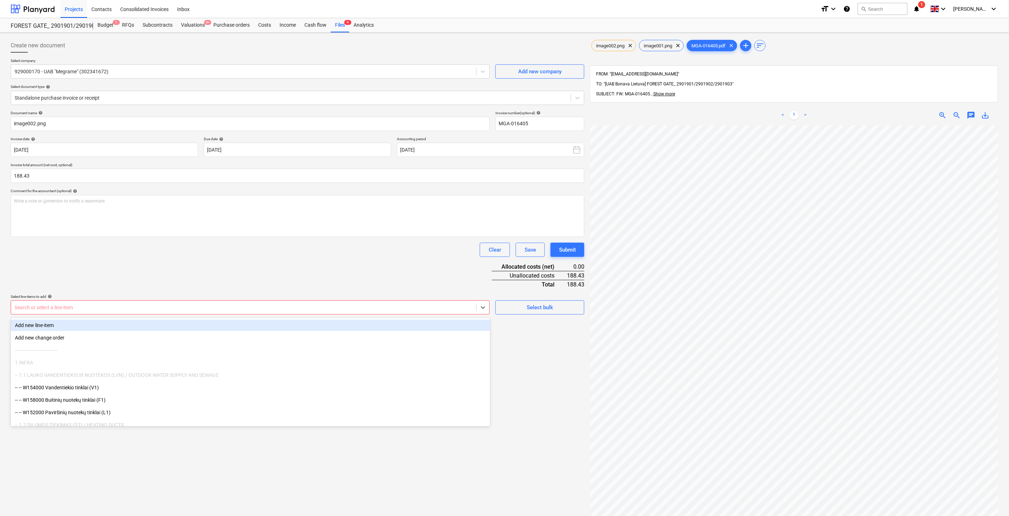
click at [303, 306] on div at bounding box center [244, 307] width 458 height 7
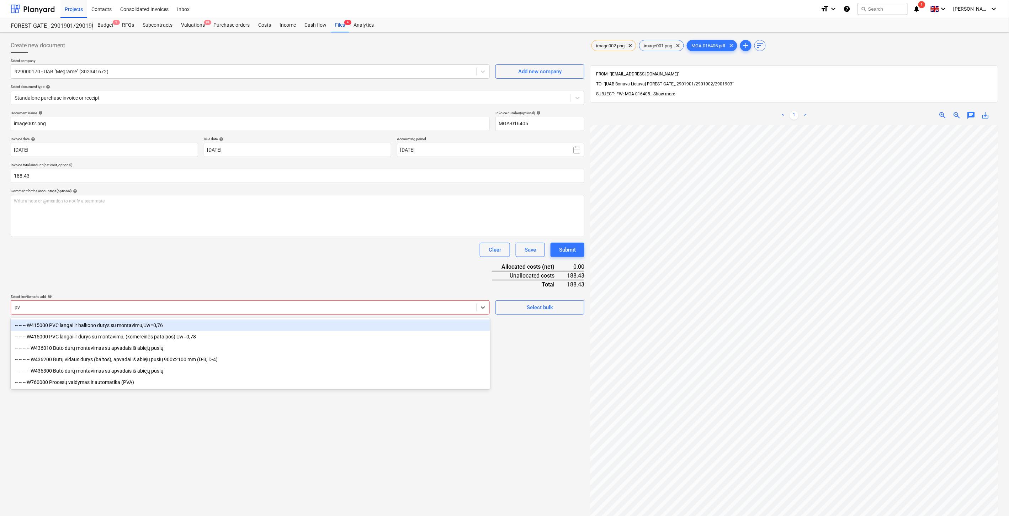
type input "pvc"
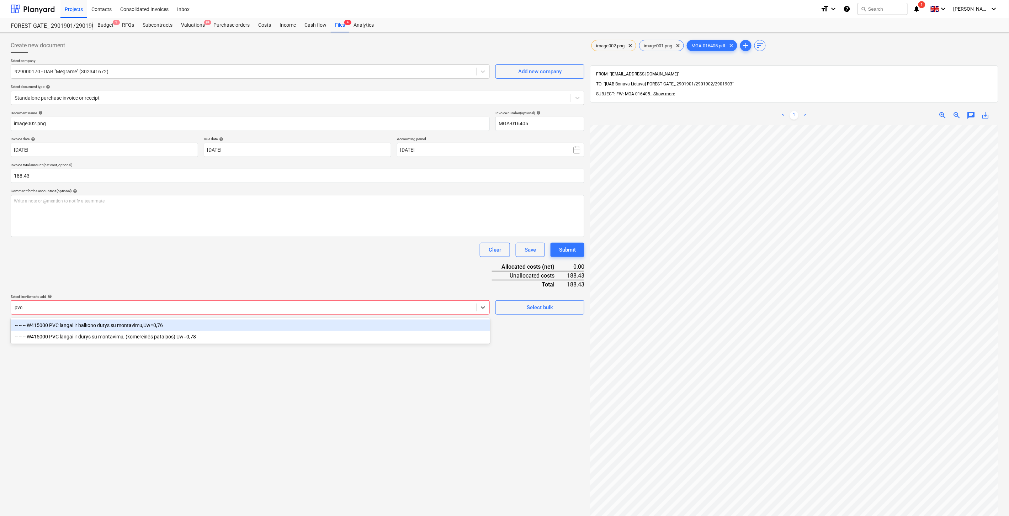
click at [165, 321] on div "-- -- -- W415000 PVC langai ir balkono durys su montavimu,Uw=0,76" at bounding box center [250, 324] width 479 height 11
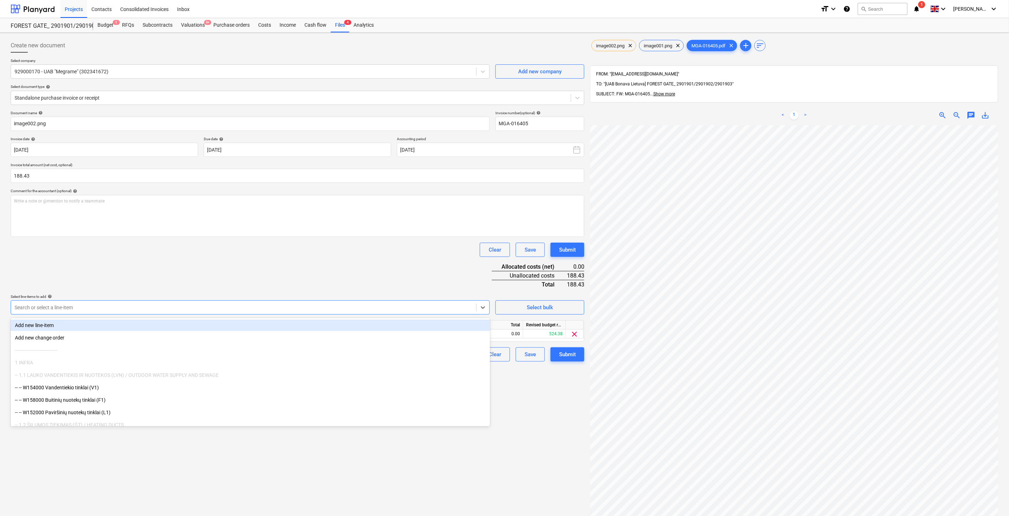
click at [256, 263] on div "Document name help image002.png Invoice number (optional) help MGA-016405 Invoi…" at bounding box center [298, 236] width 574 height 251
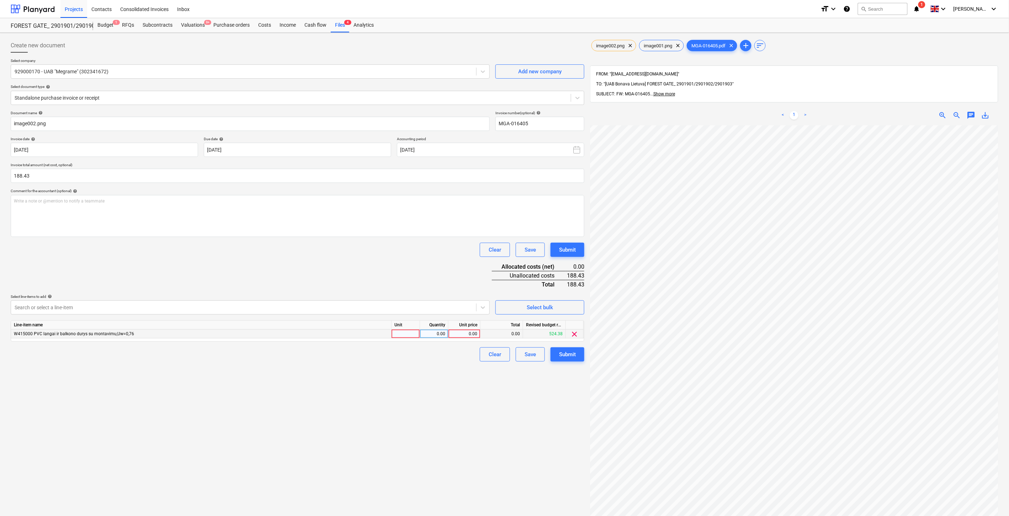
click at [409, 335] on div at bounding box center [405, 333] width 28 height 9
type input "`"
click at [432, 334] on div "0.00" at bounding box center [434, 333] width 22 height 9
click at [403, 332] on div "`" at bounding box center [405, 333] width 28 height 9
type input "ą"
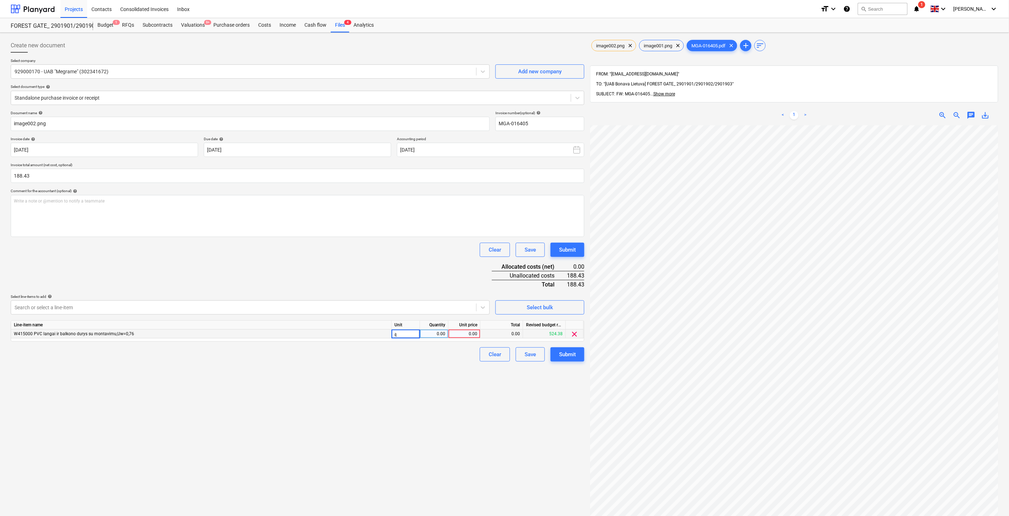
click at [431, 333] on div "0.00" at bounding box center [434, 333] width 22 height 9
type input "ą"
click at [405, 334] on div "ą" at bounding box center [405, 333] width 28 height 9
type input "1"
click at [435, 337] on div "0.00" at bounding box center [434, 333] width 22 height 9
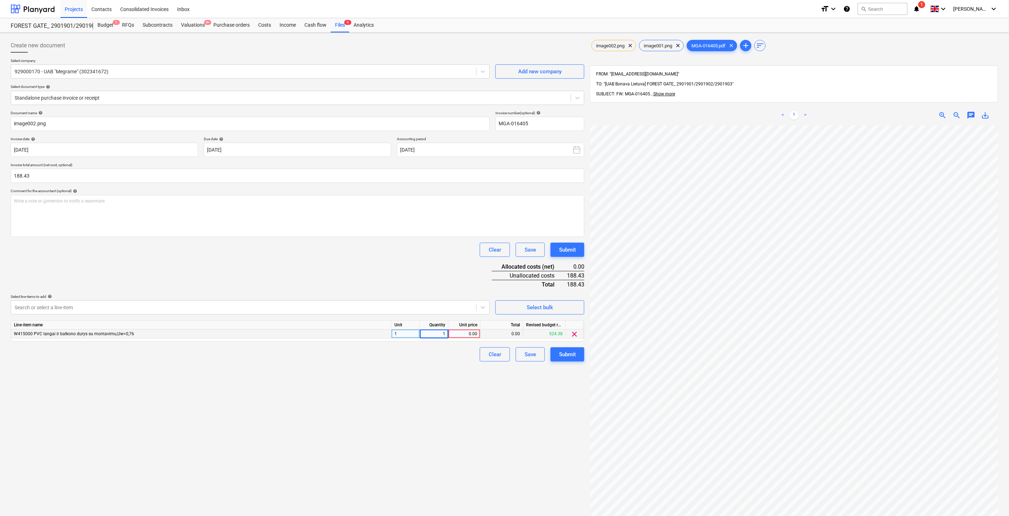
click at [469, 337] on div "0.00" at bounding box center [464, 333] width 26 height 9
type input "188.43"
click at [414, 257] on div "Document name help image002.png Invoice number (optional) help MGA-016405 Invoi…" at bounding box center [298, 236] width 574 height 251
click at [538, 354] on button "Save" at bounding box center [530, 354] width 29 height 14
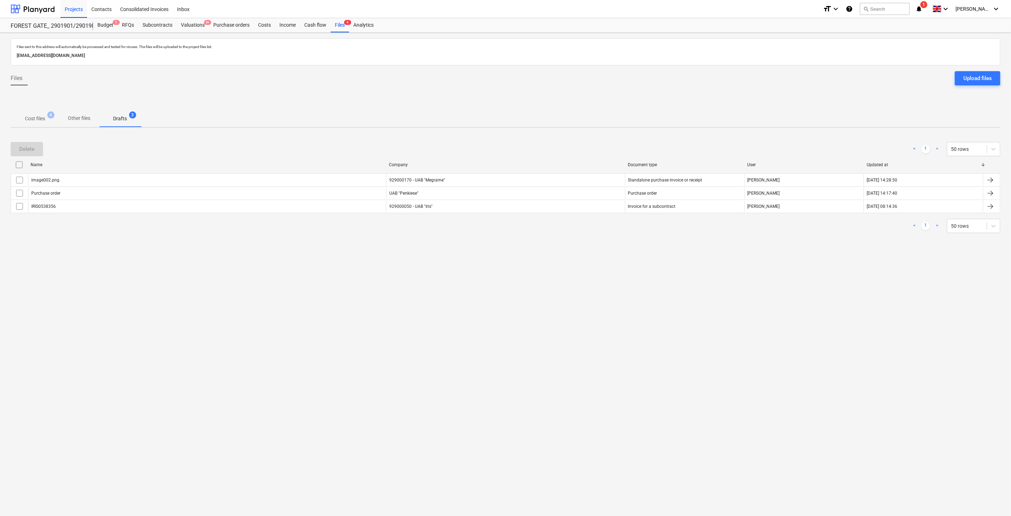
click at [26, 116] on p "Cost files" at bounding box center [35, 118] width 20 height 7
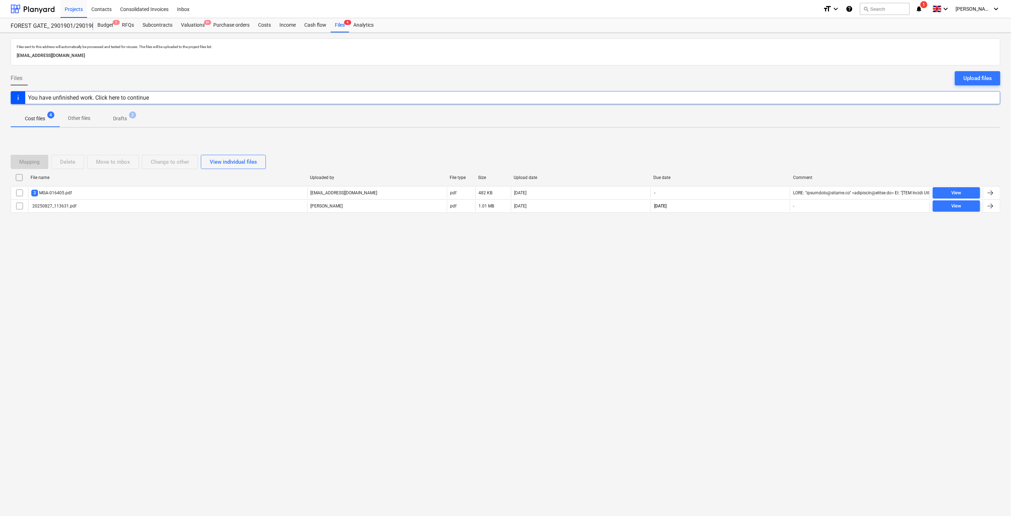
drag, startPoint x: 706, startPoint y: 260, endPoint x: 732, endPoint y: 241, distance: 31.3
click at [707, 259] on div "Files sent to this address will automatically be processed and tested for virus…" at bounding box center [505, 274] width 1011 height 483
click at [732, 241] on div "Files sent to this address will automatically be processed and tested for virus…" at bounding box center [505, 274] width 1011 height 483
drag, startPoint x: 737, startPoint y: 271, endPoint x: 751, endPoint y: 260, distance: 17.6
click at [738, 269] on div "Files sent to this address will automatically be processed and tested for virus…" at bounding box center [505, 274] width 1011 height 483
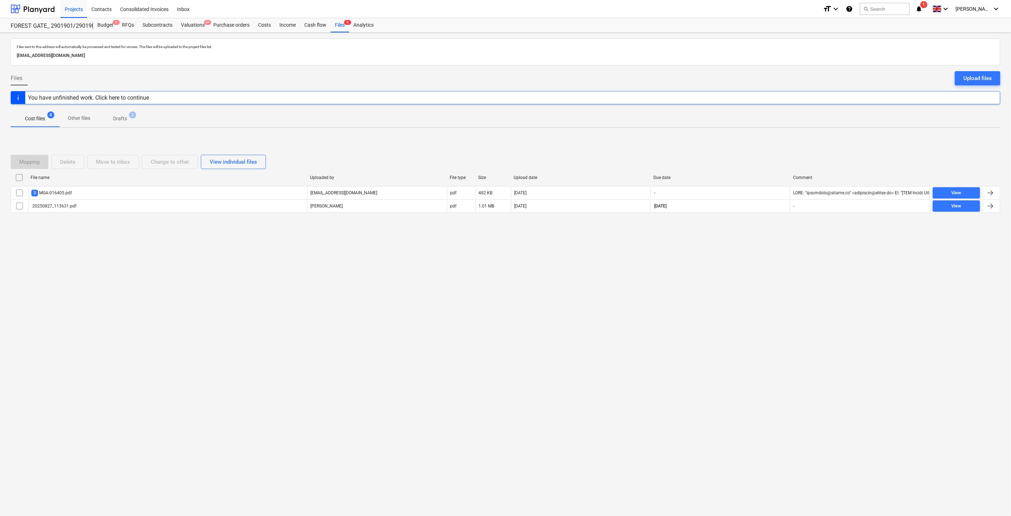
click at [751, 260] on div "Files sent to this address will automatically be processed and tested for virus…" at bounding box center [505, 274] width 1011 height 483
click at [131, 118] on span "Drafts 3" at bounding box center [119, 118] width 25 height 7
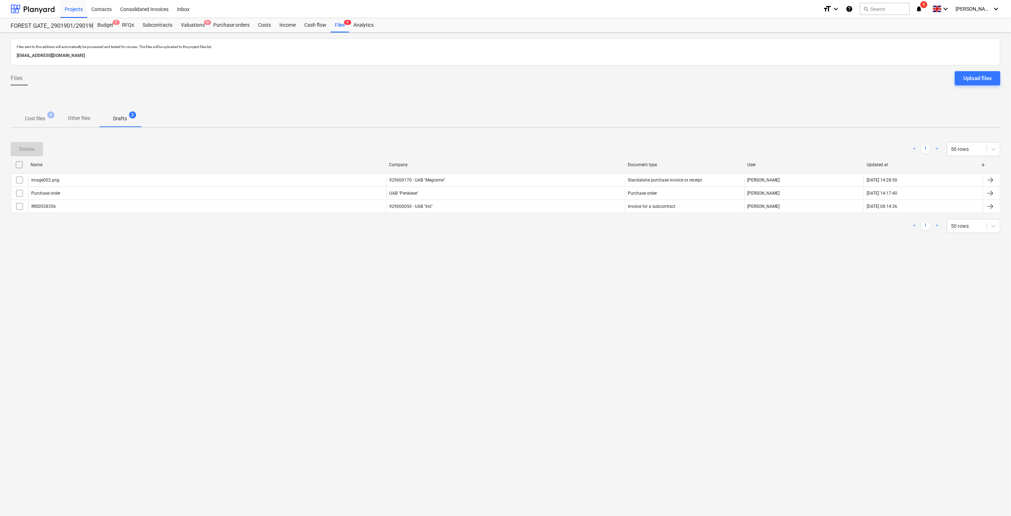
click at [38, 118] on p "Cost files" at bounding box center [35, 118] width 20 height 7
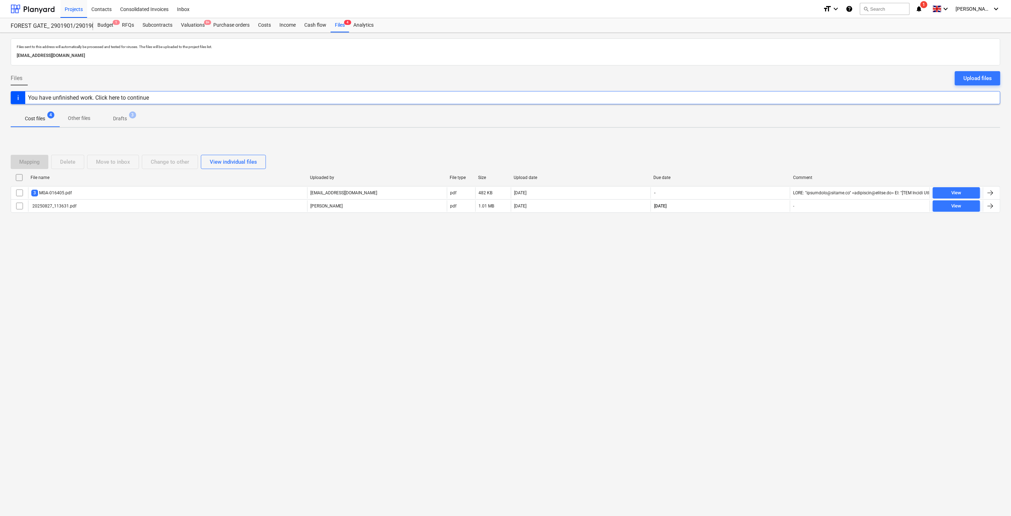
click at [753, 295] on div "Files sent to this address will automatically be processed and tested for virus…" at bounding box center [505, 274] width 1011 height 483
click at [759, 282] on div "Files sent to this address will automatically be processed and tested for virus…" at bounding box center [505, 274] width 1011 height 483
drag, startPoint x: 721, startPoint y: 304, endPoint x: 727, endPoint y: 287, distance: 18.6
click at [722, 299] on div "Files sent to this address will automatically be processed and tested for virus…" at bounding box center [505, 274] width 1011 height 483
click at [729, 283] on div "Files sent to this address will automatically be processed and tested for virus…" at bounding box center [505, 274] width 1011 height 483
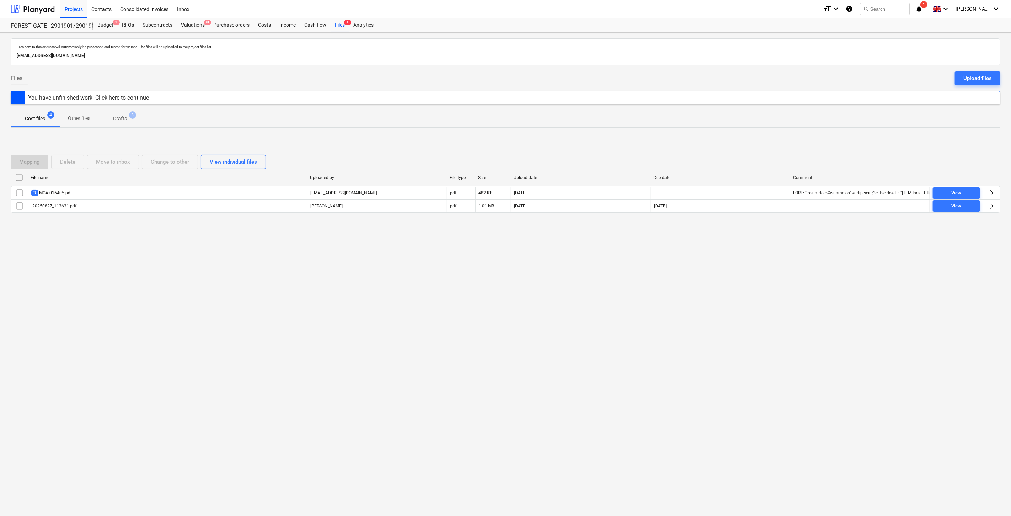
drag, startPoint x: 734, startPoint y: 272, endPoint x: 738, endPoint y: 262, distance: 10.2
click at [734, 271] on div "Files sent to this address will automatically be processed and tested for virus…" at bounding box center [505, 274] width 1011 height 483
click at [738, 261] on div "Files sent to this address will automatically be processed and tested for virus…" at bounding box center [505, 274] width 1011 height 483
click at [190, 21] on div "Valuations 9+" at bounding box center [193, 25] width 32 height 14
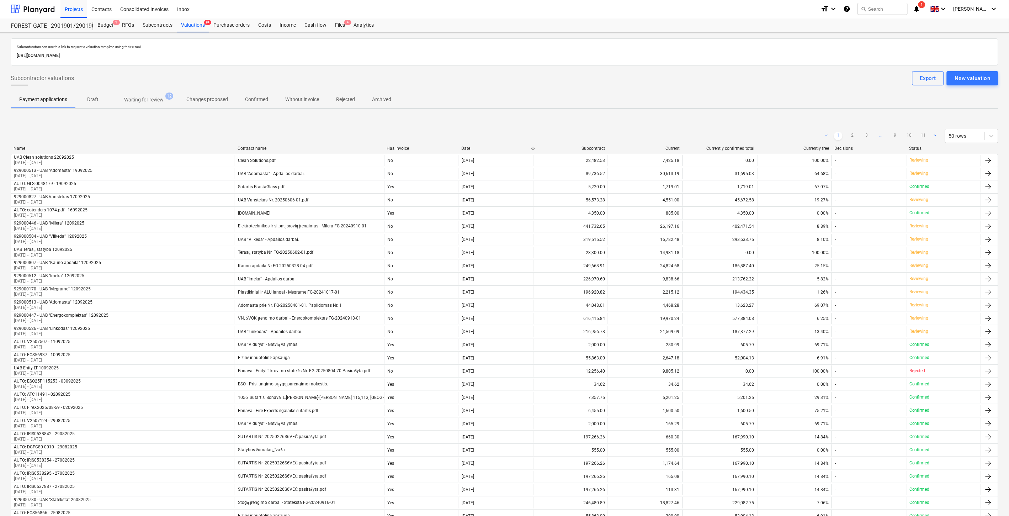
click at [151, 95] on span "Waiting for review 12" at bounding box center [144, 99] width 68 height 13
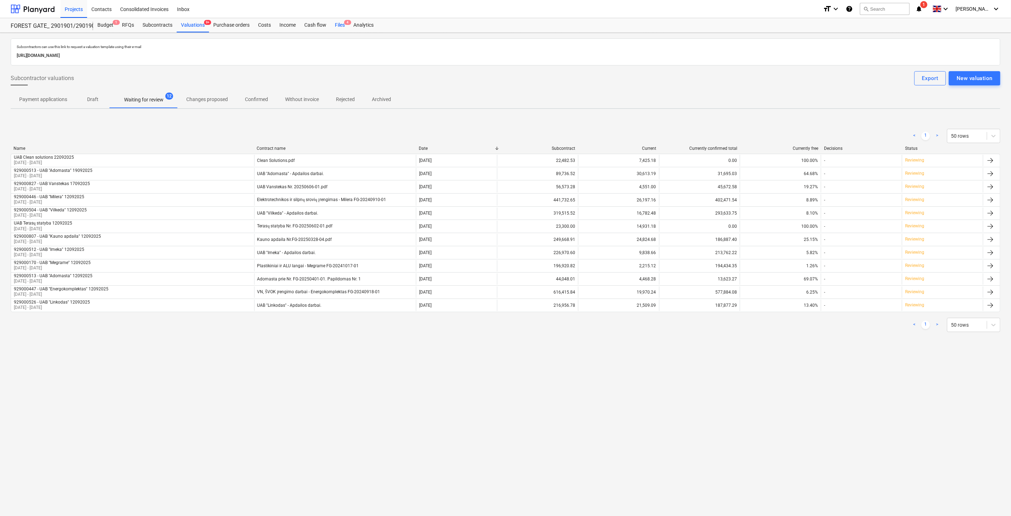
click at [333, 23] on div "Files 4" at bounding box center [340, 25] width 18 height 14
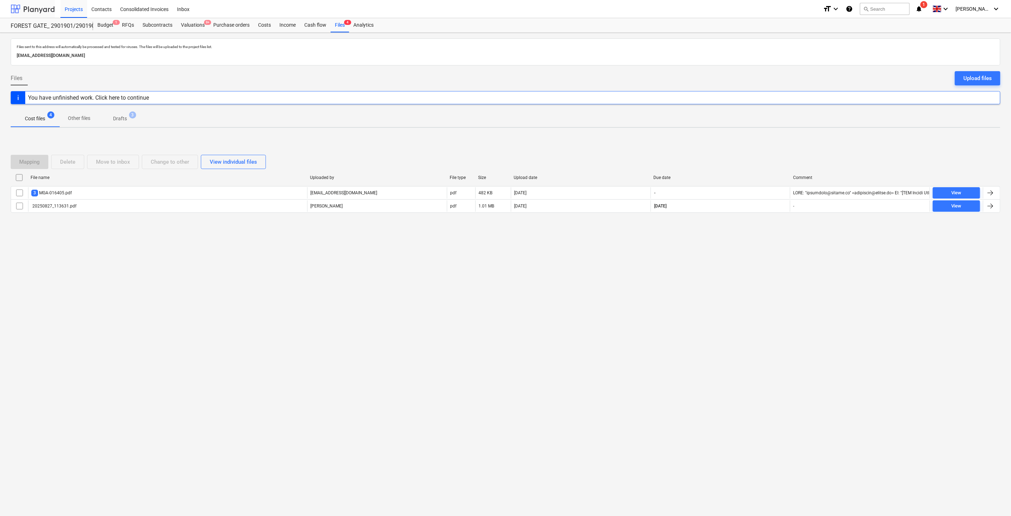
click at [50, 12] on div at bounding box center [33, 9] width 44 height 18
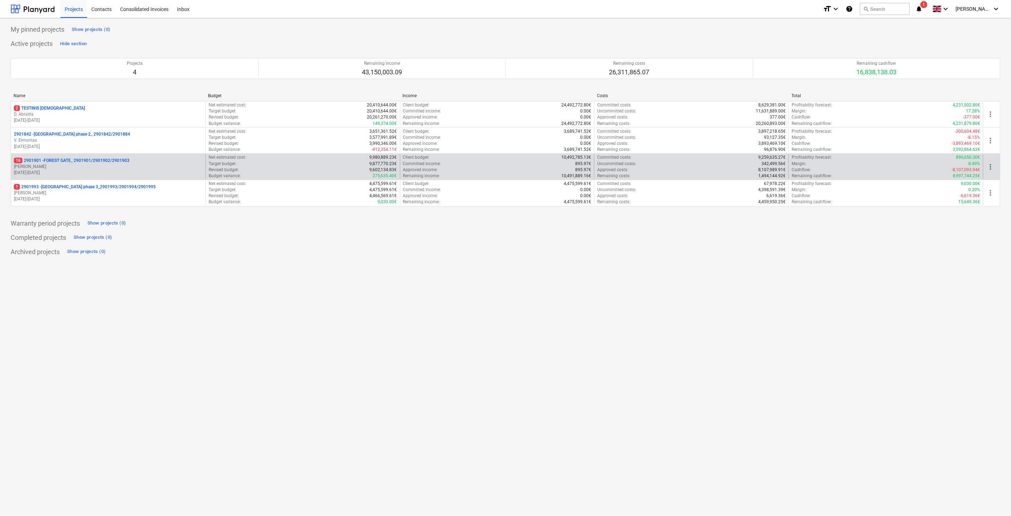
click at [95, 162] on p "16 2901901 - FOREST GATE_ 2901901/2901902/2901903" at bounding box center [72, 161] width 116 height 6
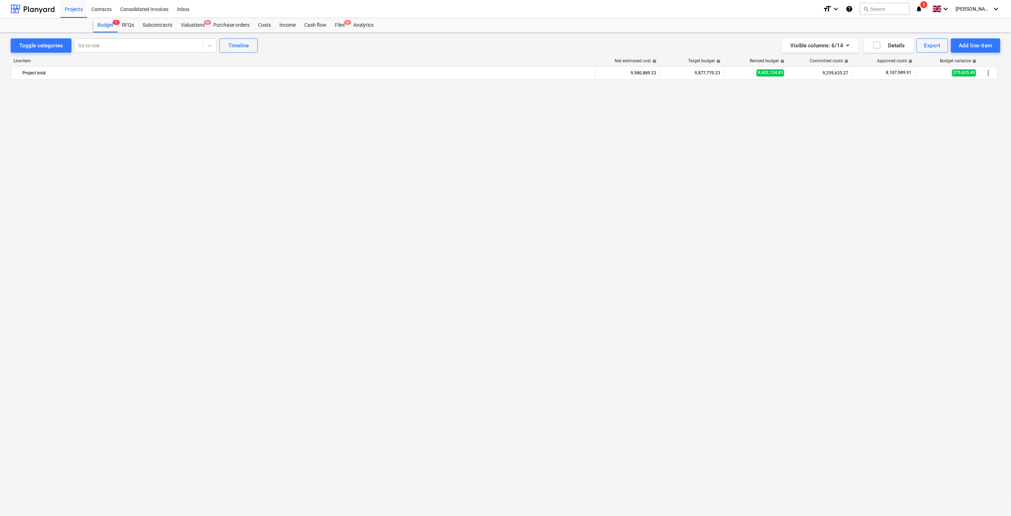
scroll to position [817, 0]
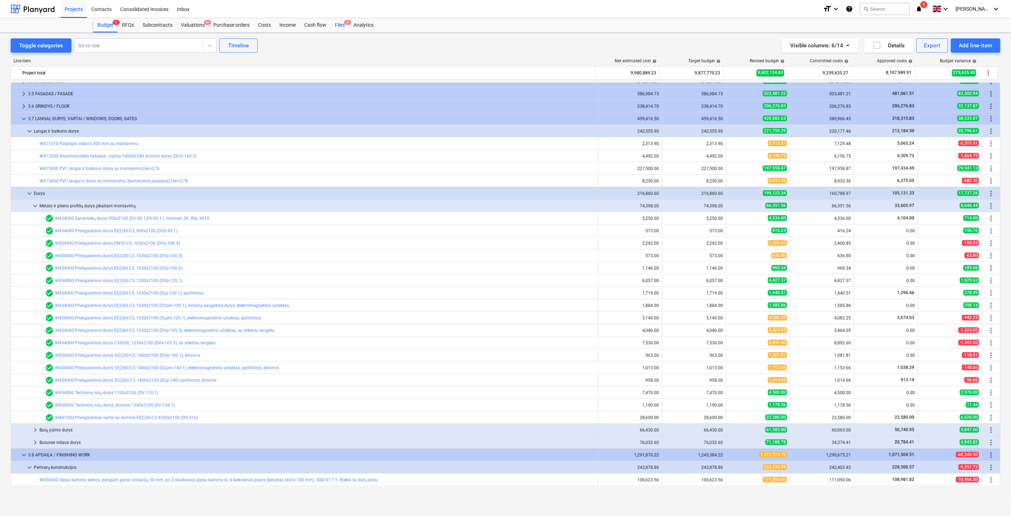
click at [338, 27] on div "Files 4" at bounding box center [340, 25] width 18 height 14
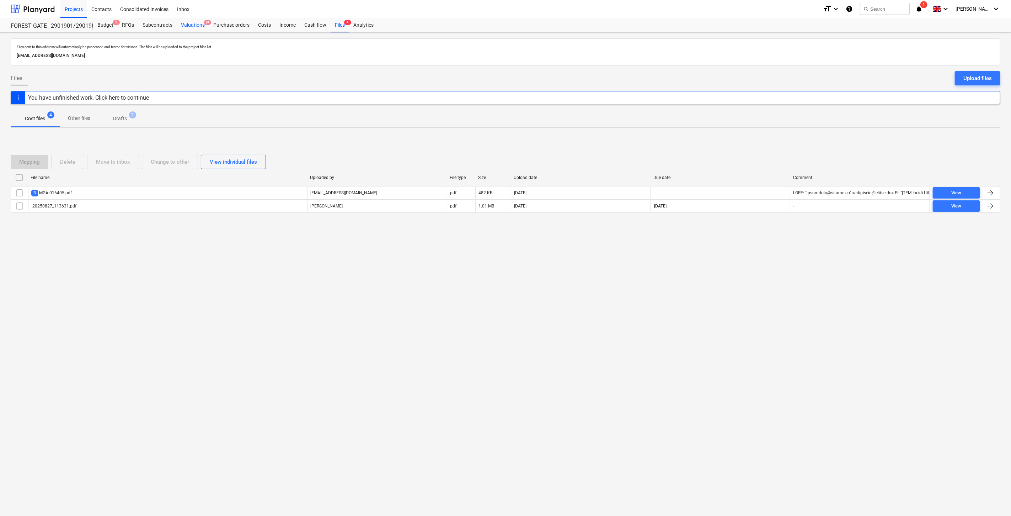
click at [193, 26] on div "Valuations 9+" at bounding box center [193, 25] width 32 height 14
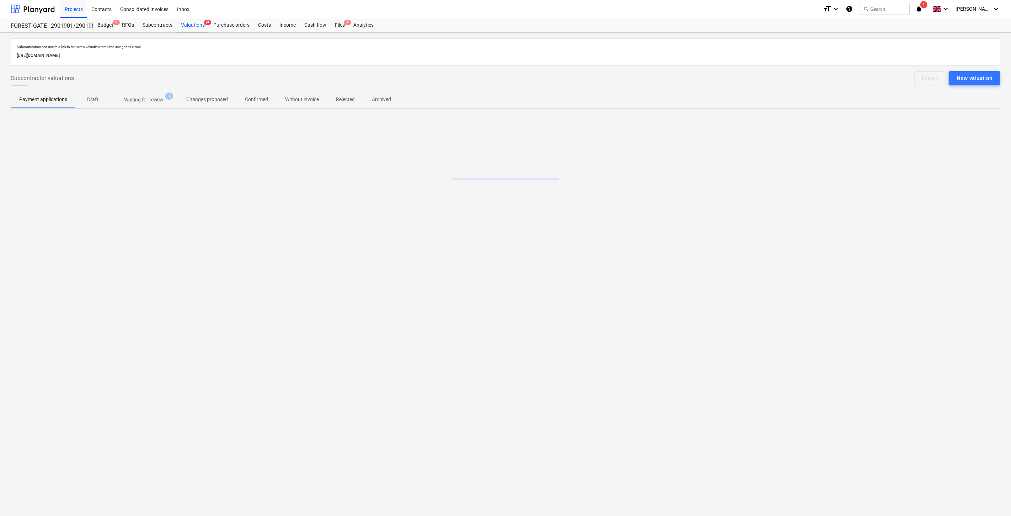
click at [146, 97] on p "Waiting for review" at bounding box center [143, 99] width 39 height 7
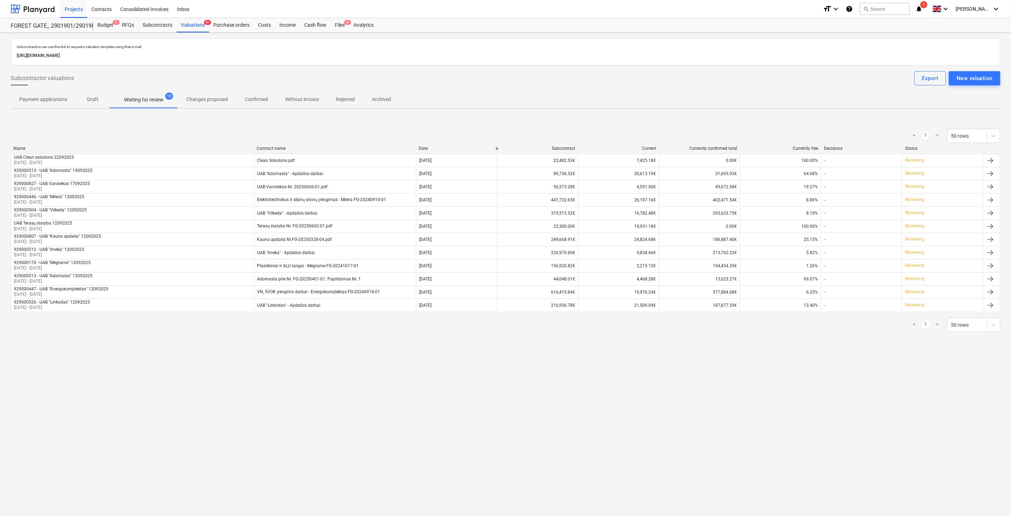
click at [717, 365] on div "Subcontractors can use this link to request a valuation template using their e-…" at bounding box center [505, 274] width 1011 height 483
click at [761, 354] on div "Subcontractors can use this link to request a valuation template using their e-…" at bounding box center [505, 274] width 1011 height 483
drag, startPoint x: 776, startPoint y: 347, endPoint x: 788, endPoint y: 340, distance: 13.5
click at [777, 347] on div "Subcontractors can use this link to request a valuation template using their e-…" at bounding box center [505, 274] width 1011 height 483
click at [789, 340] on div "< 1 > 50 rows Name Contract name Date Subcontract Current Currently confirmed t…" at bounding box center [506, 230] width 990 height 220
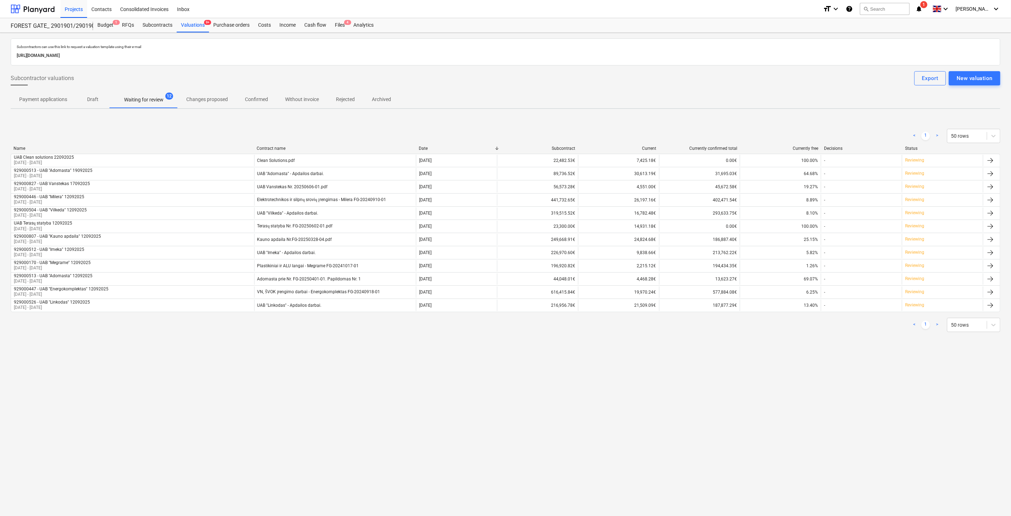
click at [779, 364] on div "Subcontractors can use this link to request a valuation template using their e-…" at bounding box center [505, 274] width 1011 height 483
click at [791, 358] on div "Subcontractors can use this link to request a valuation template using their e-…" at bounding box center [505, 274] width 1011 height 483
click at [783, 386] on div "Subcontractors can use this link to request a valuation template using their e-…" at bounding box center [505, 274] width 1011 height 483
click at [797, 374] on div "Subcontractors can use this link to request a valuation template using their e-…" at bounding box center [505, 274] width 1011 height 483
click at [778, 125] on div "< 1 > 50 rows Name Contract name Date Subcontract Current Currently confirmed t…" at bounding box center [506, 230] width 990 height 220
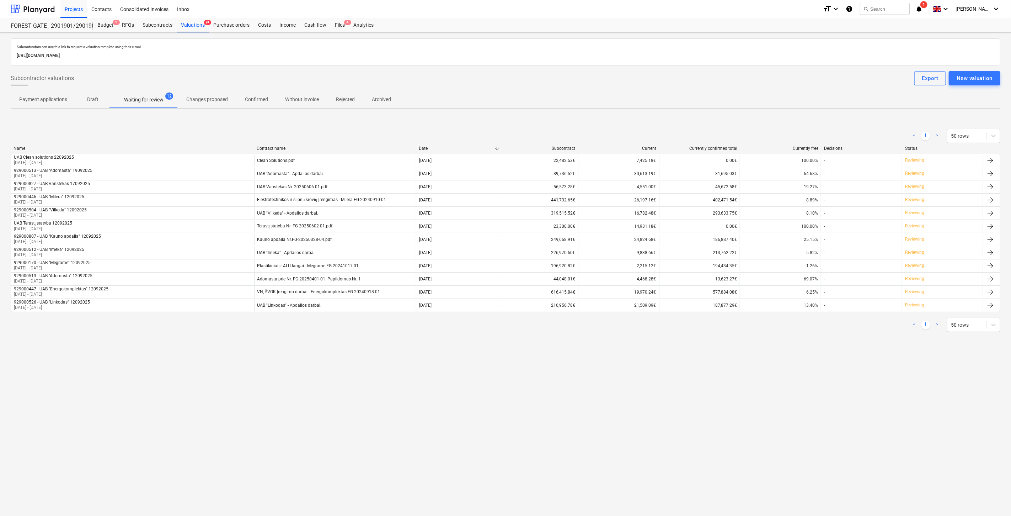
drag, startPoint x: 783, startPoint y: 123, endPoint x: 770, endPoint y: 87, distance: 38.0
click at [783, 122] on div "< 1 > 50 rows Name Contract name Date Subcontract Current Currently confirmed t…" at bounding box center [506, 230] width 990 height 220
click at [773, 84] on div "Subcontractor valuations Export New valuation" at bounding box center [506, 78] width 990 height 14
drag, startPoint x: 783, startPoint y: 80, endPoint x: 786, endPoint y: 79, distance: 4.2
click at [783, 80] on div "Subcontractor valuations Export New valuation" at bounding box center [506, 78] width 990 height 14
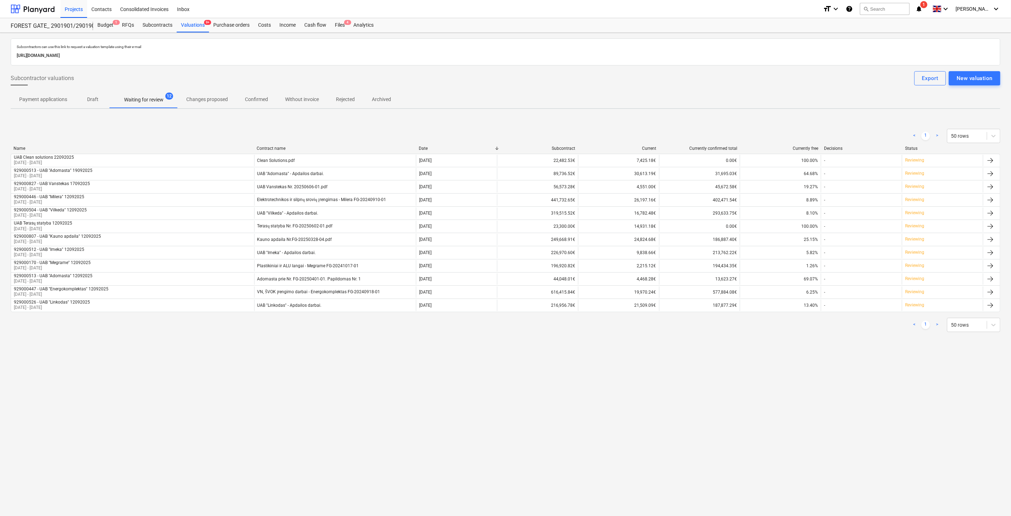
drag, startPoint x: 786, startPoint y: 79, endPoint x: 802, endPoint y: 72, distance: 16.7
click at [788, 78] on div "Subcontractor valuations Export New valuation" at bounding box center [506, 78] width 990 height 14
click at [802, 72] on div "Subcontractor valuations Export New valuation" at bounding box center [506, 78] width 990 height 14
click at [341, 24] on div "Files 4" at bounding box center [340, 25] width 18 height 14
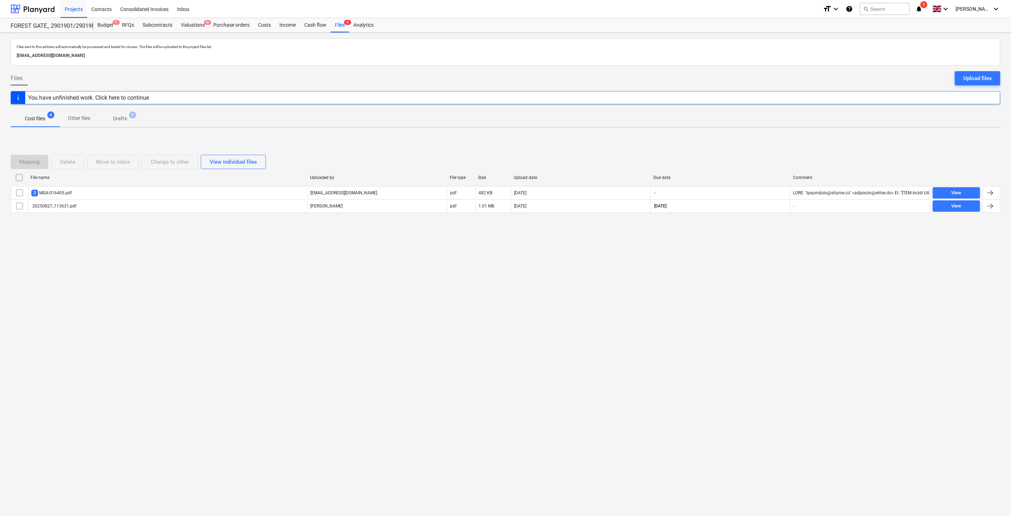
click at [716, 318] on div "Files sent to this address will automatically be processed and tested for virus…" at bounding box center [505, 274] width 1011 height 483
click at [737, 290] on div "Files sent to this address will automatically be processed and tested for virus…" at bounding box center [505, 274] width 1011 height 483
drag, startPoint x: 750, startPoint y: 160, endPoint x: 759, endPoint y: 154, distance: 11.0
click at [750, 159] on div "Mapping Delete Move to inbox Change to other View individual files" at bounding box center [506, 162] width 990 height 14
click at [759, 154] on div "Mapping Delete Move to inbox Change to other View individual files" at bounding box center [506, 162] width 990 height 20
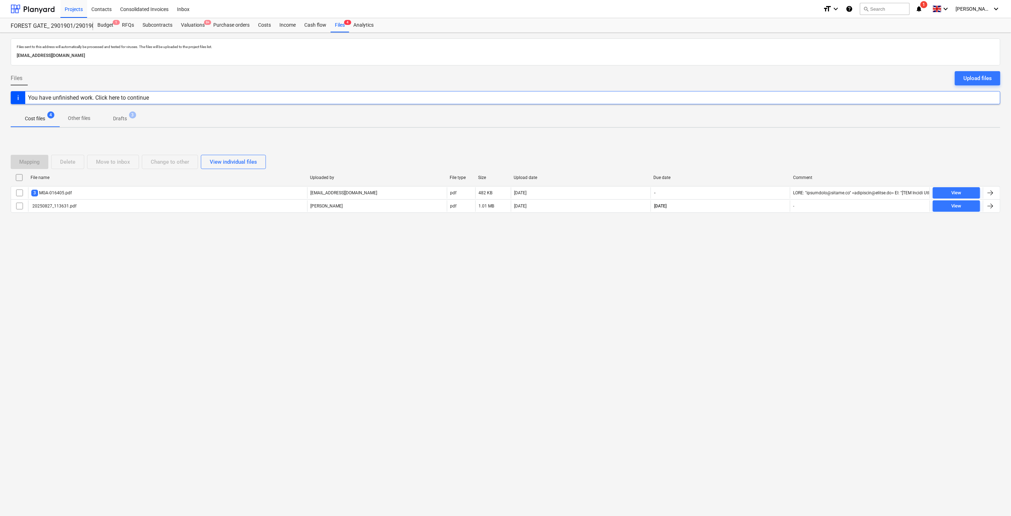
click at [748, 151] on div "Mapping Delete Move to inbox Change to other View individual files File name Up…" at bounding box center [506, 186] width 990 height 81
drag, startPoint x: 756, startPoint y: 146, endPoint x: 763, endPoint y: 143, distance: 7.8
click at [757, 146] on div "Mapping Delete Move to inbox Change to other View individual files File name Up…" at bounding box center [506, 186] width 990 height 81
click at [763, 143] on div "Mapping Delete Move to inbox Change to other View individual files File name Up…" at bounding box center [506, 186] width 990 height 107
click at [771, 138] on div "Mapping Delete Move to inbox Change to other View individual files File name Up…" at bounding box center [506, 186] width 990 height 107
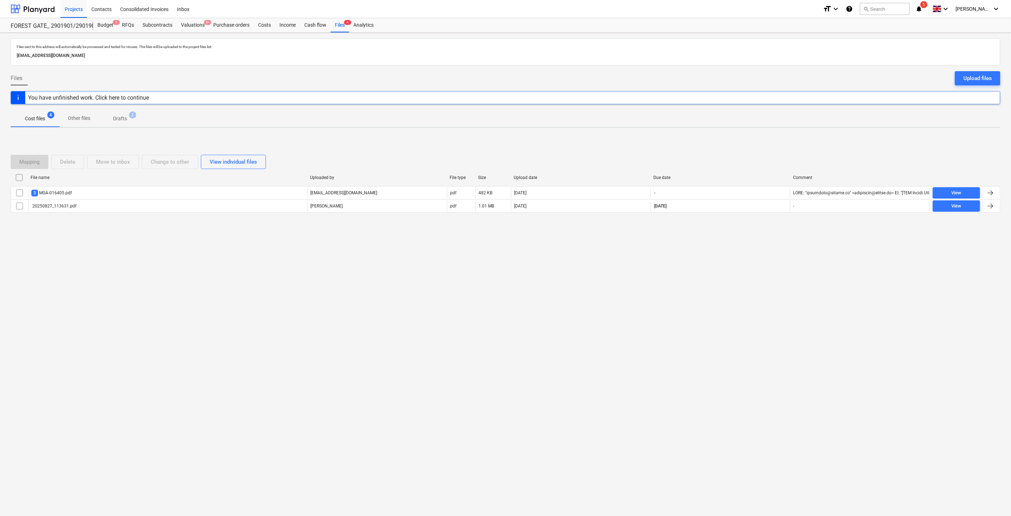
click at [750, 152] on div "Mapping Delete Move to inbox Change to other View individual files" at bounding box center [506, 162] width 990 height 20
click at [761, 148] on div "Mapping Delete Move to inbox Change to other View individual files File name Up…" at bounding box center [506, 186] width 990 height 81
click at [769, 140] on div "Mapping Delete Move to inbox Change to other View individual files File name Up…" at bounding box center [506, 186] width 990 height 107
click at [774, 137] on div "Mapping Delete Move to inbox Change to other View individual files File name Up…" at bounding box center [506, 186] width 990 height 107
drag, startPoint x: 725, startPoint y: 152, endPoint x: 745, endPoint y: 140, distance: 22.8
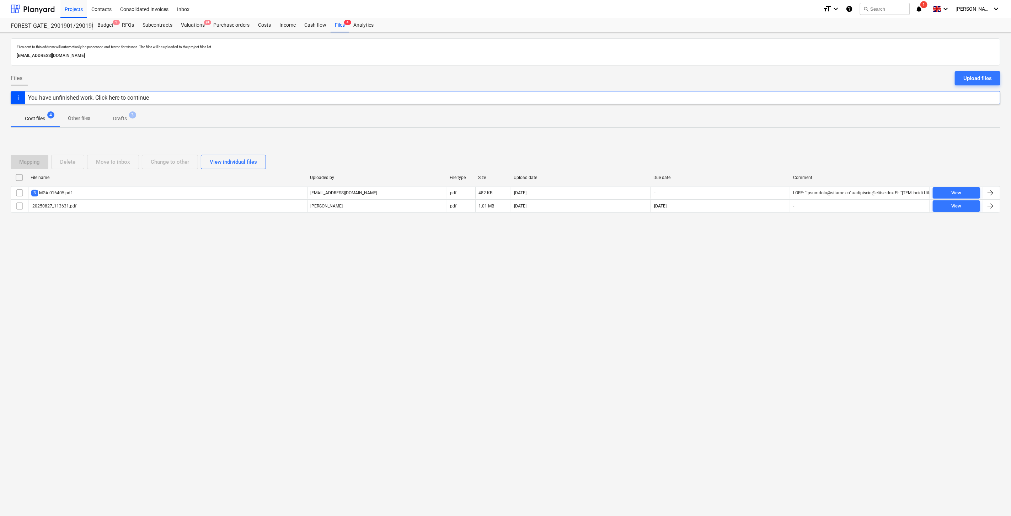
click at [726, 152] on div "Mapping Delete Move to inbox Change to other View individual files" at bounding box center [506, 162] width 990 height 20
click at [745, 140] on div "Mapping Delete Move to inbox Change to other View individual files File name Up…" at bounding box center [506, 186] width 990 height 107
click at [745, 149] on div "Mapping Delete Move to inbox Change to other View individual files File name Up…" at bounding box center [506, 186] width 990 height 81
click at [763, 140] on div "Mapping Delete Move to inbox Change to other View individual files File name Up…" at bounding box center [506, 186] width 990 height 107
drag, startPoint x: 745, startPoint y: 150, endPoint x: 770, endPoint y: 139, distance: 27.0
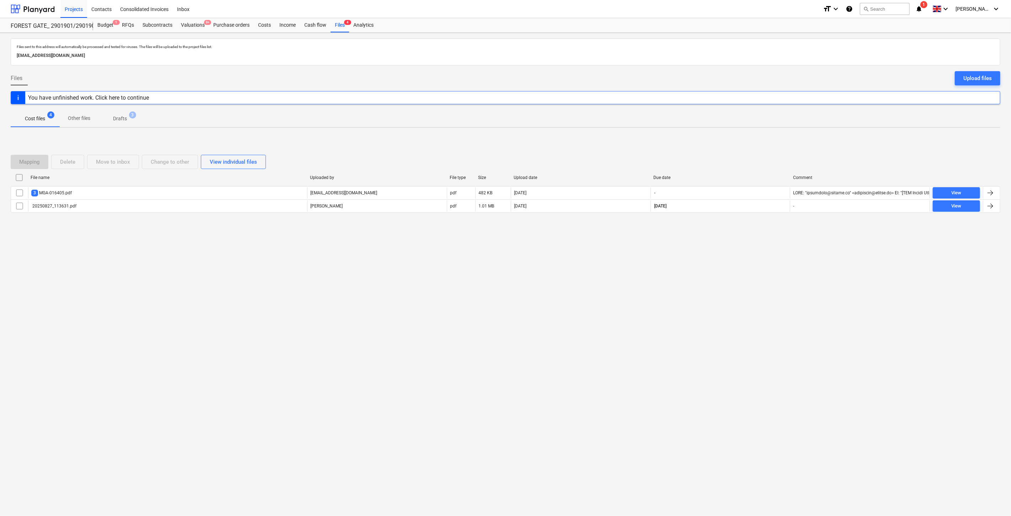
click at [748, 149] on div "Mapping Delete Move to inbox Change to other View individual files File name Up…" at bounding box center [506, 186] width 990 height 81
drag, startPoint x: 770, startPoint y: 139, endPoint x: 258, endPoint y: 138, distance: 511.6
click at [769, 138] on div "Mapping Delete Move to inbox Change to other View individual files File name Up…" at bounding box center [506, 186] width 990 height 107
drag, startPoint x: 720, startPoint y: 307, endPoint x: 732, endPoint y: 289, distance: 21.1
click at [721, 307] on div "Files sent to this address will automatically be processed and tested for virus…" at bounding box center [505, 274] width 1011 height 483
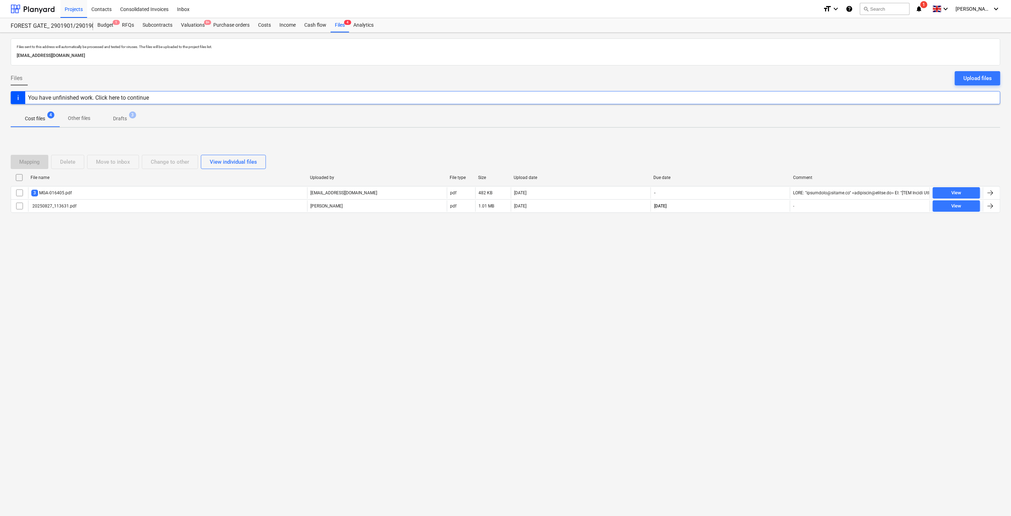
click at [733, 289] on div "Files sent to this address will automatically be processed and tested for virus…" at bounding box center [505, 274] width 1011 height 483
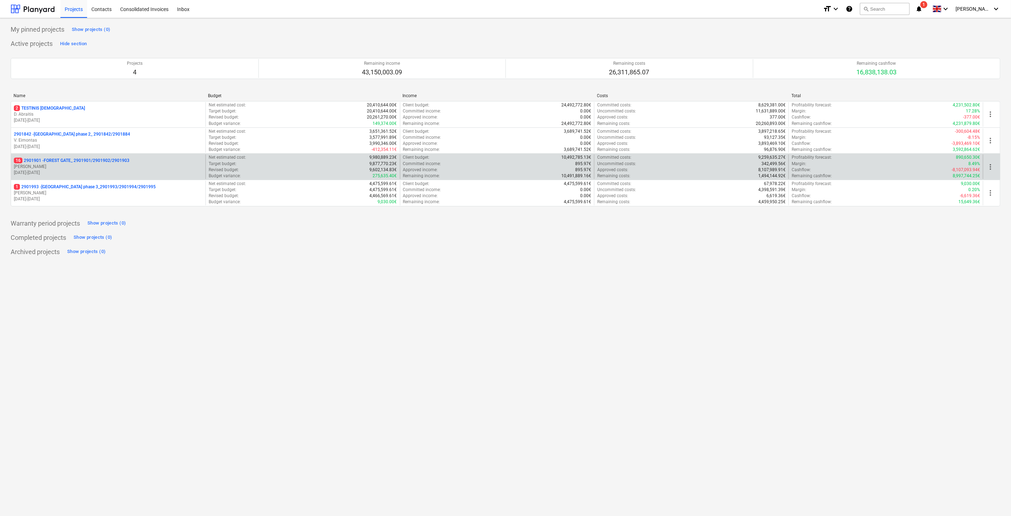
click at [104, 162] on p "16 2901901 - FOREST GATE_ 2901901/2901902/2901903" at bounding box center [72, 161] width 116 height 6
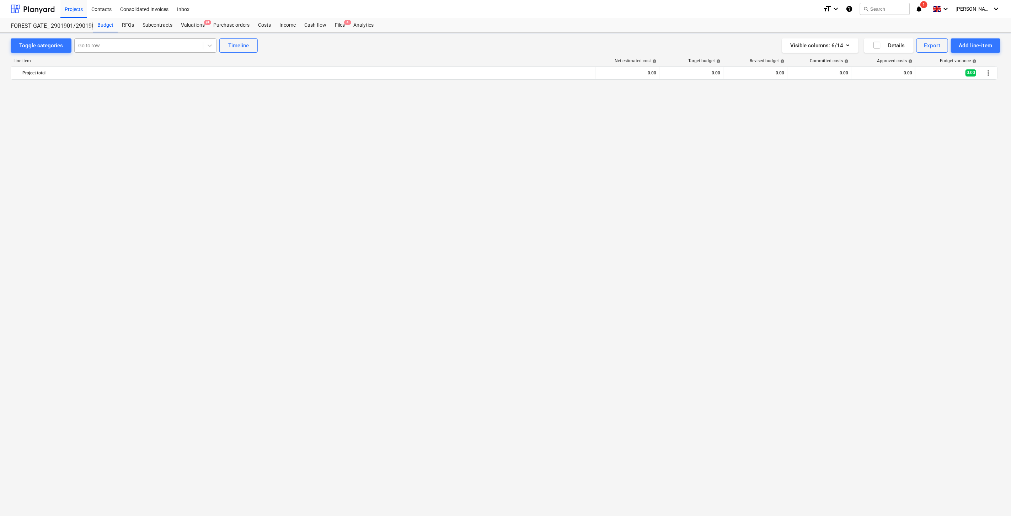
click at [144, 45] on div at bounding box center [138, 45] width 121 height 7
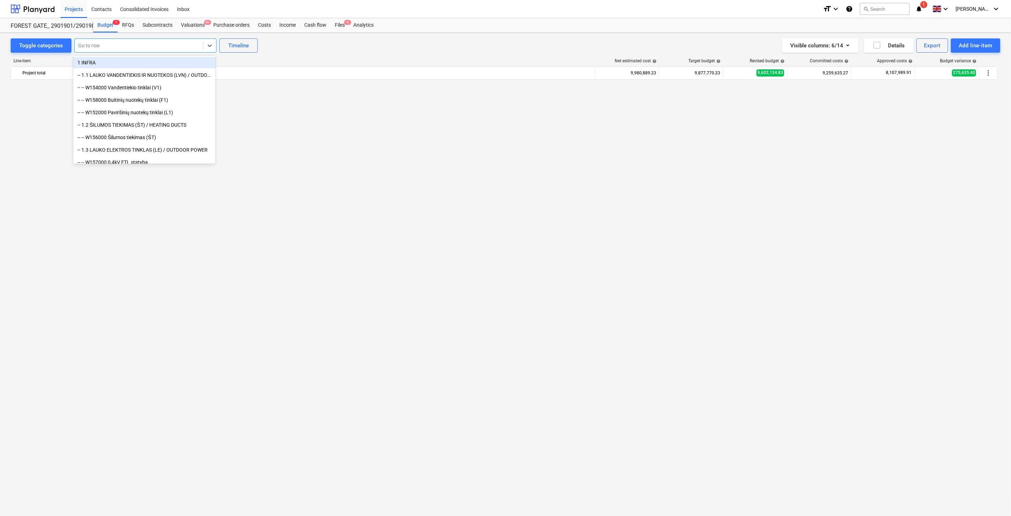
scroll to position [817, 0]
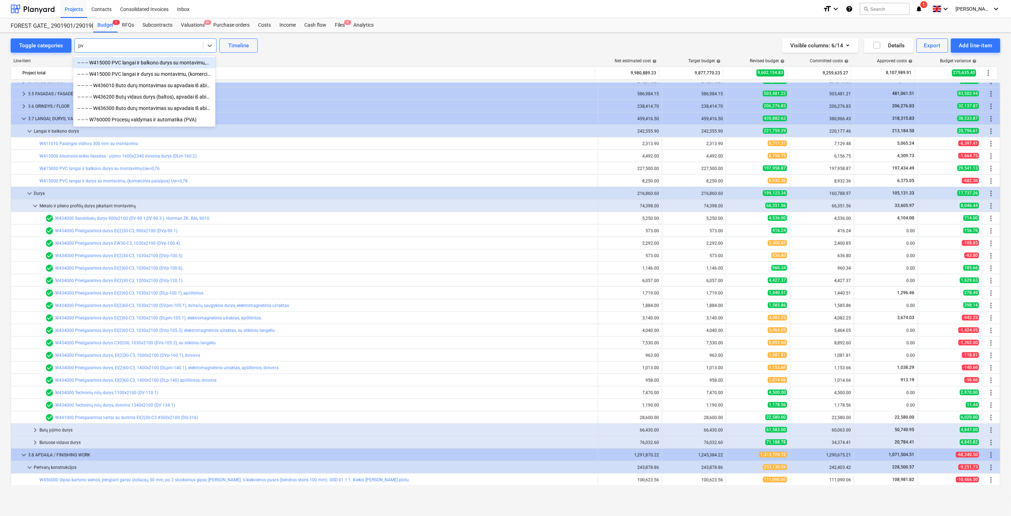
type input "pvc"
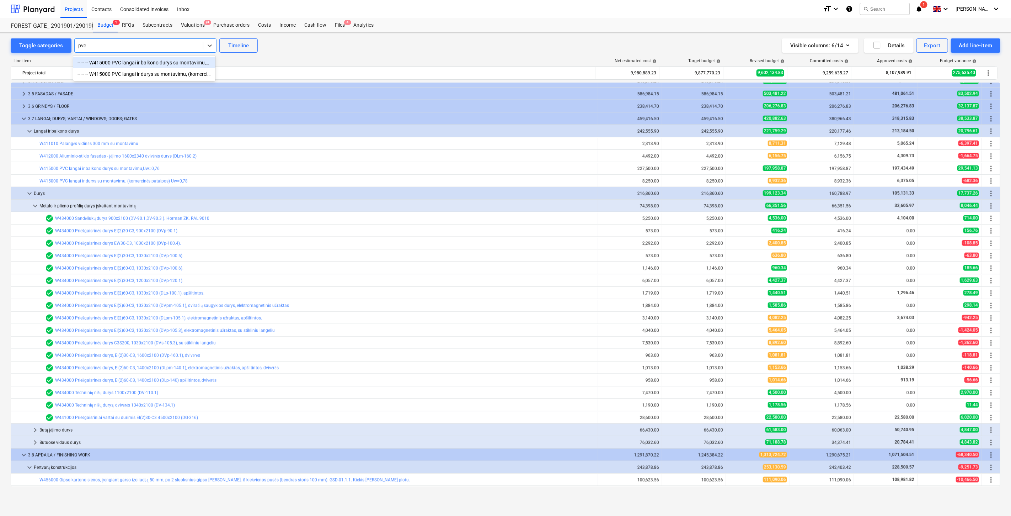
click at [156, 62] on div "-- -- -- W415000 PVC langai ir balkono durys su montavimu,Uw=0,76" at bounding box center [144, 62] width 142 height 11
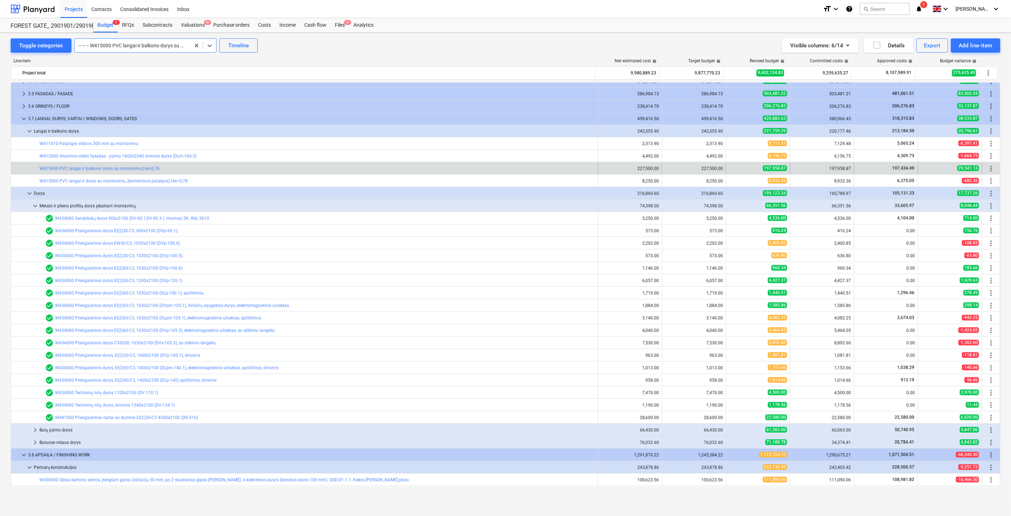
scroll to position [896, 0]
